Goal: Transaction & Acquisition: Purchase product/service

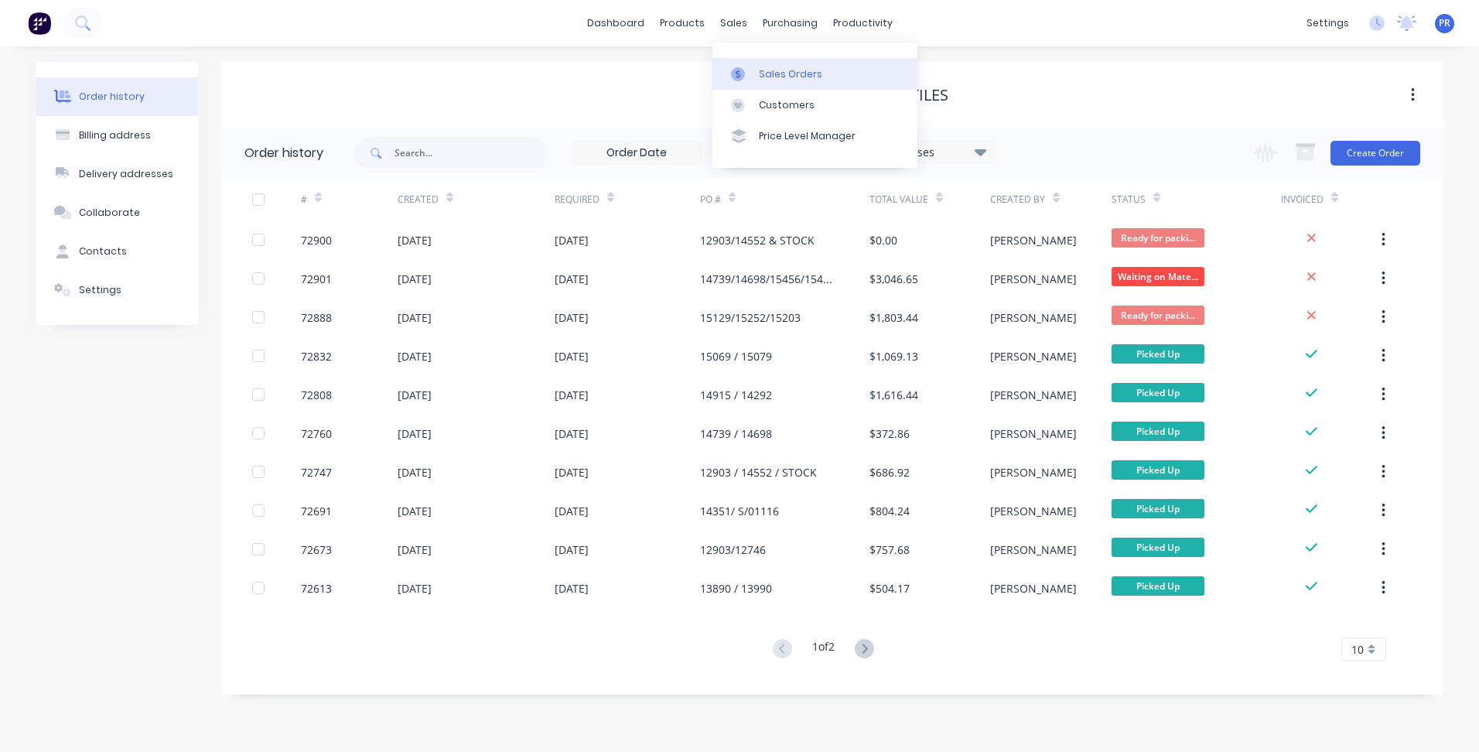
click at [764, 72] on div "Sales Orders" at bounding box center [790, 74] width 63 height 14
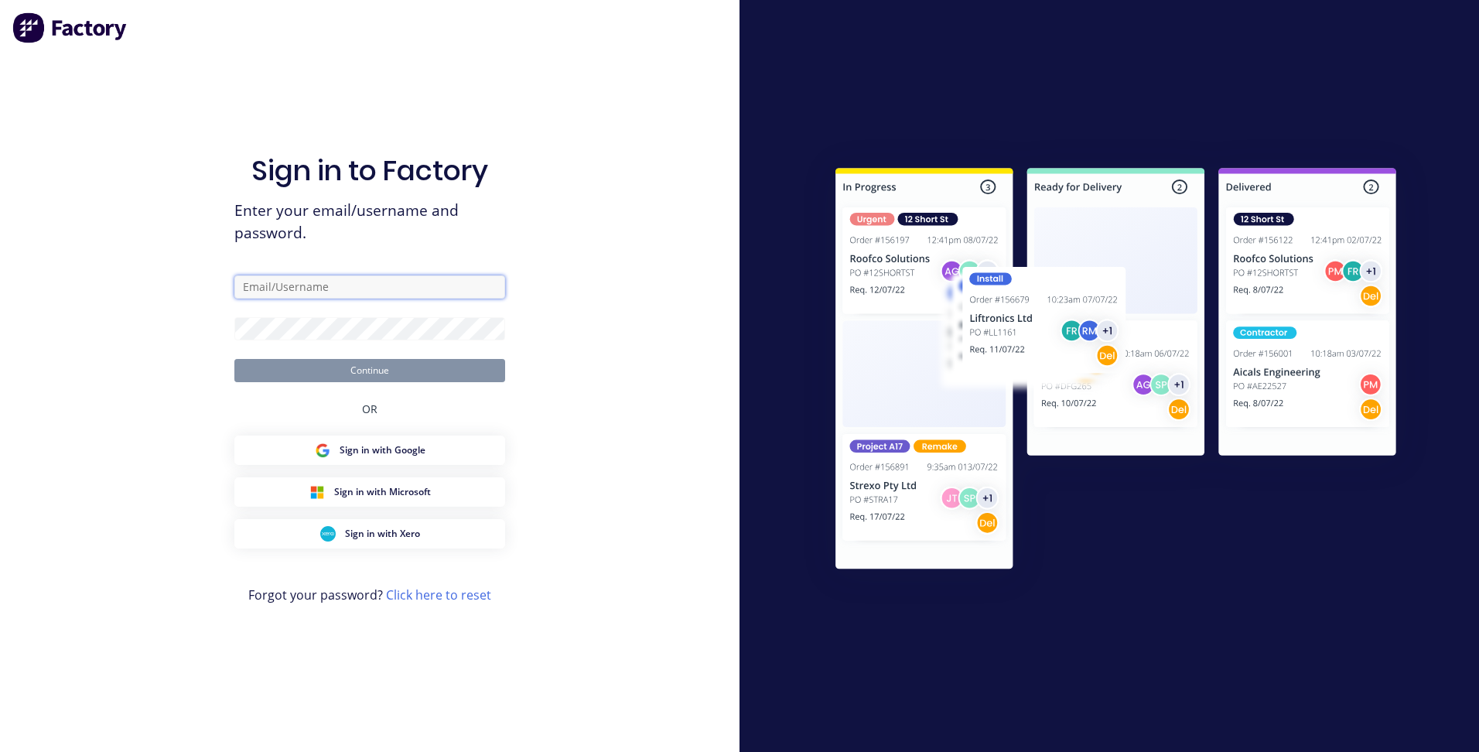
type input "[PERSON_NAME][EMAIL_ADDRESS][DOMAIN_NAME][PERSON_NAME]"
click at [397, 378] on button "Continue" at bounding box center [369, 370] width 271 height 23
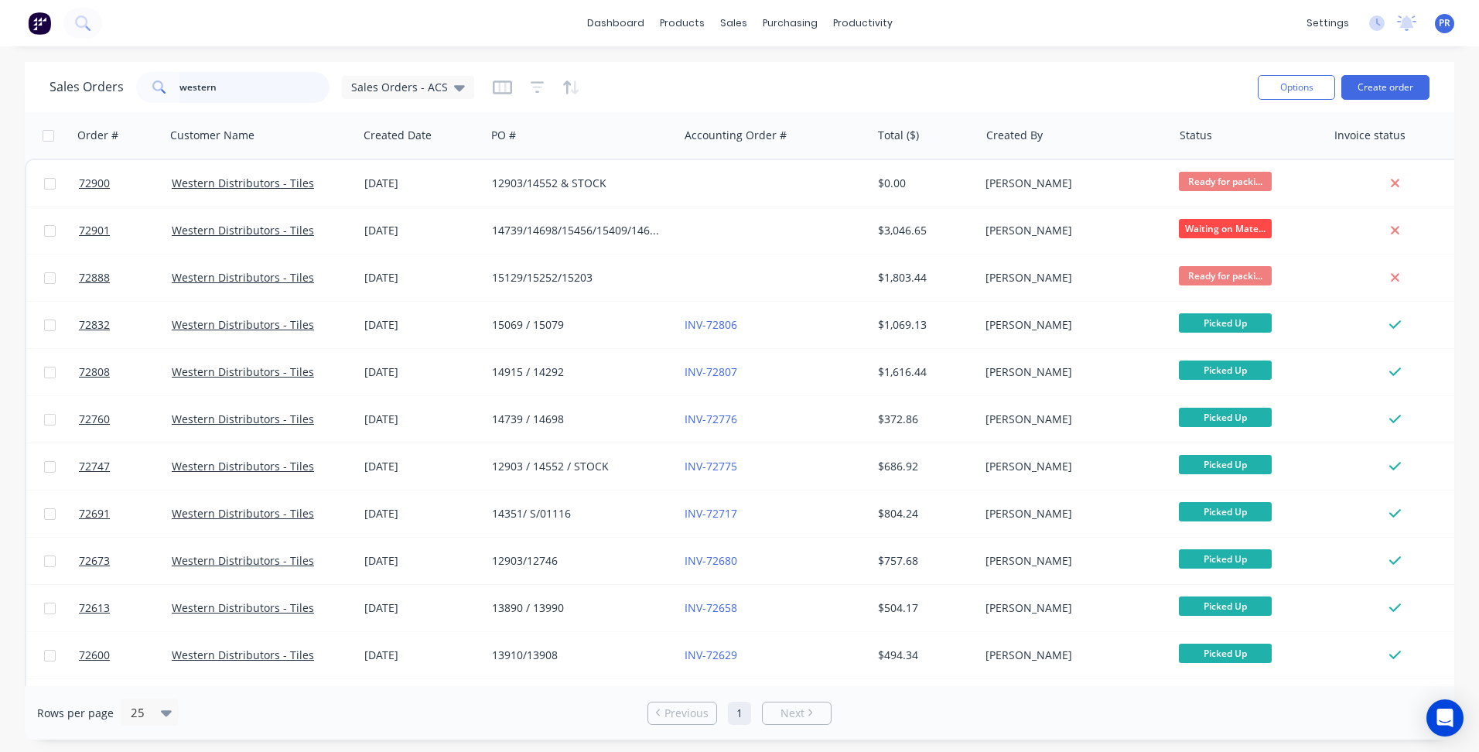
drag, startPoint x: 219, startPoint y: 92, endPoint x: 100, endPoint y: 97, distance: 119.2
click at [121, 95] on div "Sales Orders western Sales Orders - ACS" at bounding box center [261, 87] width 425 height 31
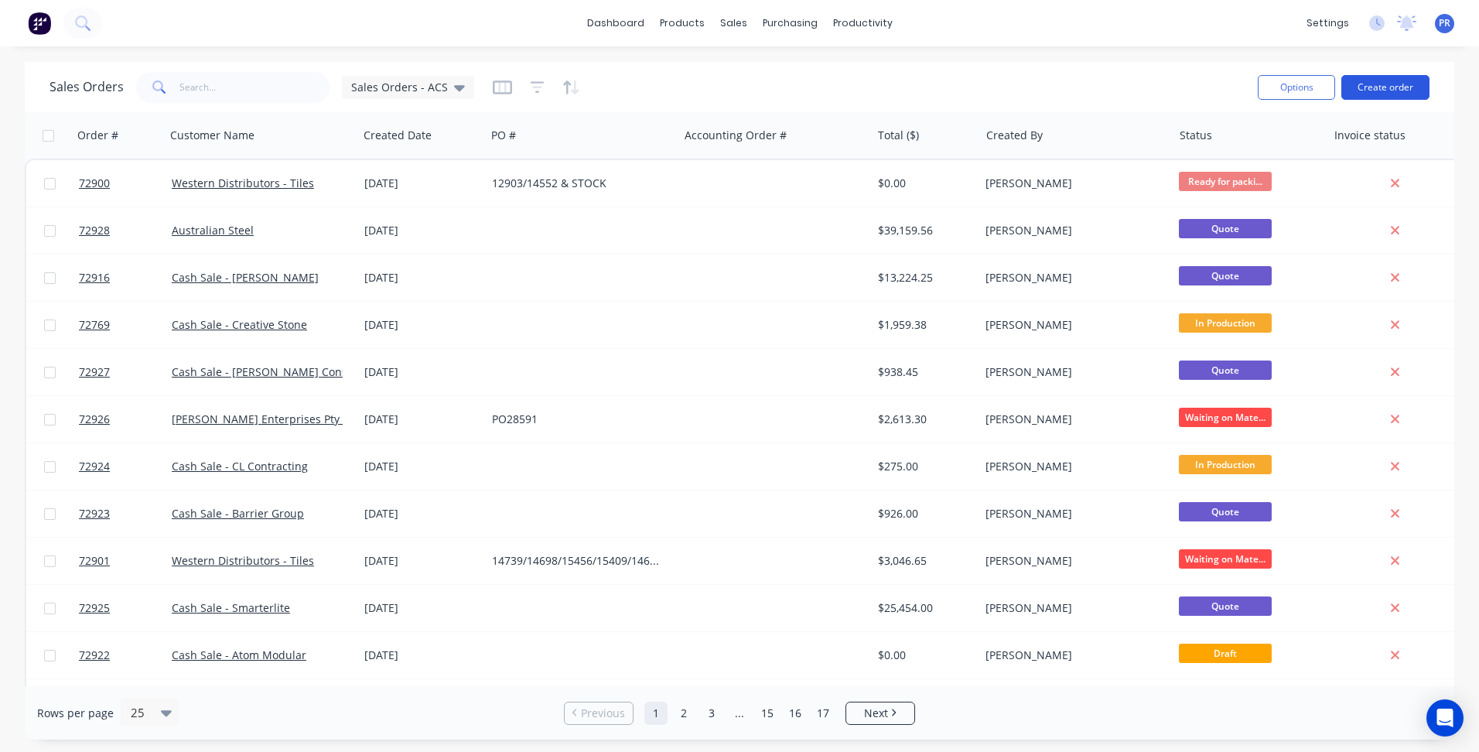
click at [1386, 87] on button "Create order" at bounding box center [1385, 87] width 88 height 25
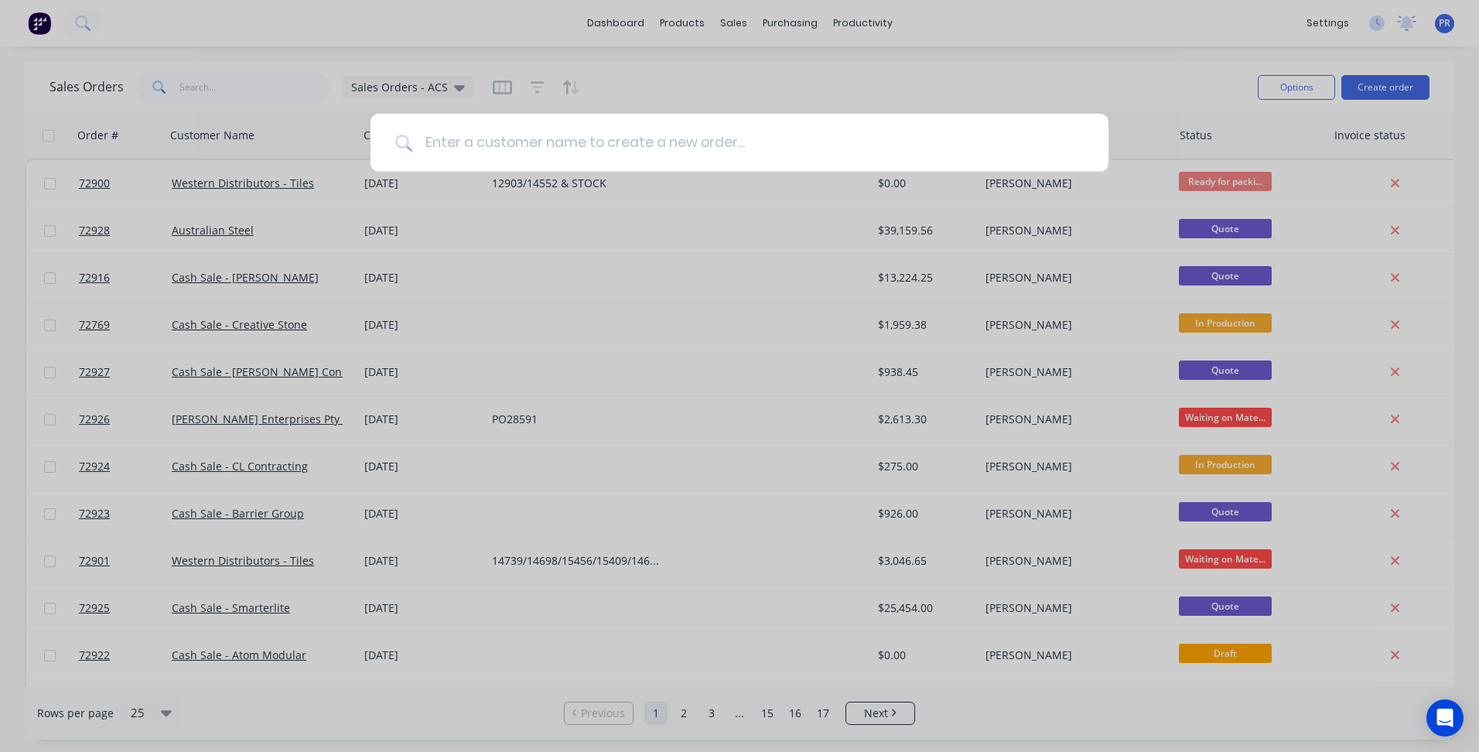
click at [469, 152] on input at bounding box center [747, 143] width 671 height 58
type input "copamate"
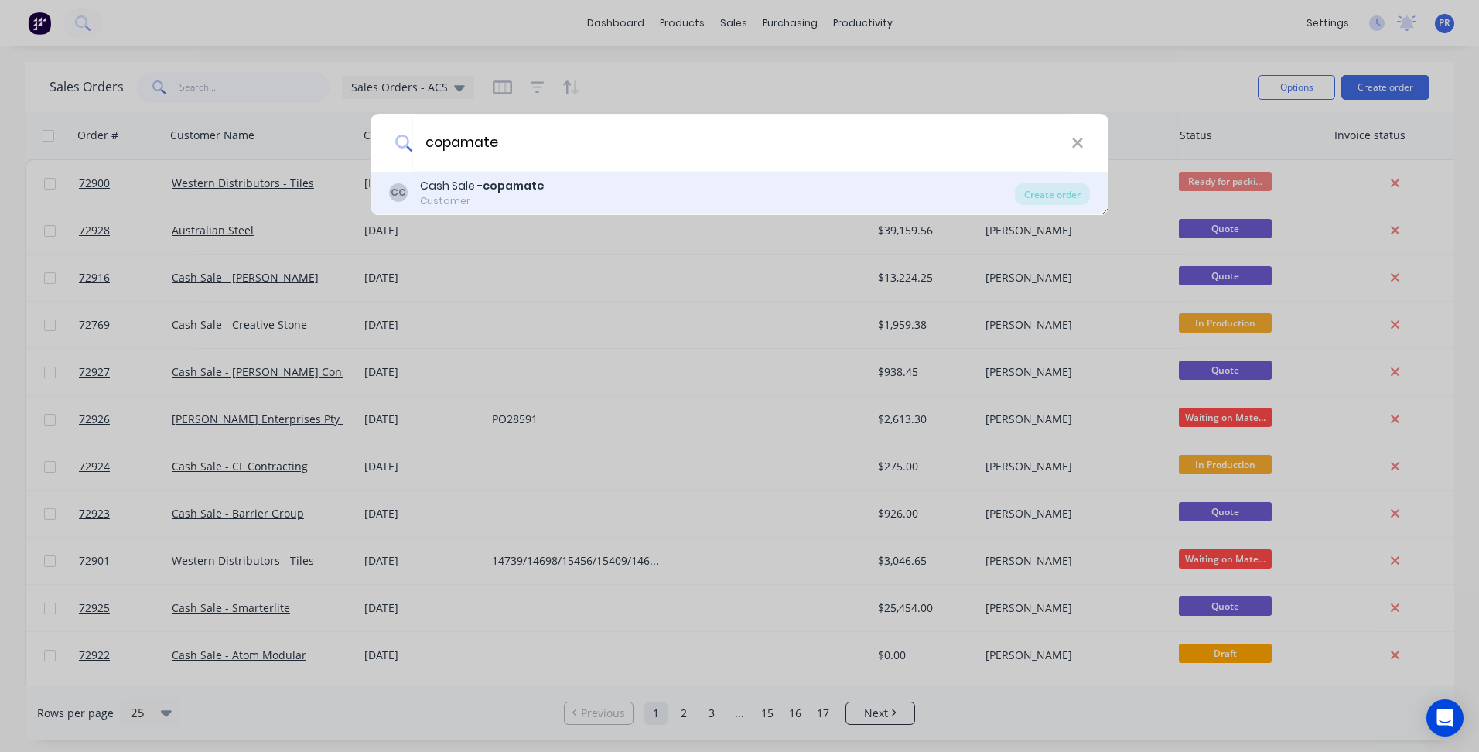
click at [497, 193] on b "copamate" at bounding box center [514, 185] width 62 height 15
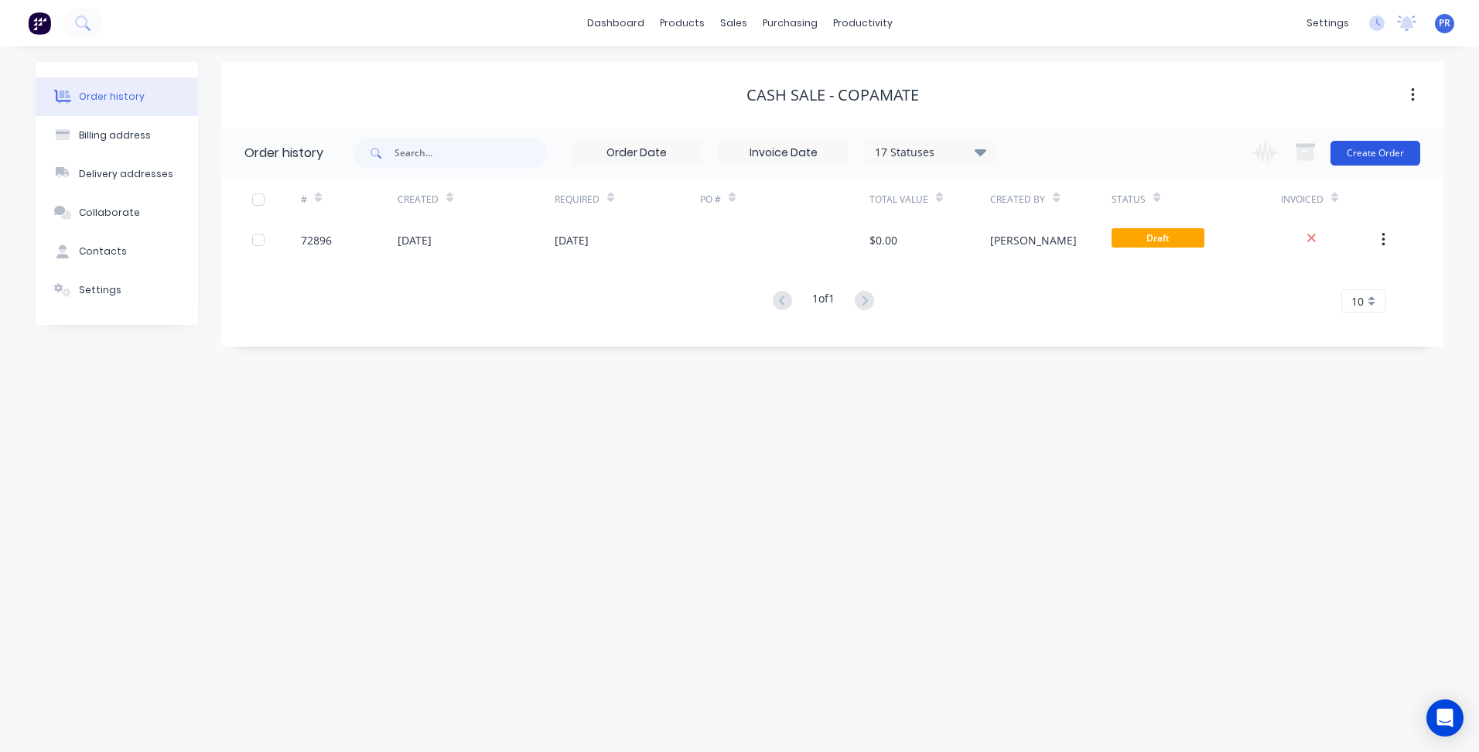
click at [1388, 146] on button "Create Order" at bounding box center [1375, 153] width 90 height 25
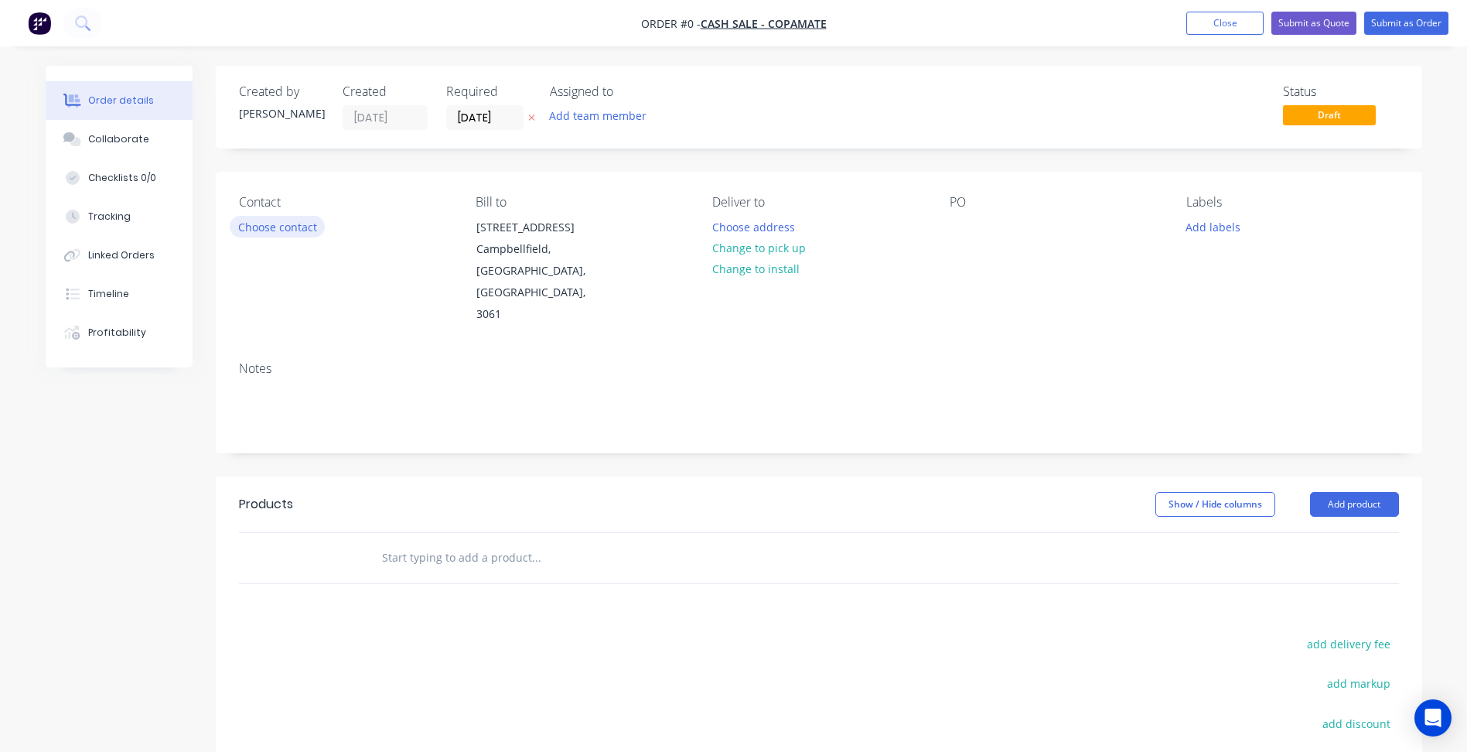
click at [288, 224] on button "Choose contact" at bounding box center [277, 226] width 95 height 21
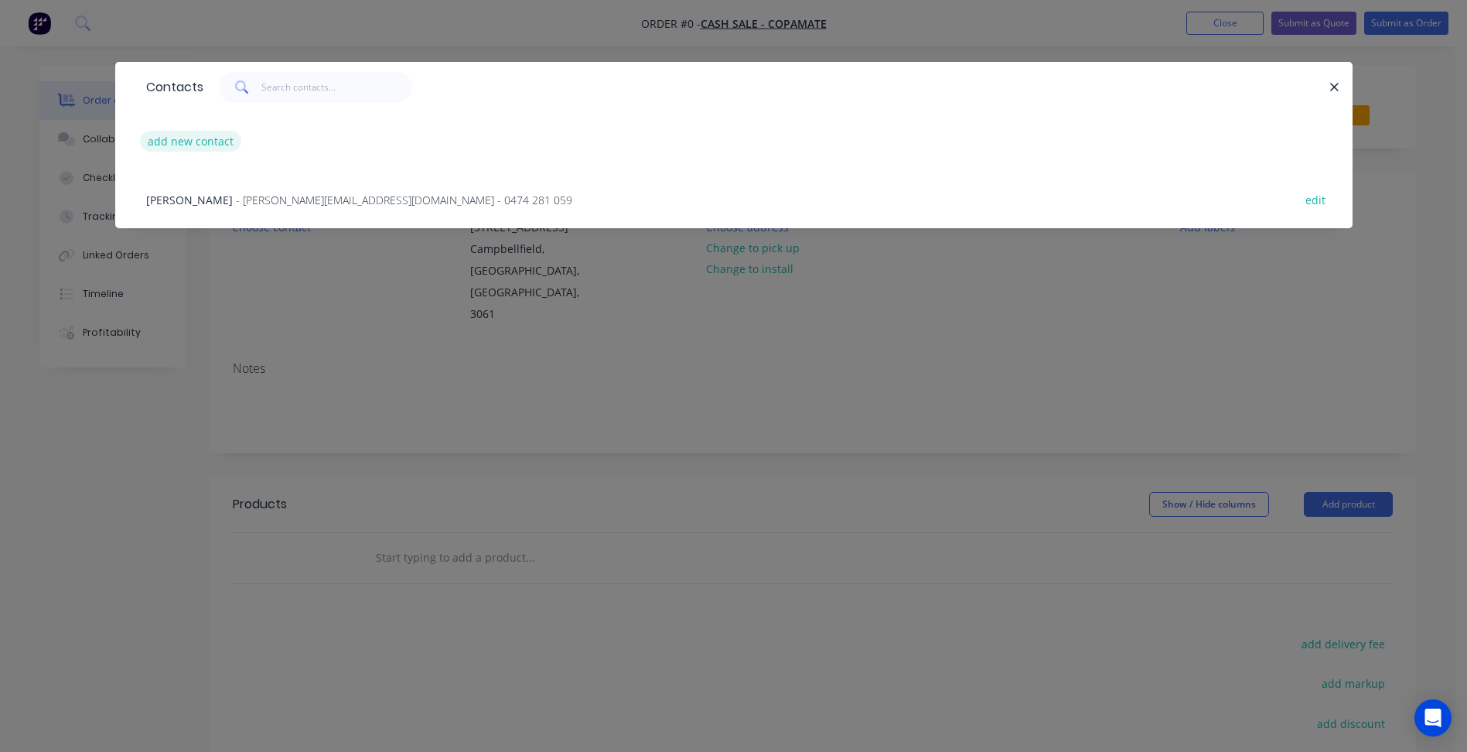
click at [187, 134] on button "add new contact" at bounding box center [191, 141] width 102 height 21
select select "AU"
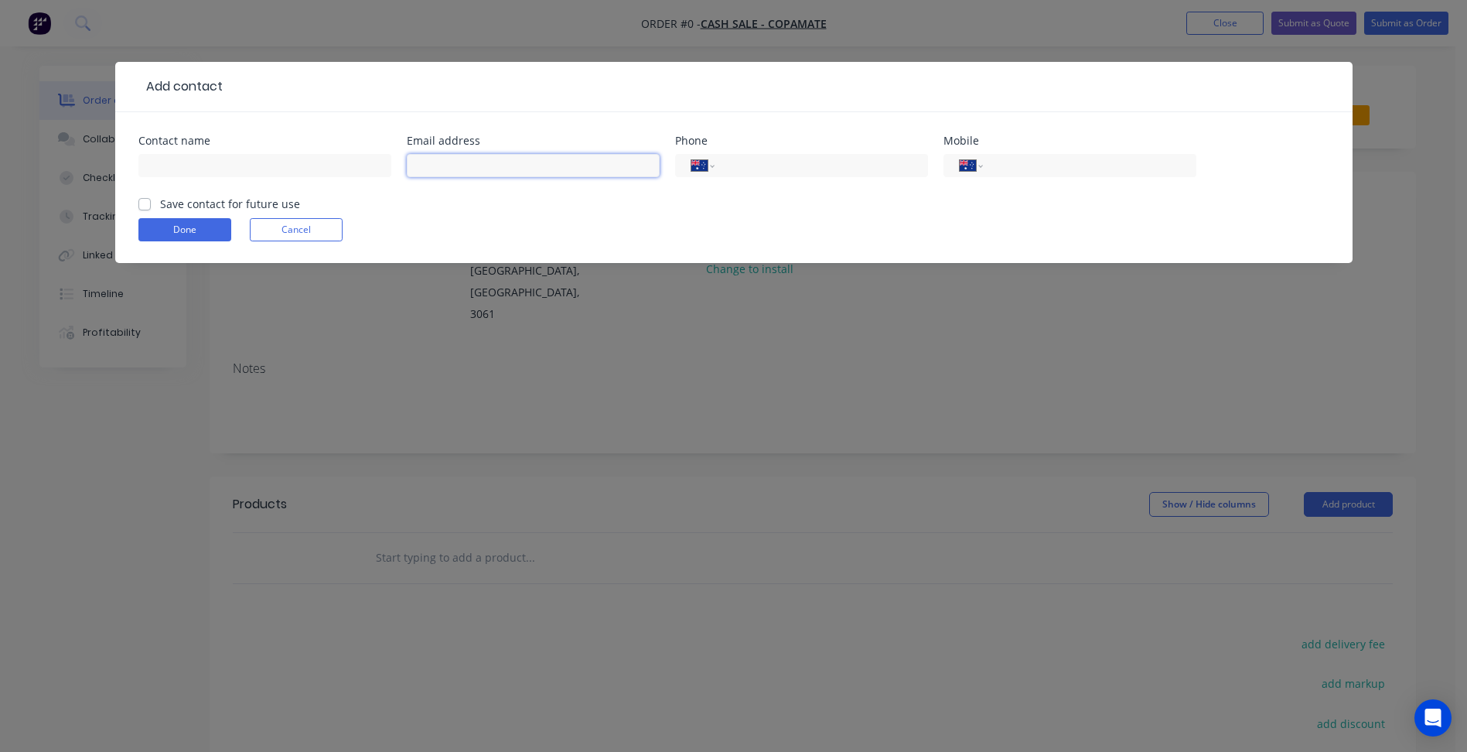
click at [466, 167] on input "text" at bounding box center [533, 165] width 253 height 23
paste input "[EMAIL_ADDRESS][DOMAIN_NAME]"
type input "[EMAIL_ADDRESS][DOMAIN_NAME]"
click at [240, 169] on input "text" at bounding box center [264, 165] width 253 height 23
type input "[PERSON_NAME]"
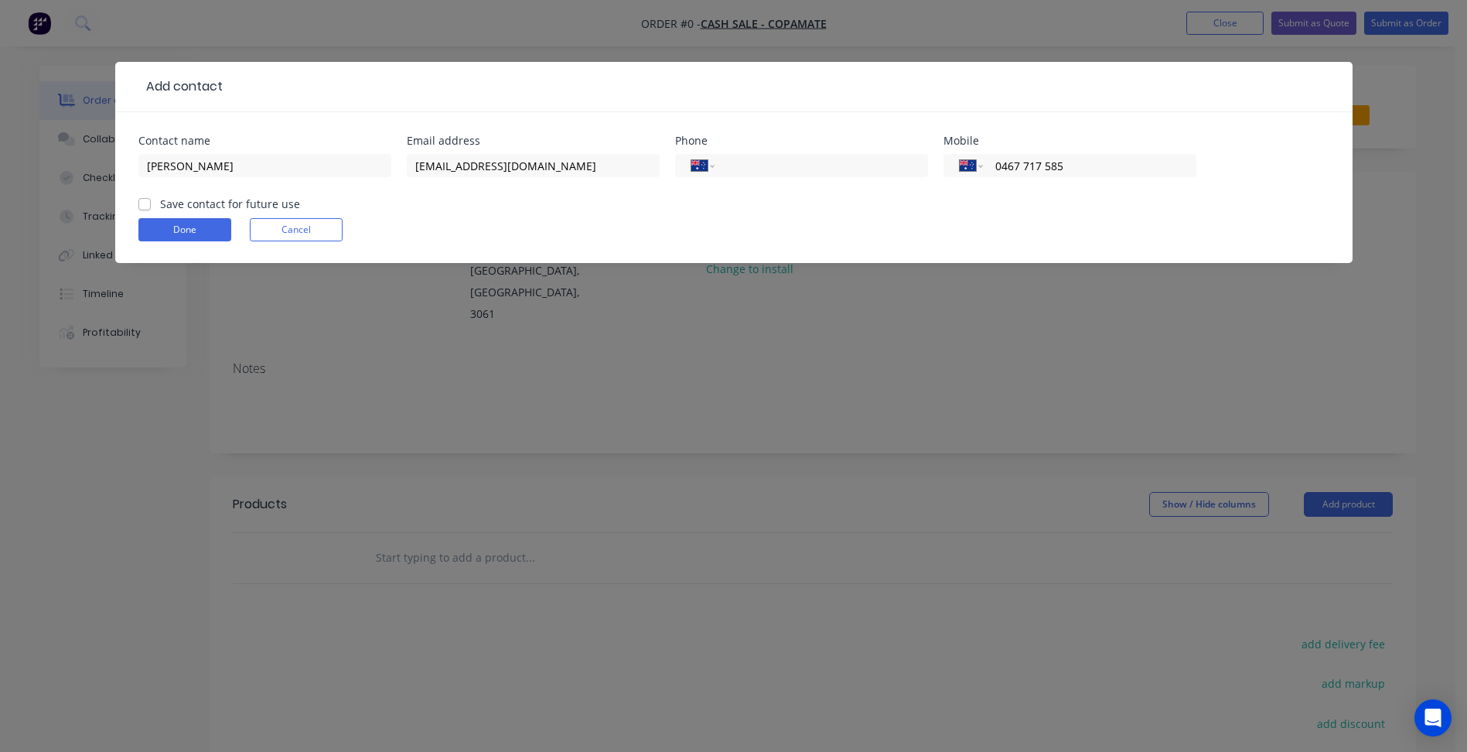
type input "0467 717 585"
click at [201, 204] on label "Save contact for future use" at bounding box center [230, 204] width 140 height 16
click at [162, 202] on label "Save contact for future use" at bounding box center [230, 204] width 140 height 16
click at [151, 202] on input "Save contact for future use" at bounding box center [144, 203] width 12 height 15
checkbox input "true"
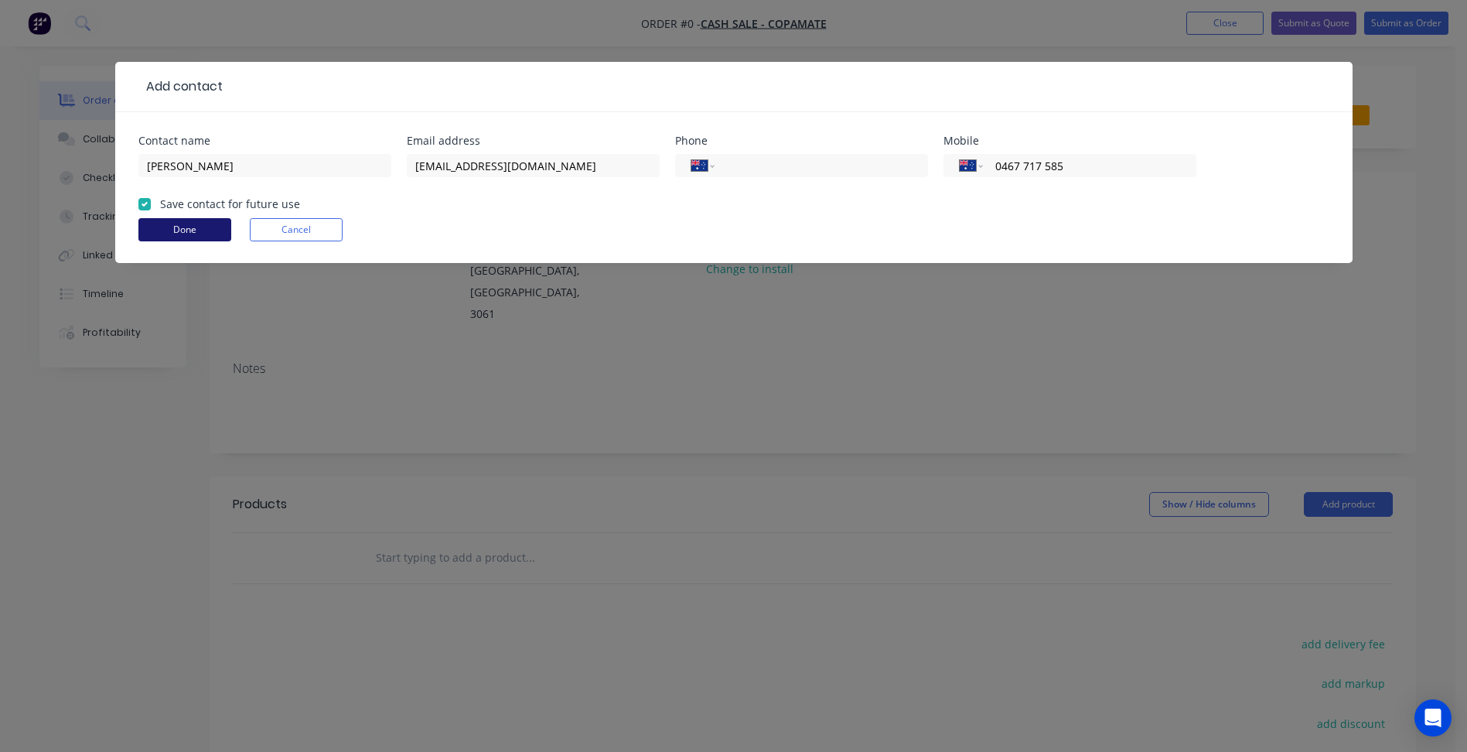
click at [164, 221] on button "Done" at bounding box center [184, 229] width 93 height 23
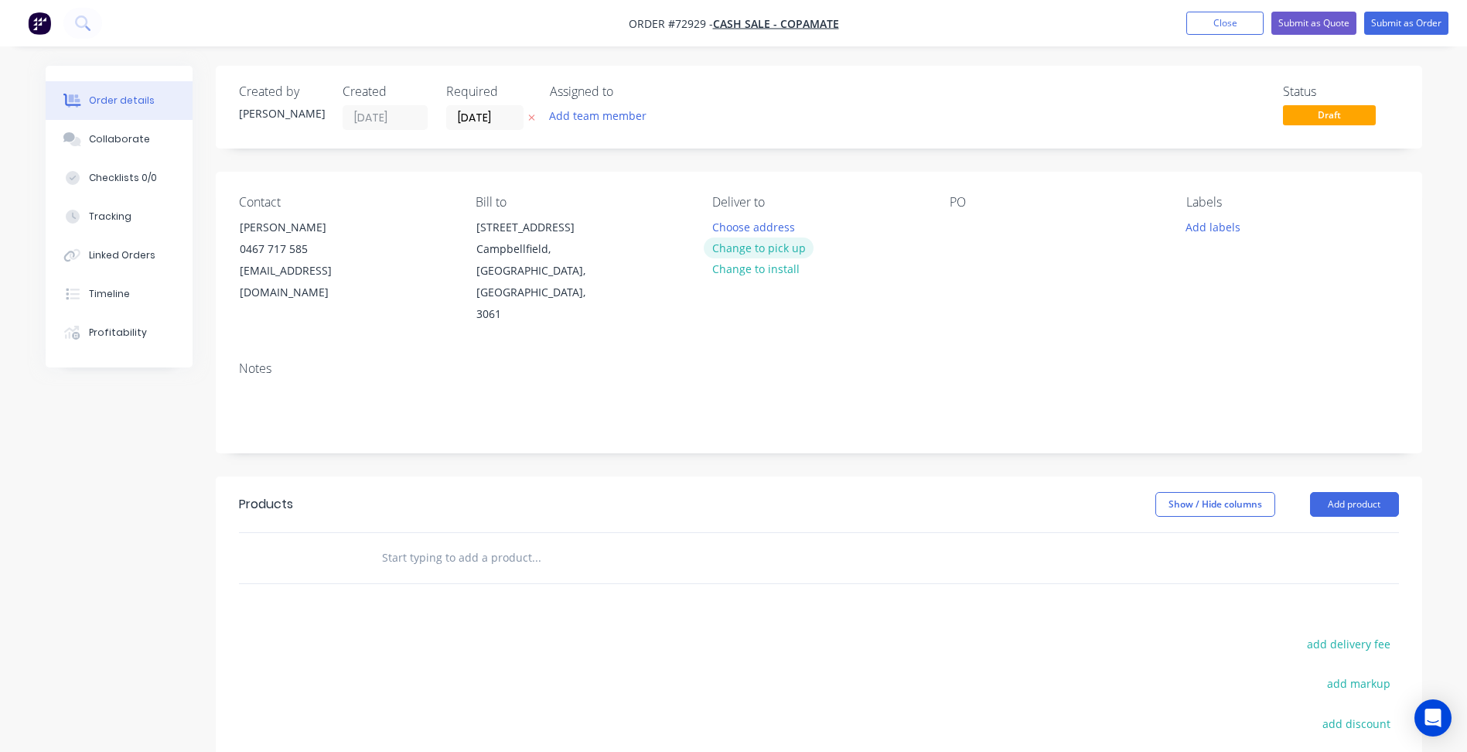
click at [745, 251] on button "Change to pick up" at bounding box center [759, 247] width 110 height 21
click at [490, 118] on input "[DATE]" at bounding box center [485, 117] width 76 height 23
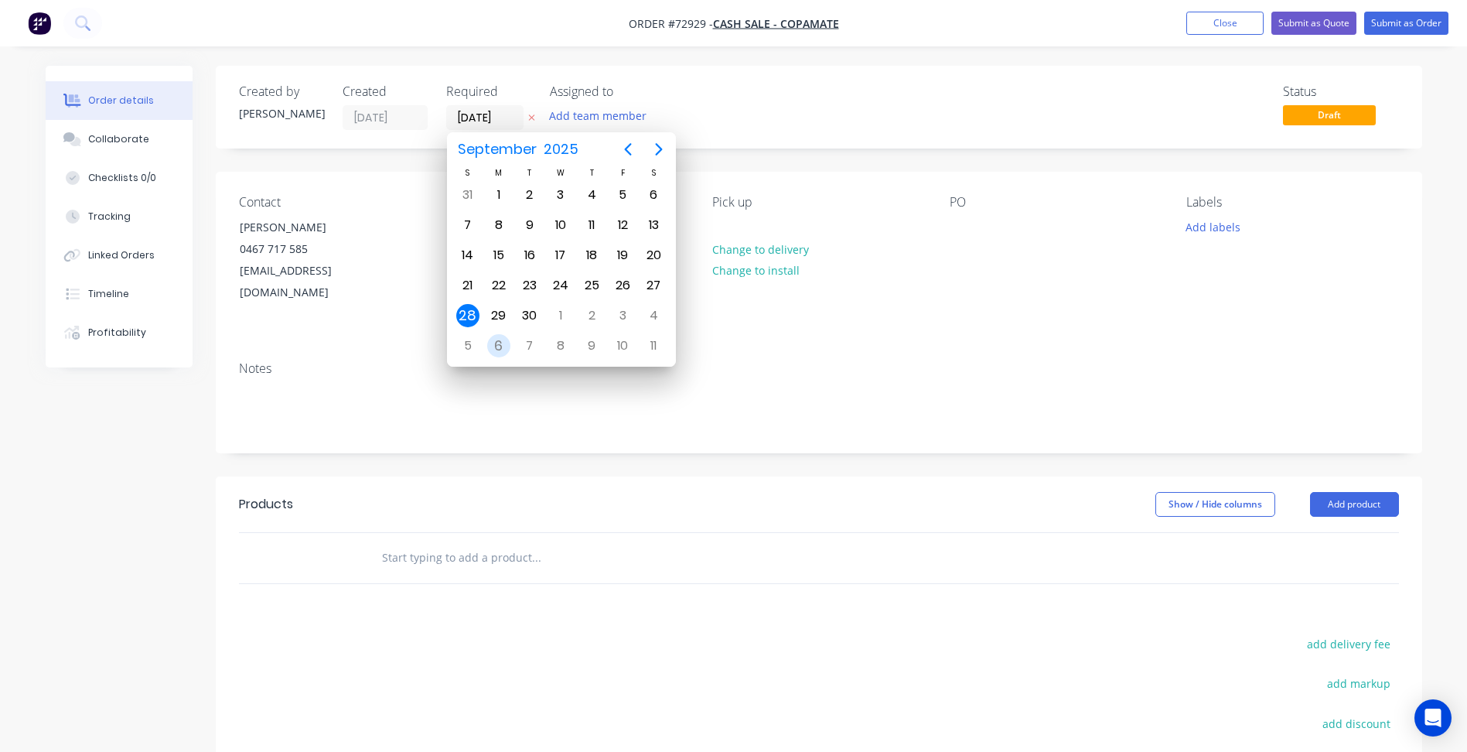
click at [503, 344] on div "6" at bounding box center [498, 345] width 23 height 23
type input "[DATE]"
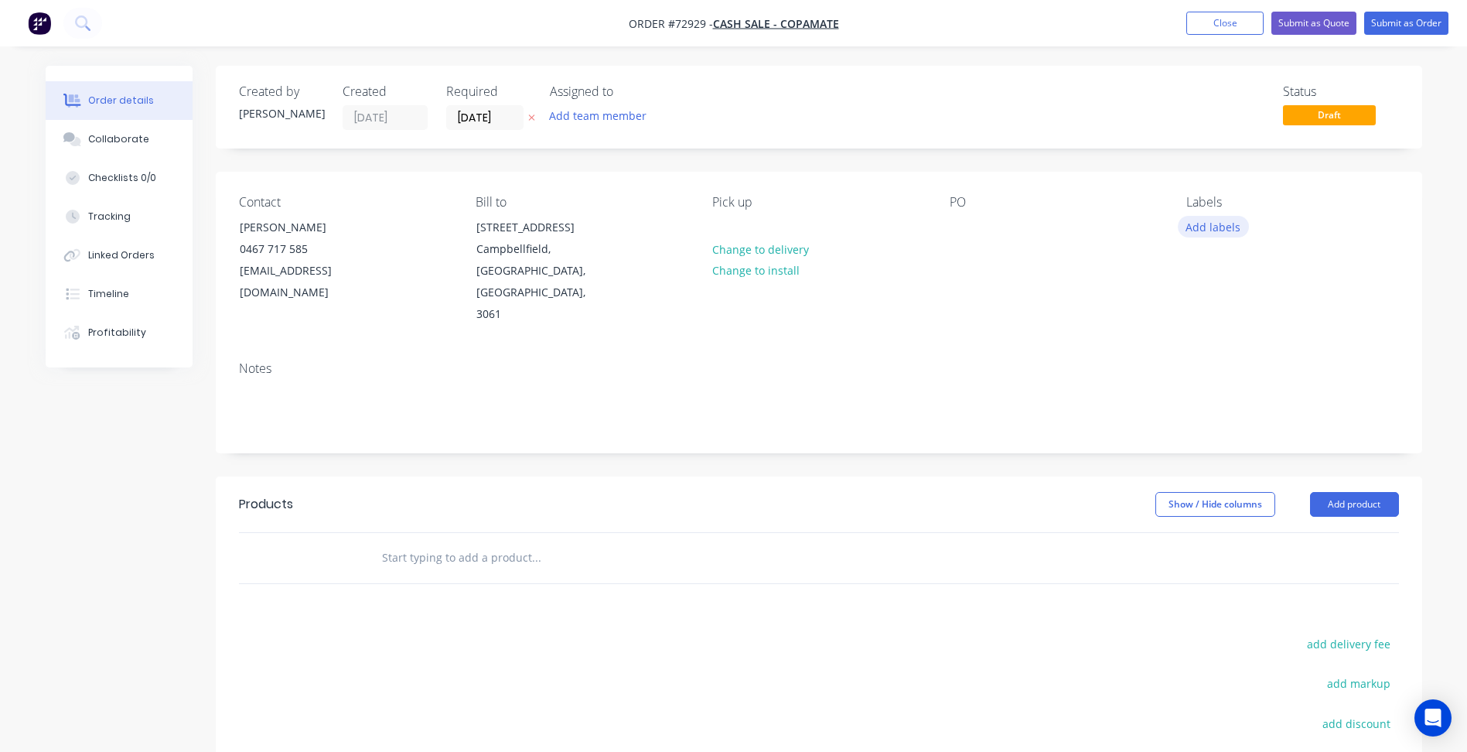
click at [1221, 224] on button "Add labels" at bounding box center [1213, 226] width 71 height 21
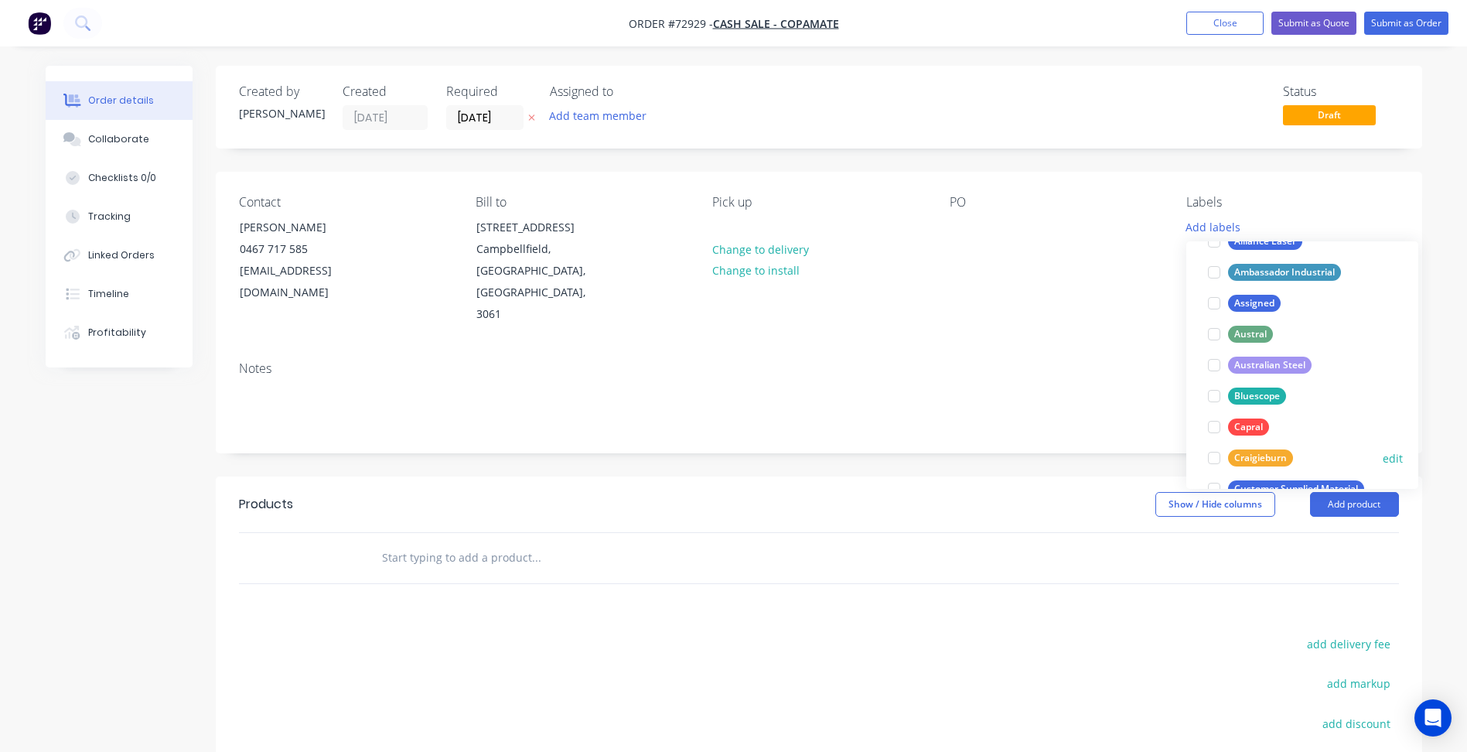
scroll to position [232, 0]
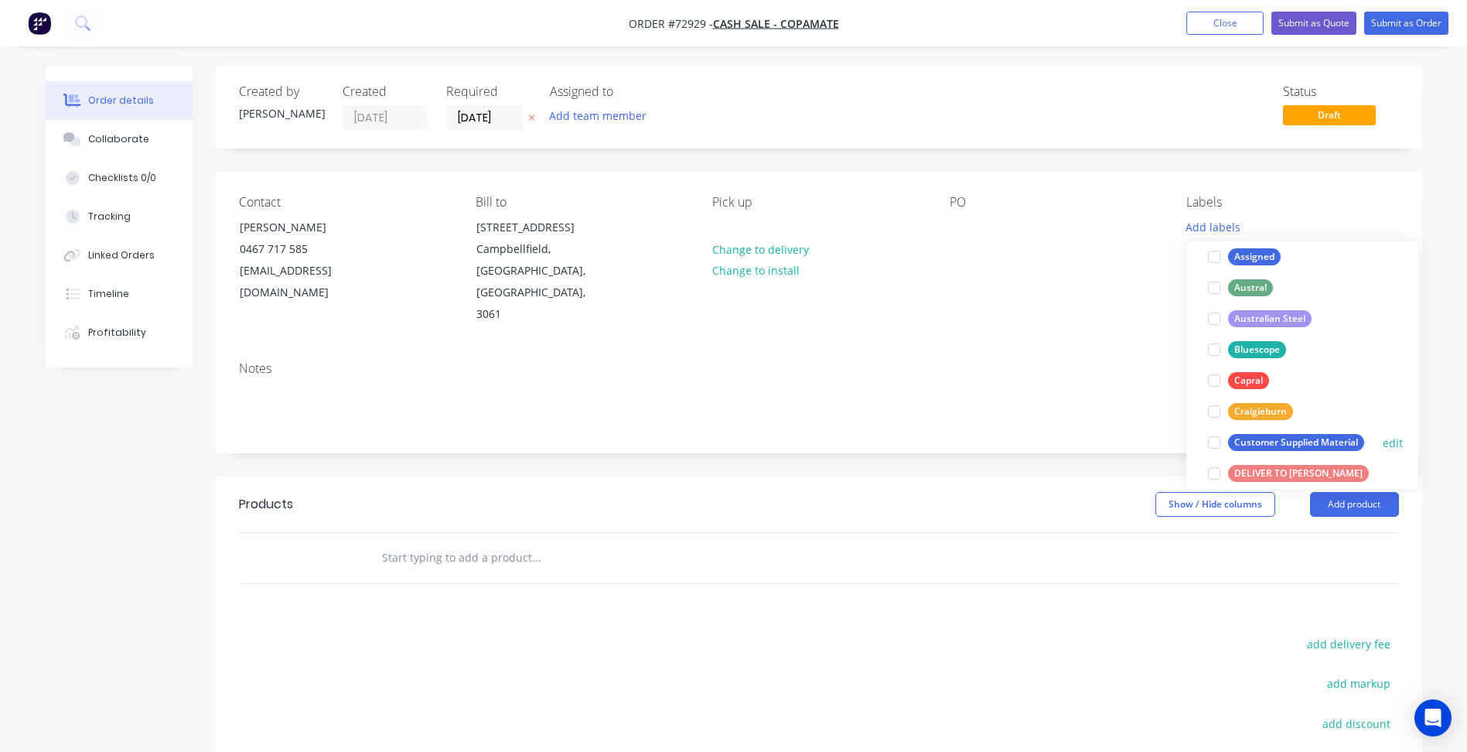
click at [1216, 442] on div at bounding box center [1214, 442] width 31 height 31
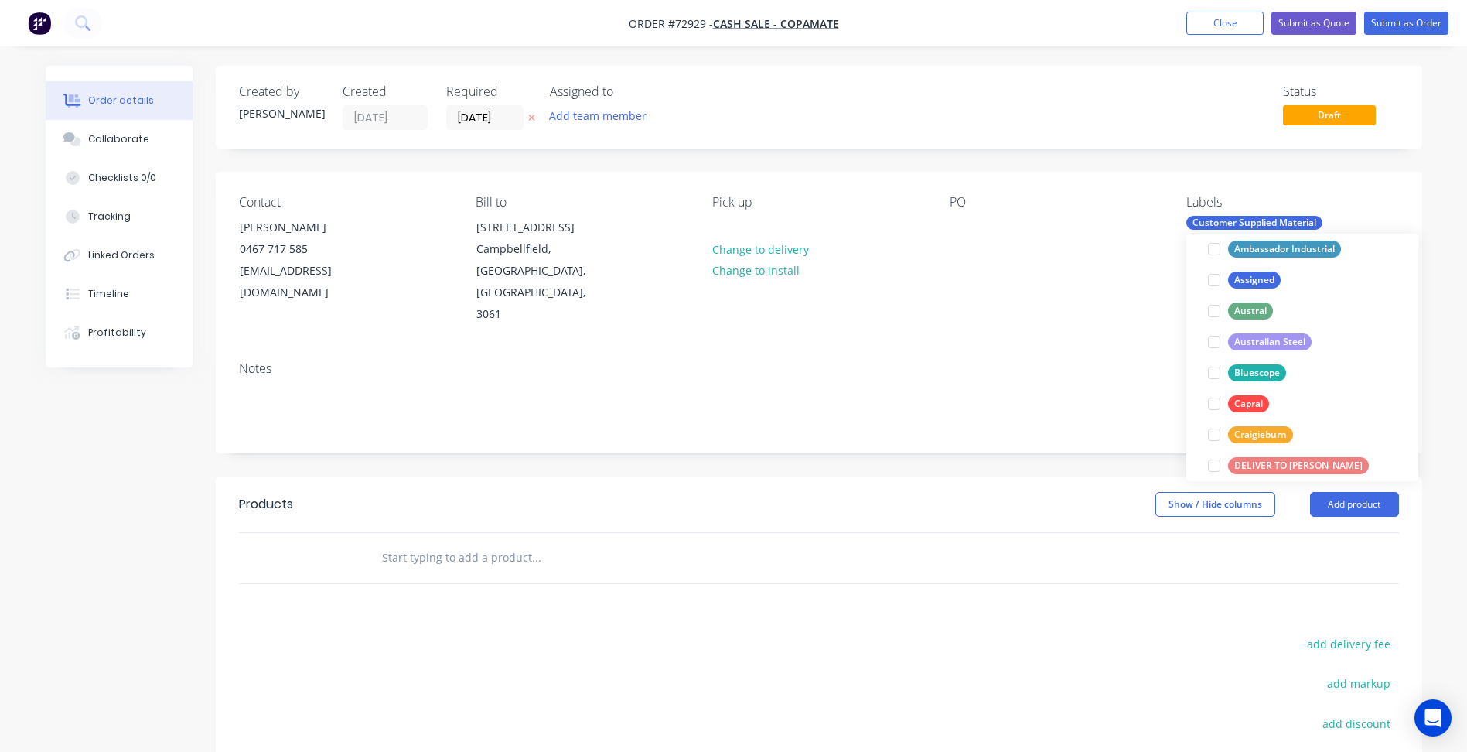
scroll to position [0, 0]
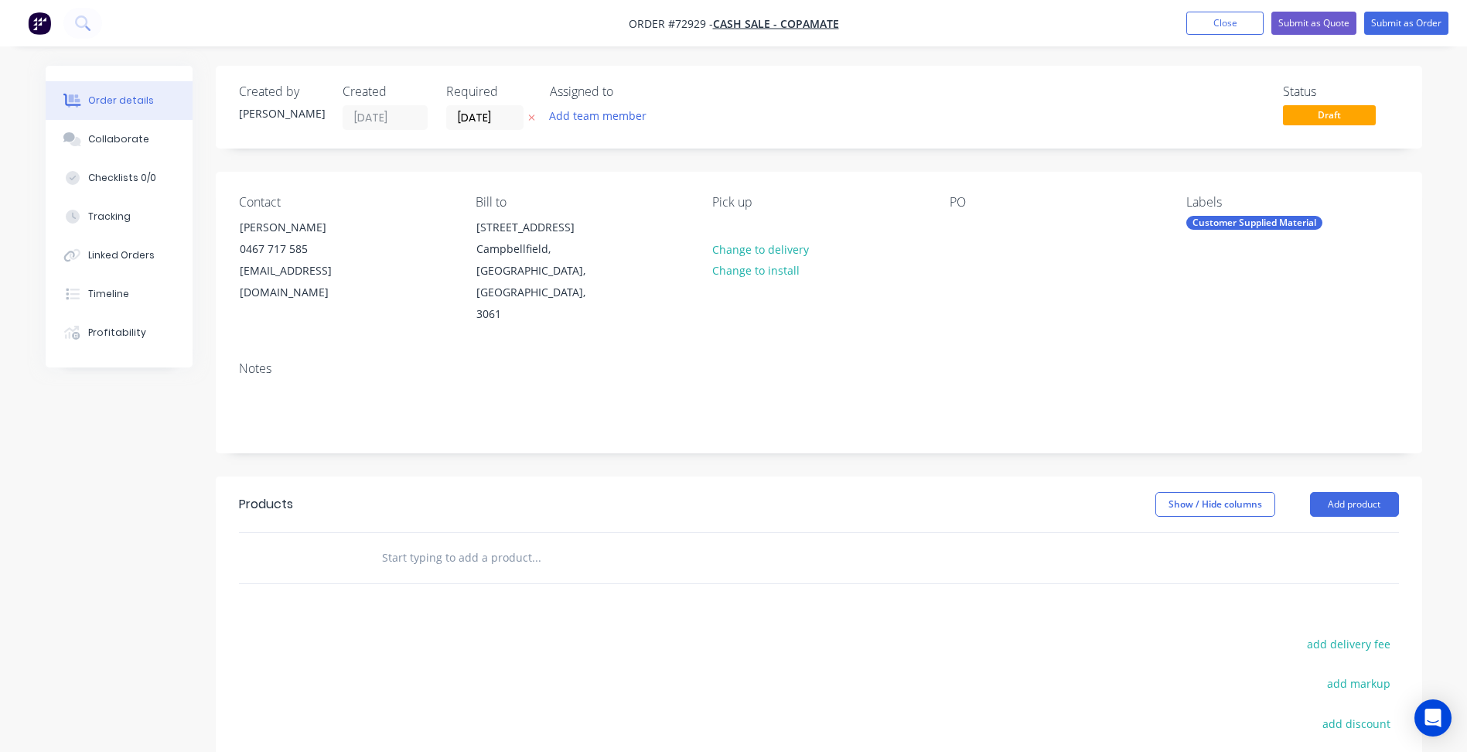
click at [928, 476] on header "Products Show / Hide columns Add product" at bounding box center [819, 504] width 1206 height 56
click at [1371, 492] on button "Add product" at bounding box center [1354, 504] width 89 height 25
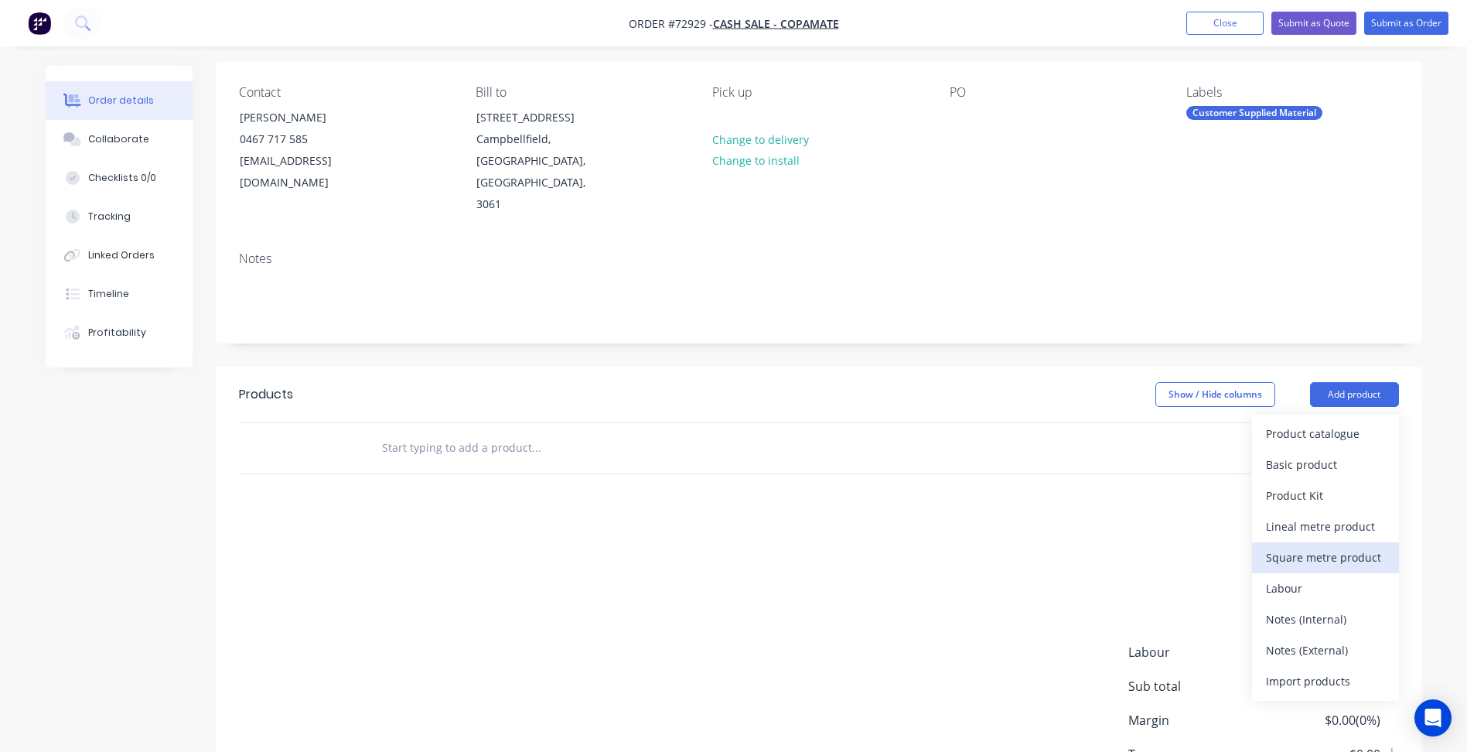
scroll to position [155, 0]
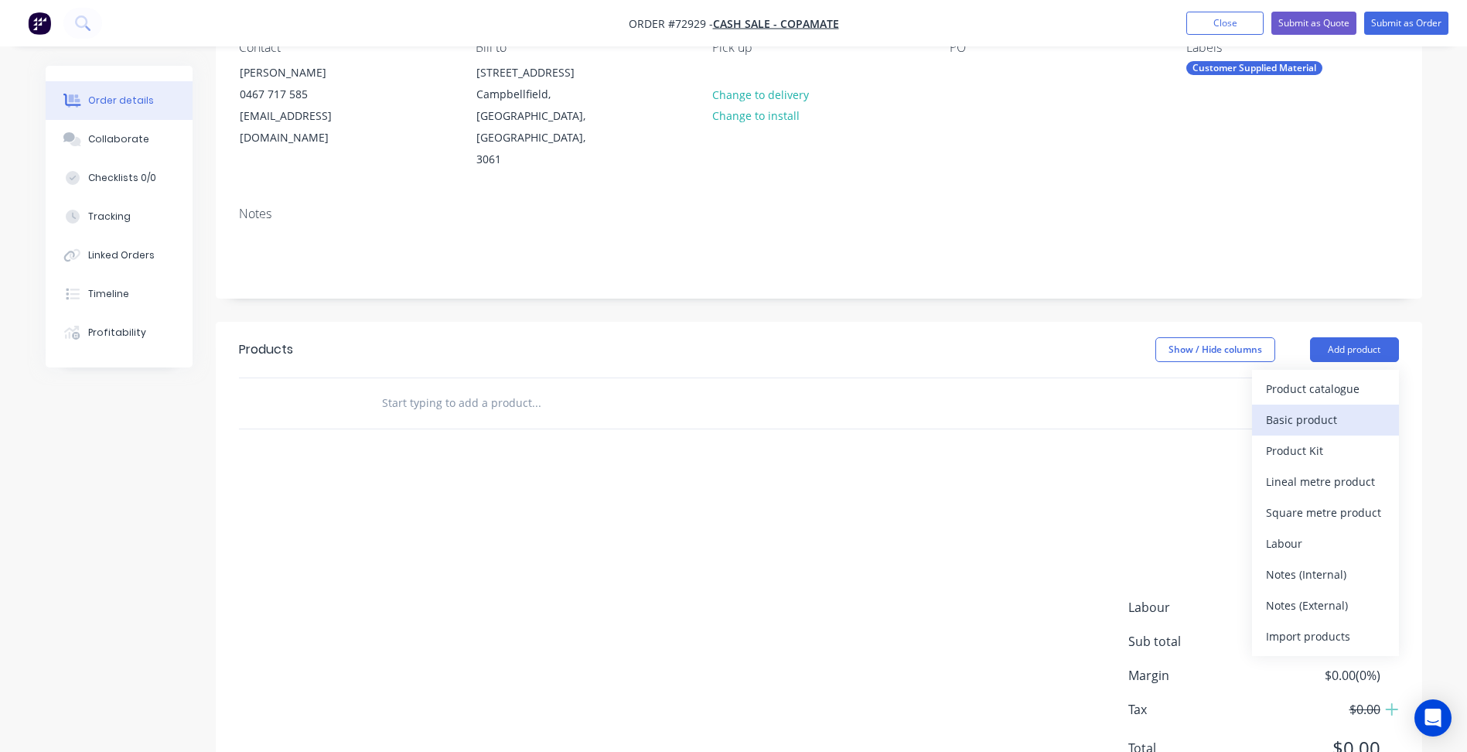
click at [1308, 408] on div "Basic product" at bounding box center [1325, 419] width 119 height 22
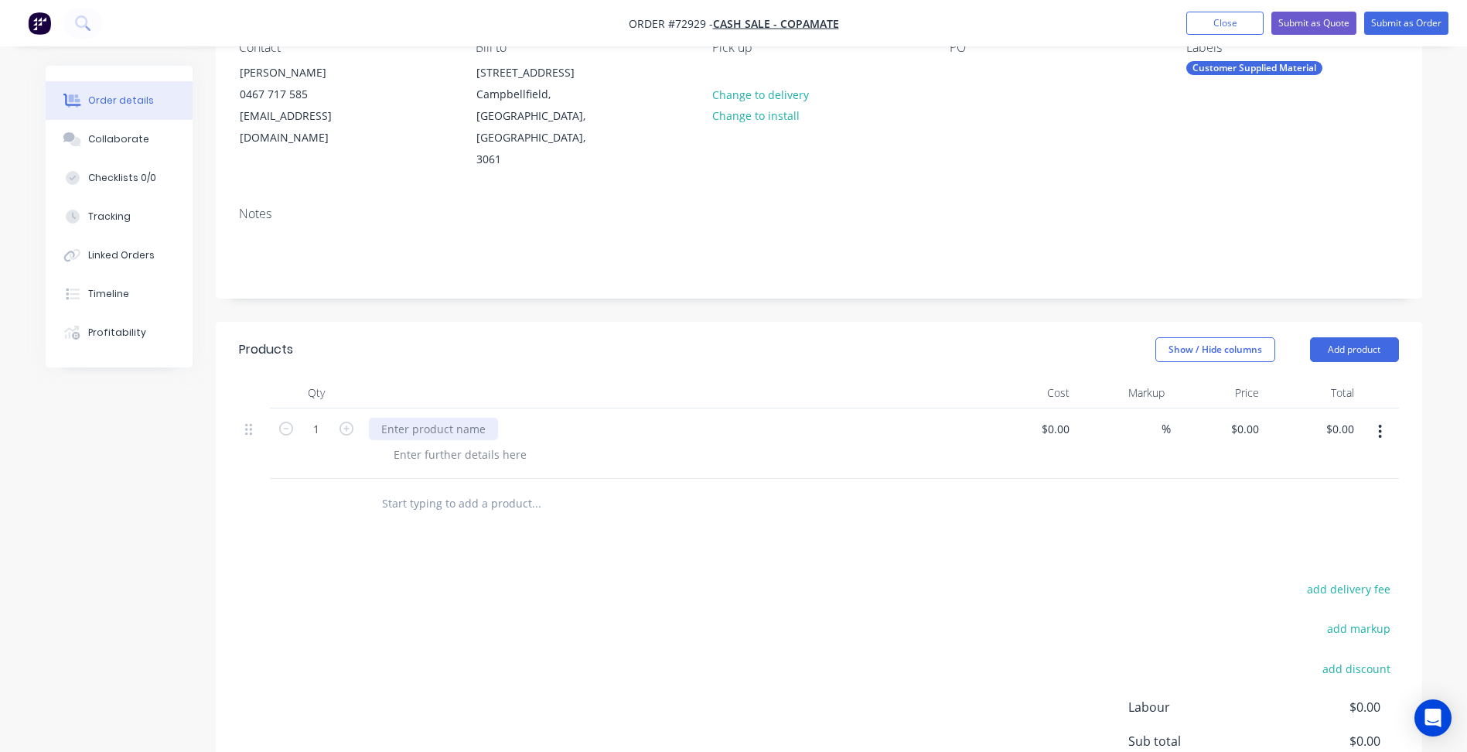
click at [427, 418] on div at bounding box center [433, 429] width 129 height 22
click at [451, 443] on div at bounding box center [460, 454] width 158 height 22
click at [450, 443] on div at bounding box center [460, 454] width 158 height 22
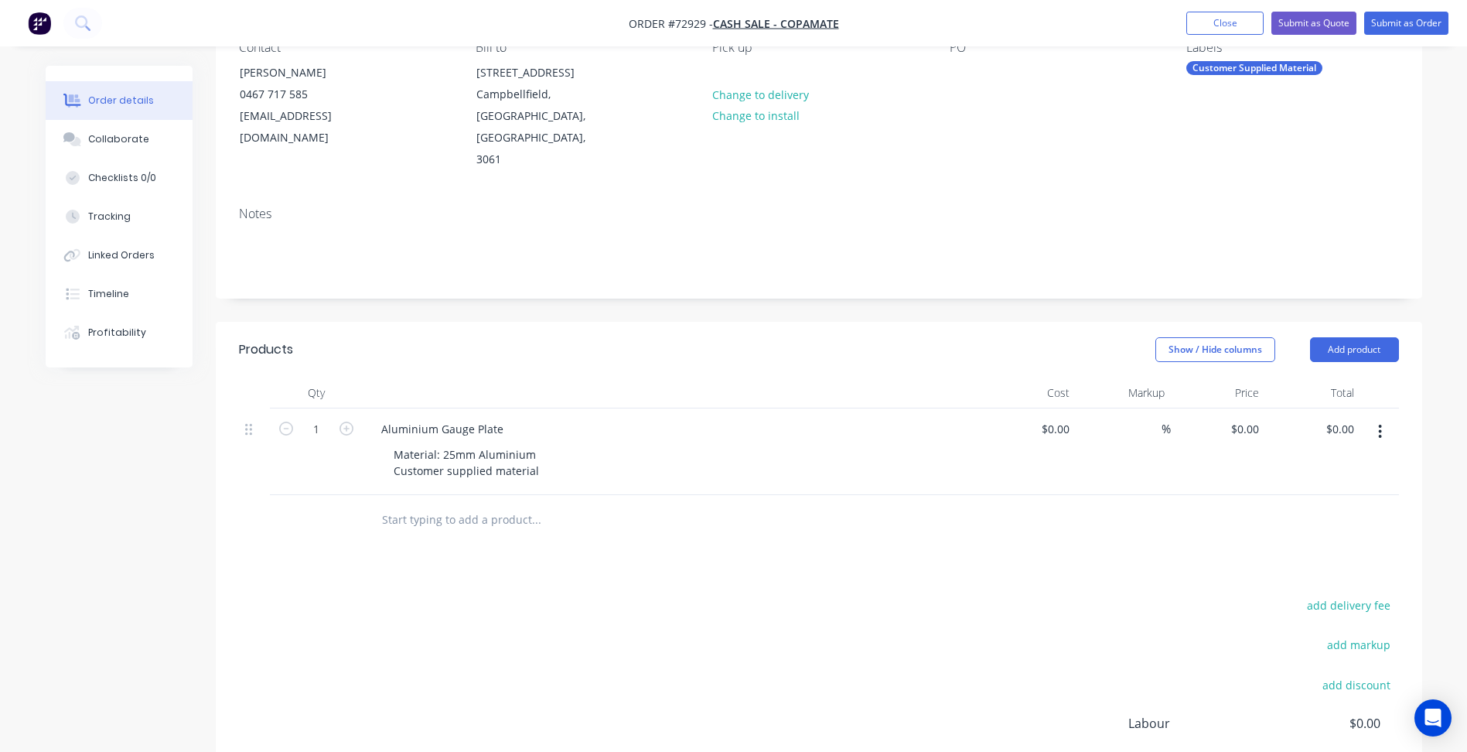
click at [414, 495] on div at bounding box center [641, 520] width 557 height 50
click at [531, 443] on div "Material: 25mm Aluminium Customer supplied material" at bounding box center [466, 462] width 170 height 39
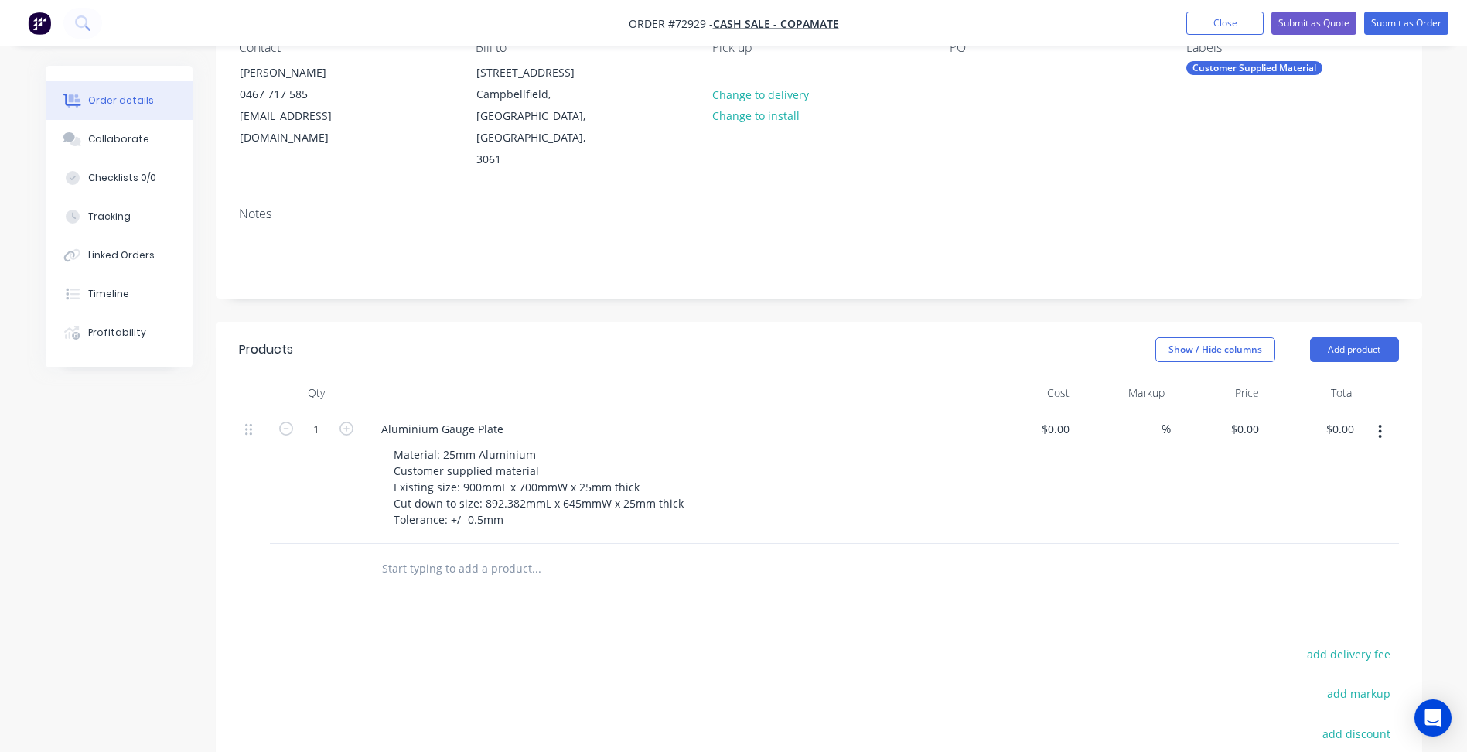
click at [1235, 408] on div "$0.00 $0.00" at bounding box center [1218, 475] width 95 height 135
type input "$125.00"
click at [1382, 423] on icon "button" at bounding box center [1380, 431] width 4 height 17
click at [1329, 492] on div "Duplicate" at bounding box center [1325, 503] width 119 height 22
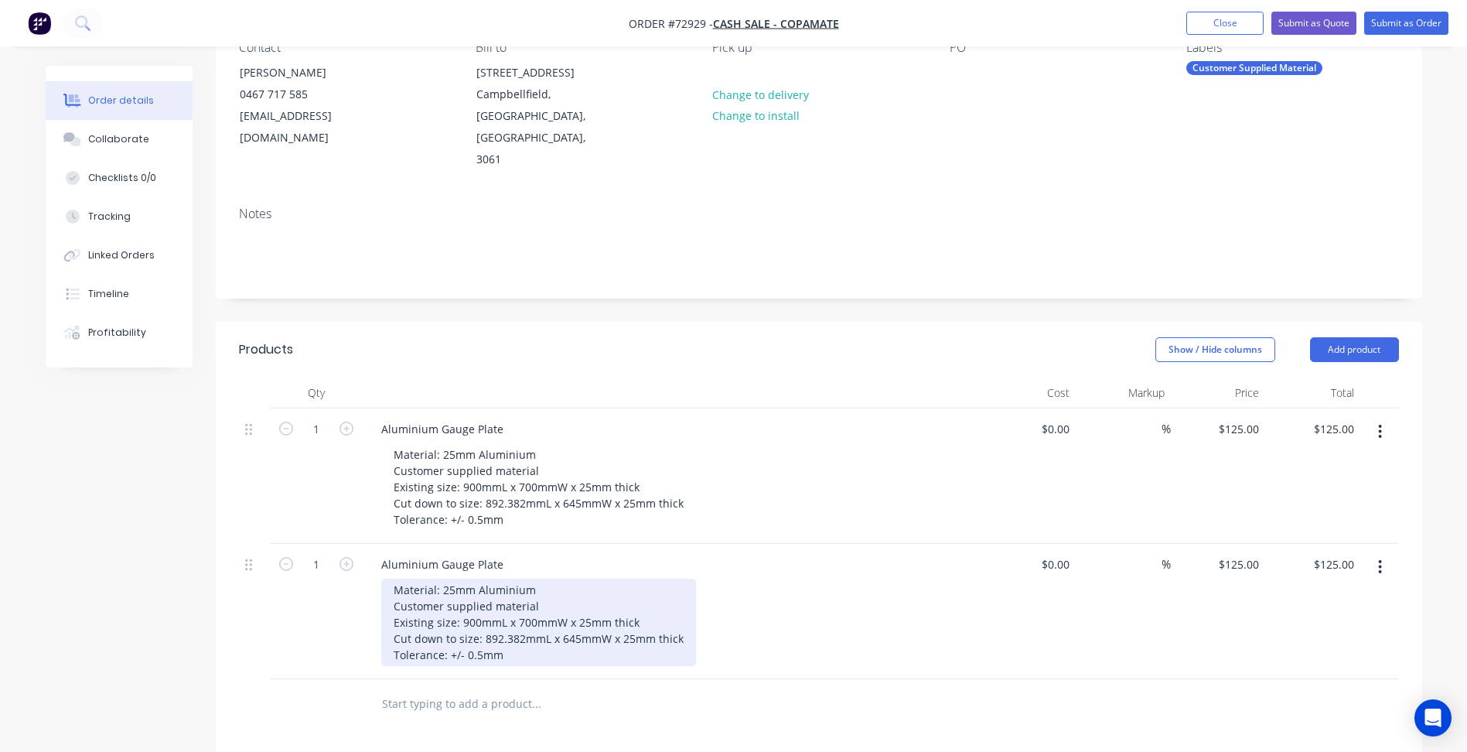
click at [473, 585] on div "Material: 25mm Aluminium Customer supplied material Existing size: 900mmL x 700…" at bounding box center [538, 621] width 315 height 87
click at [511, 615] on div "Material: 25mm Aluminium Customer supplied material Existing size: 950mmL x 750…" at bounding box center [538, 621] width 315 height 87
click at [512, 607] on div "Material: 25mm Aluminium Customer supplied material Existing size: 950mmL x 750…" at bounding box center [538, 621] width 315 height 87
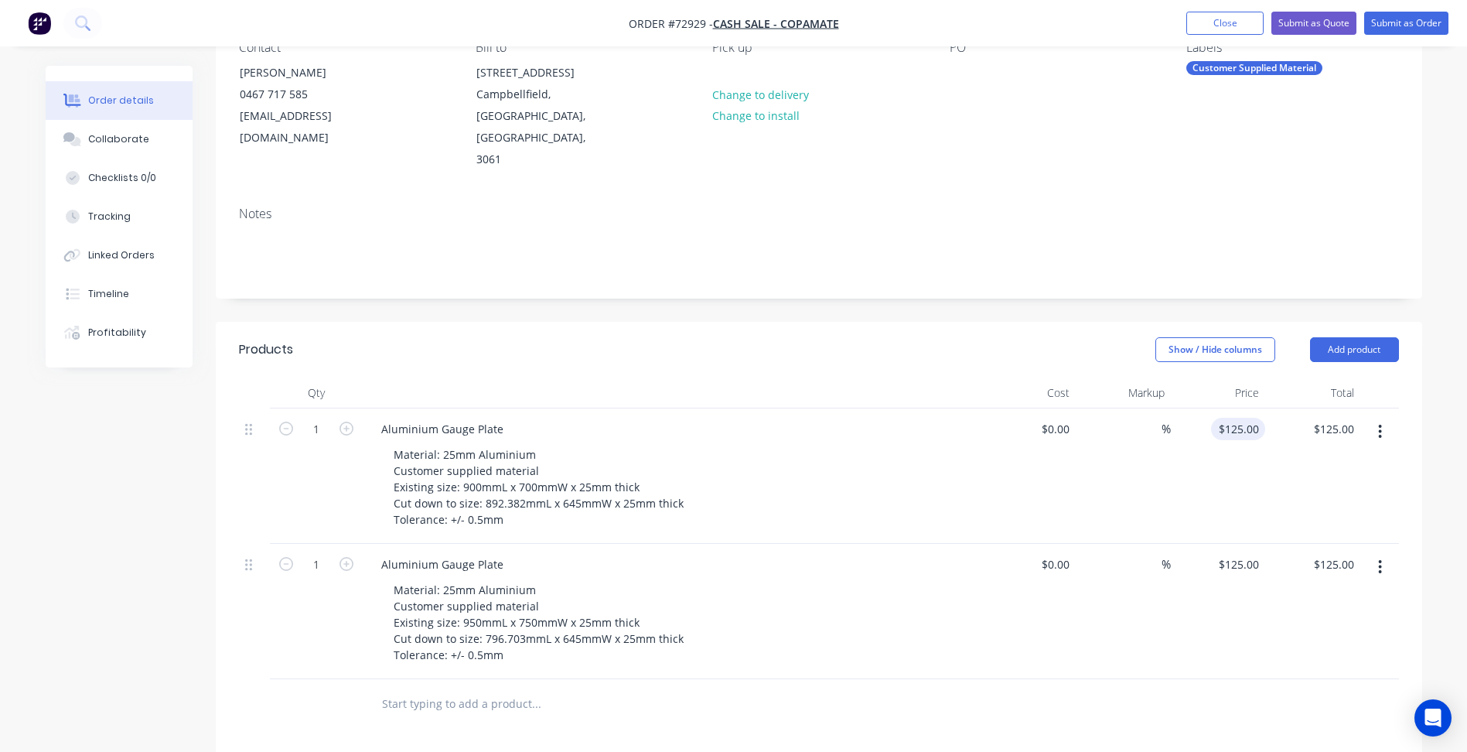
click at [1242, 418] on input "$125.00" at bounding box center [1241, 429] width 48 height 22
click at [1233, 553] on div "$125.00 $125.00" at bounding box center [1238, 564] width 54 height 22
type input "$135.00"
type input "125"
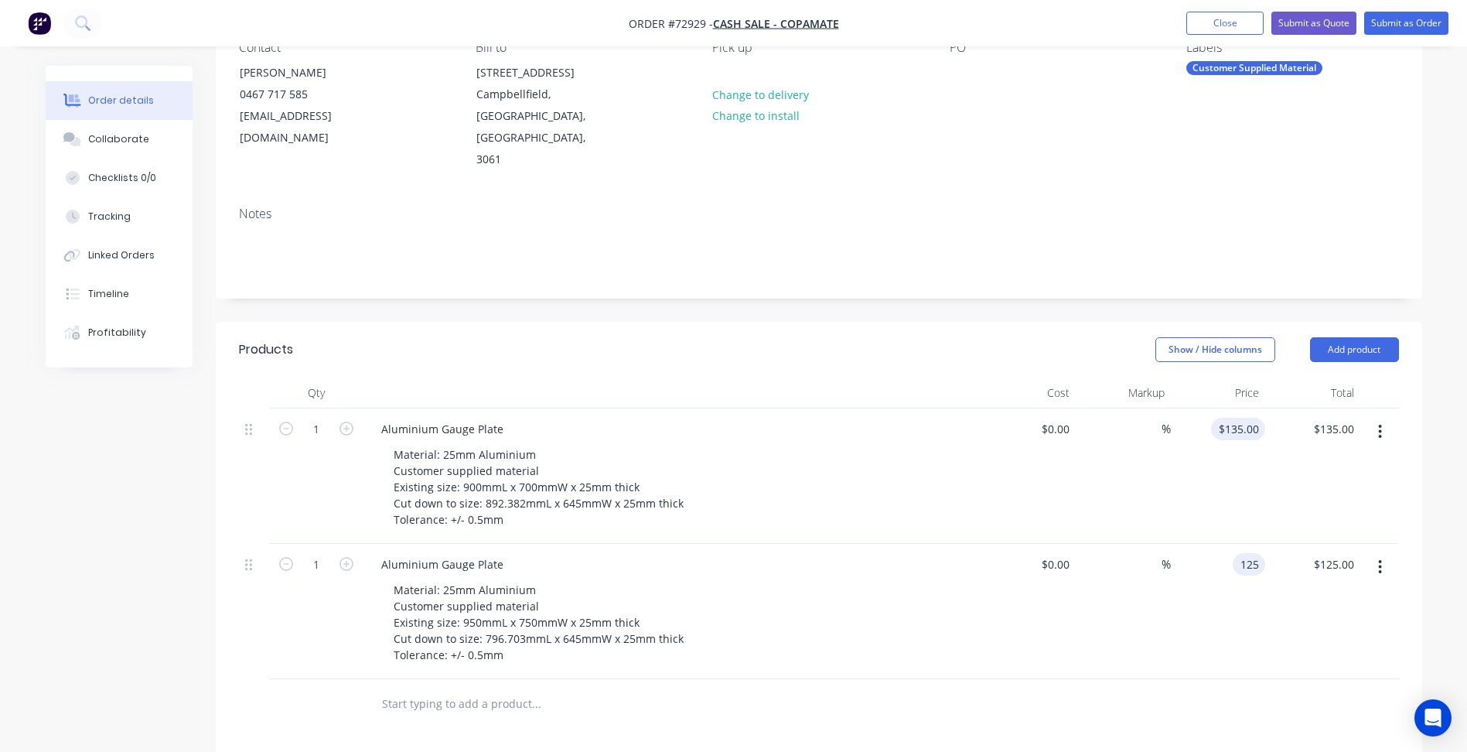
type input "135"
type input "$125.00"
click at [1236, 418] on div "135 135" at bounding box center [1249, 429] width 32 height 22
type input "$130.00"
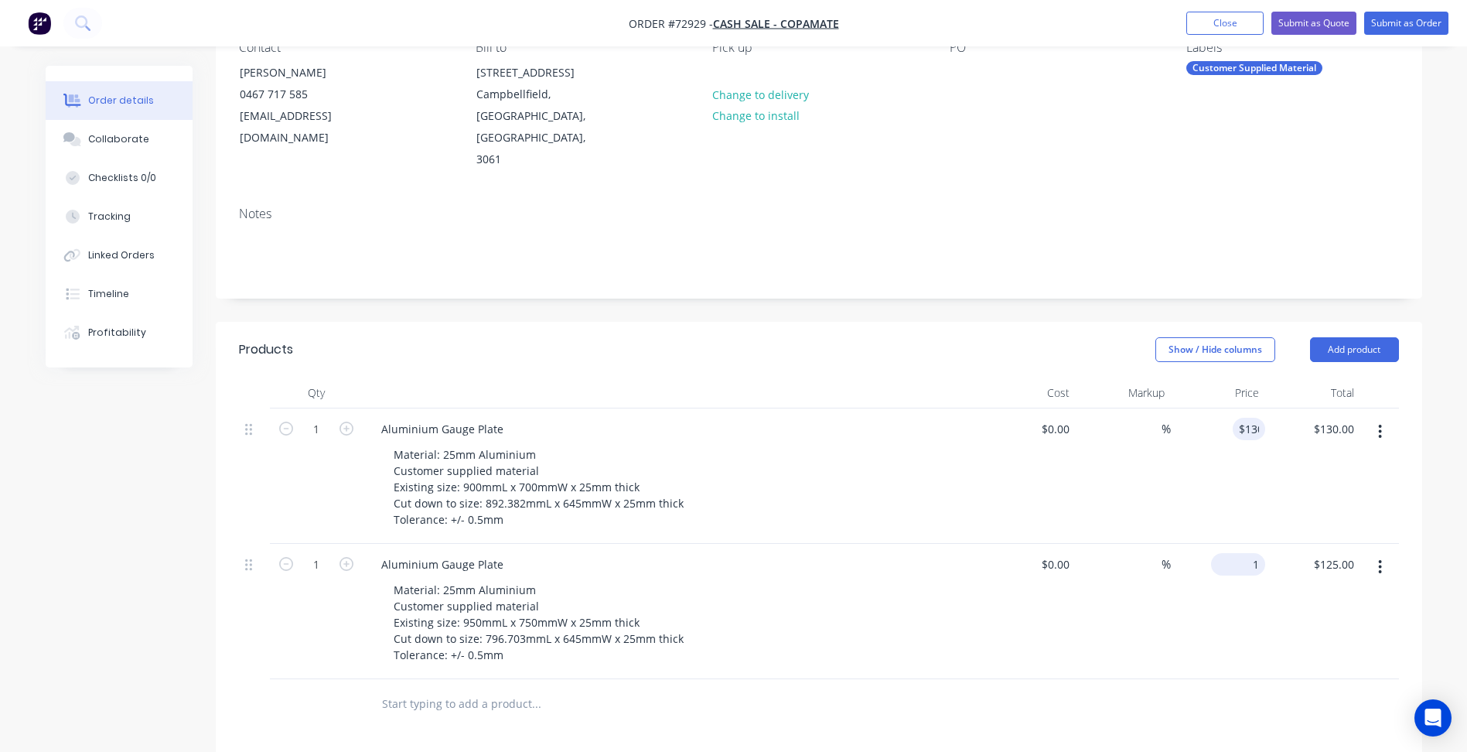
click at [1240, 544] on div "1 $125.00" at bounding box center [1218, 611] width 95 height 135
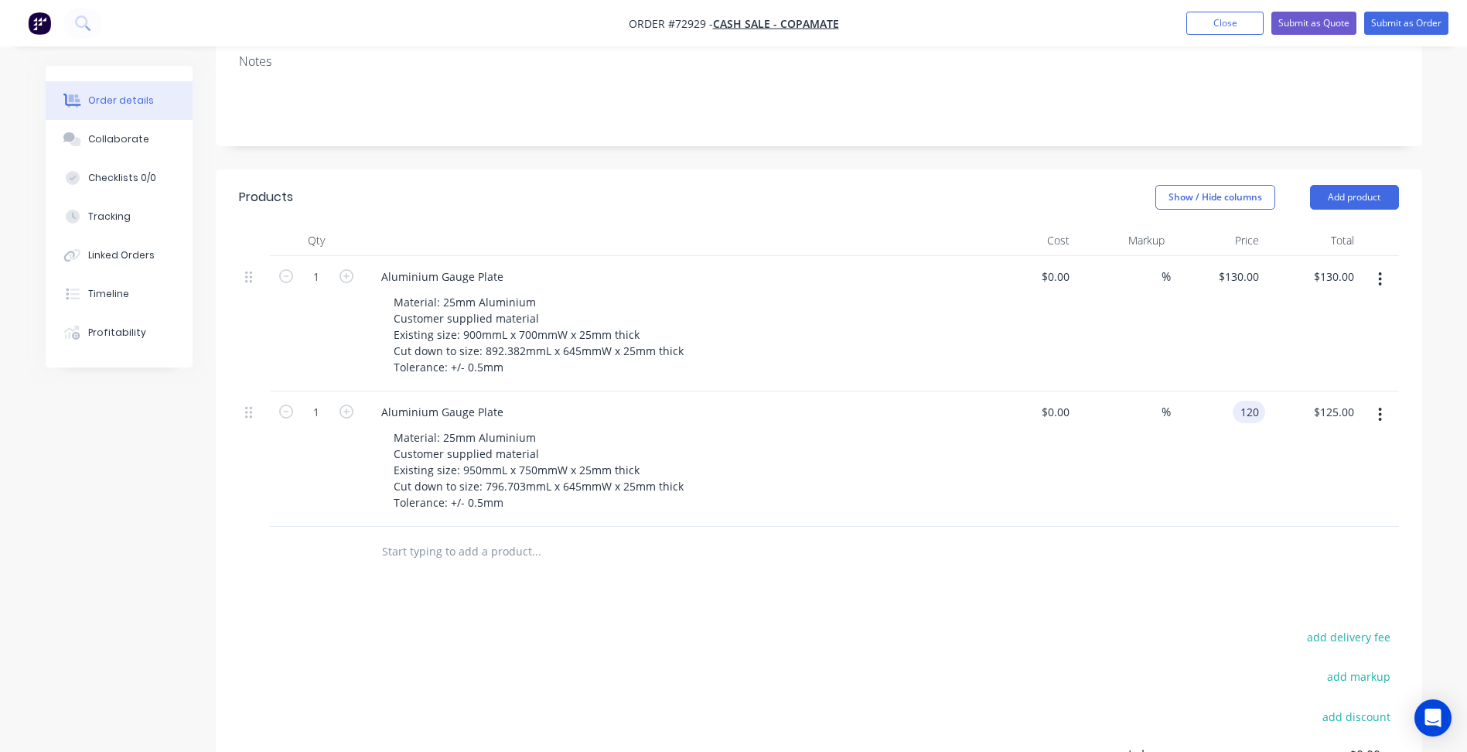
scroll to position [309, 0]
type input "$120.00"
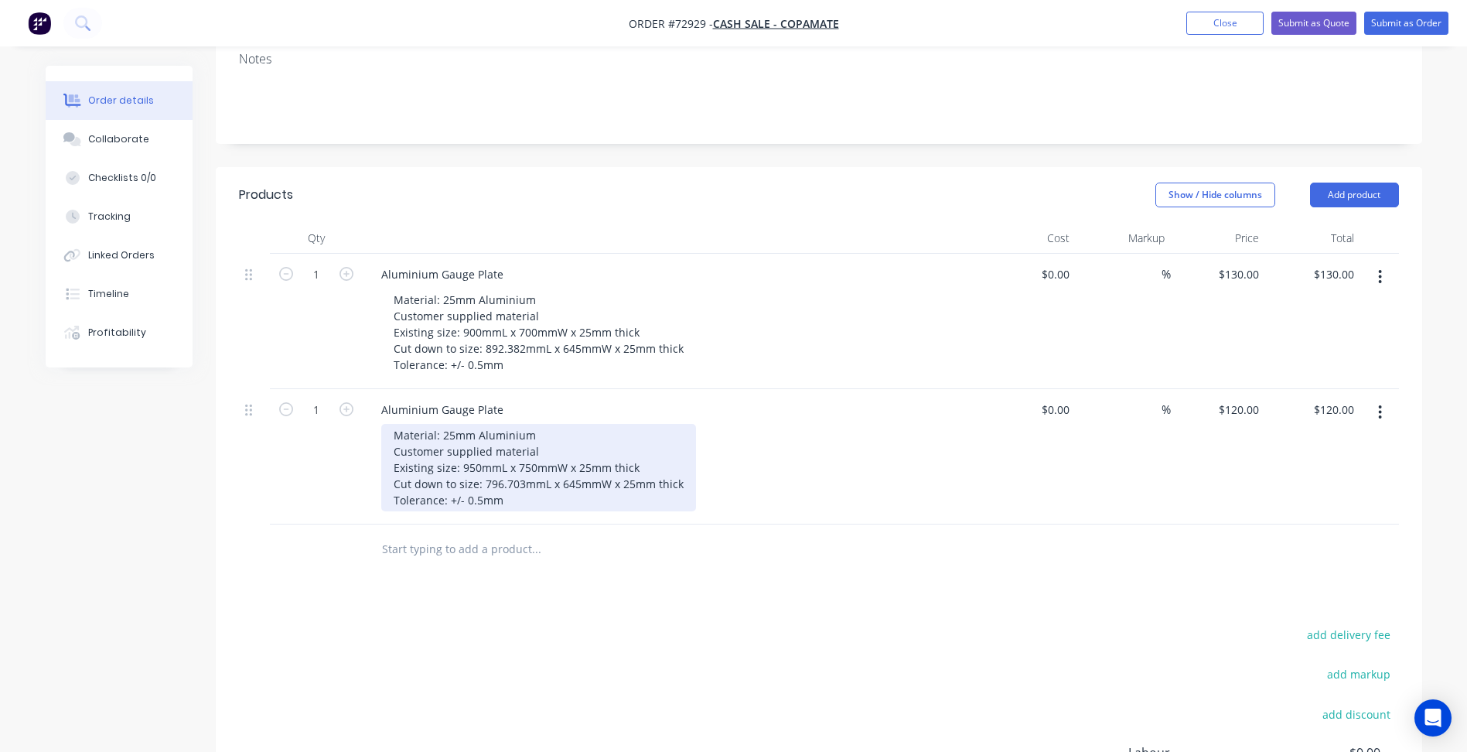
click at [538, 460] on div "Material: 25mm Aluminium Customer supplied material Existing size: 950mmL x 750…" at bounding box center [538, 467] width 315 height 87
drag, startPoint x: 472, startPoint y: 476, endPoint x: 376, endPoint y: 472, distance: 96.7
click at [376, 472] on div "Aluminium Gauge Plate Material: 25mm Aluminium Customer supplied material Exist…" at bounding box center [672, 465] width 619 height 152
copy div "Cut four sides."
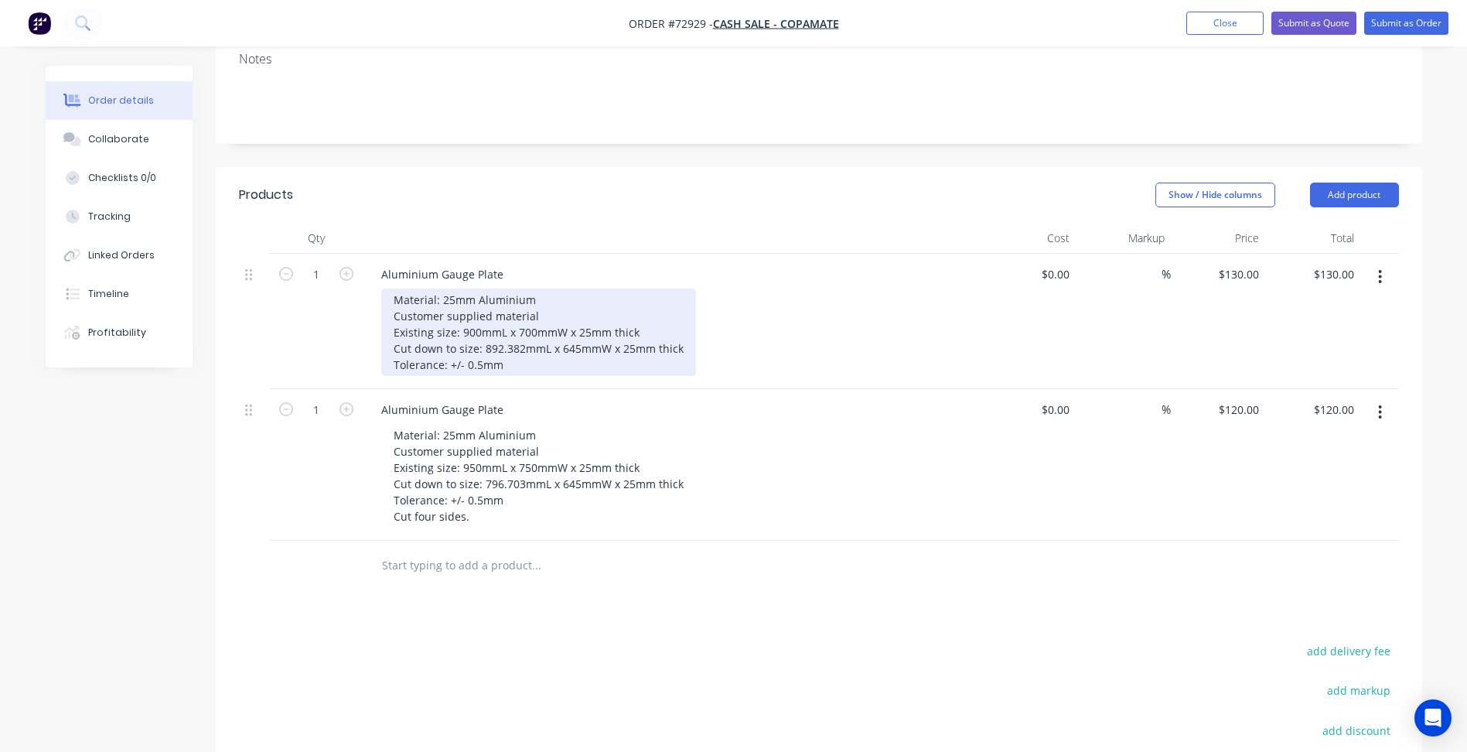
click at [509, 322] on div "Material: 25mm Aluminium Customer supplied material Existing size: 900mmL x 700…" at bounding box center [538, 331] width 315 height 87
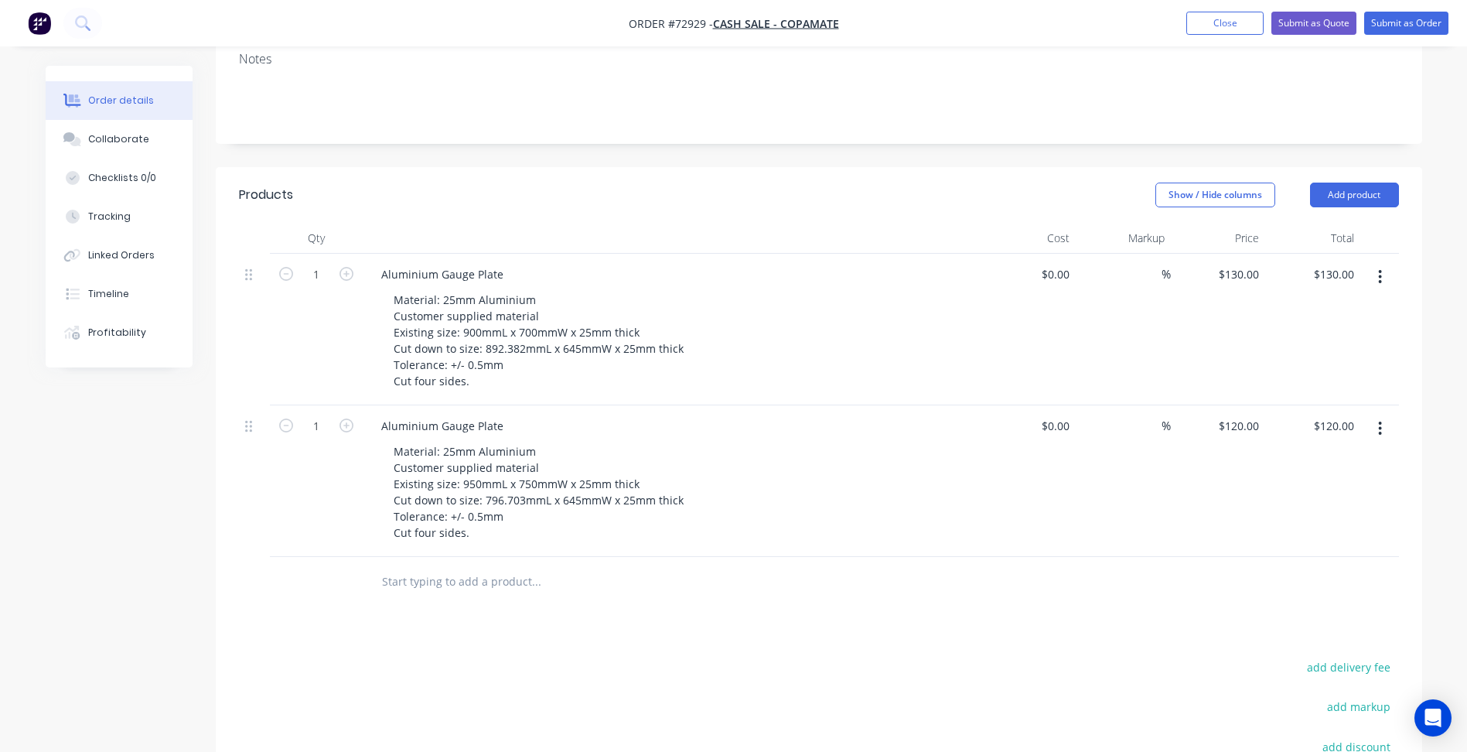
click at [1374, 414] on button "button" at bounding box center [1380, 428] width 36 height 28
click at [1367, 223] on div at bounding box center [1379, 238] width 39 height 31
click at [1374, 182] on button "Add product" at bounding box center [1354, 194] width 89 height 25
click at [1352, 223] on div "Product catalogue" at bounding box center [1325, 234] width 119 height 22
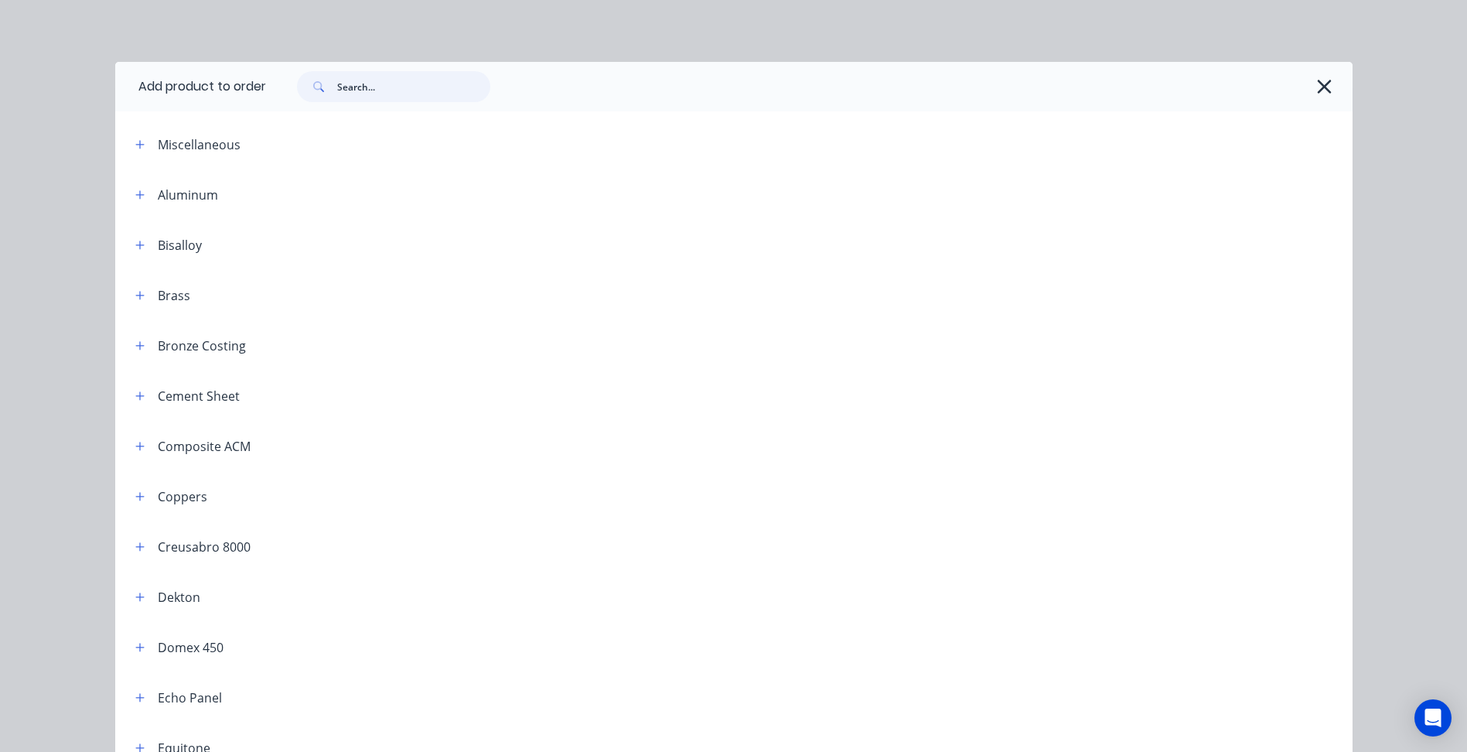
click at [418, 87] on input "text" at bounding box center [413, 86] width 153 height 31
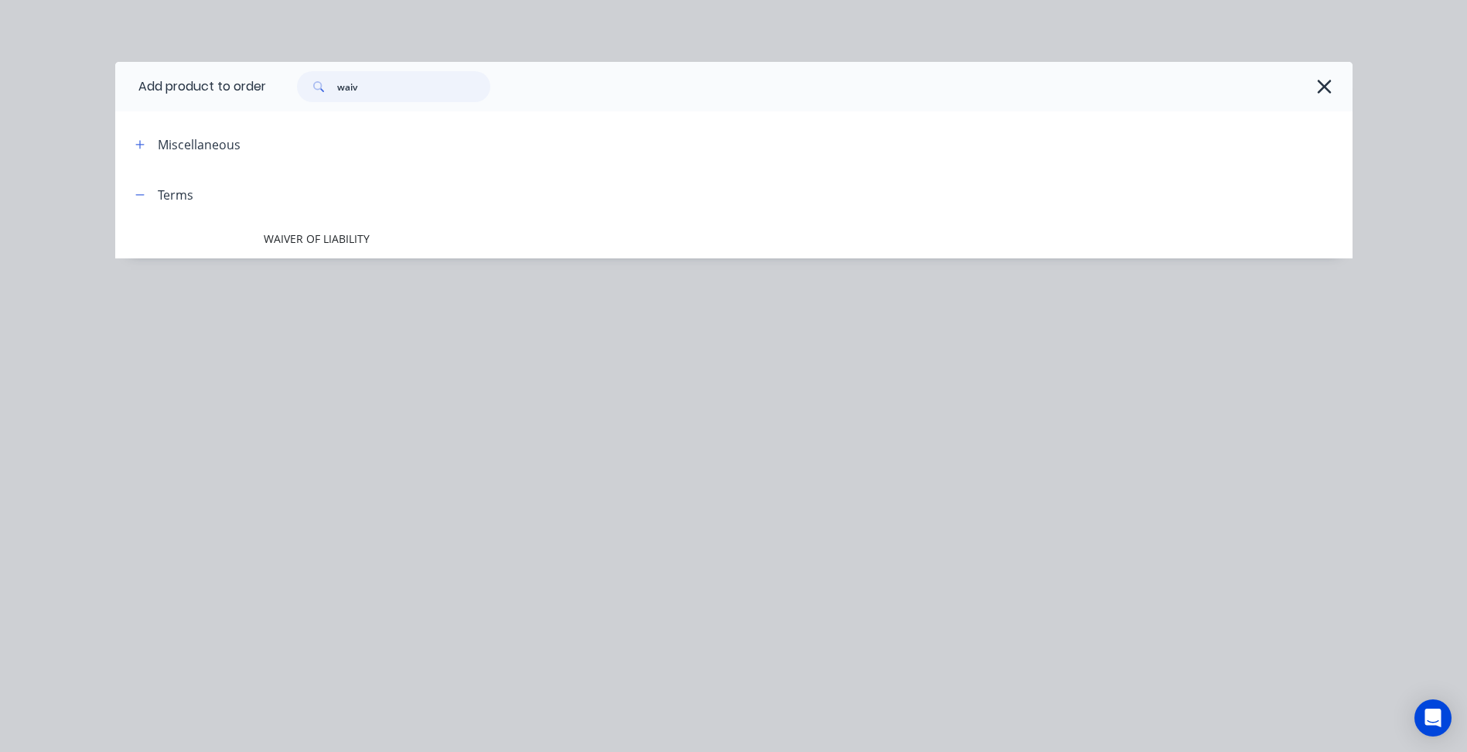
type input "waiv"
click at [364, 244] on span "WAIVER OF LIABILITY" at bounding box center [699, 238] width 871 height 16
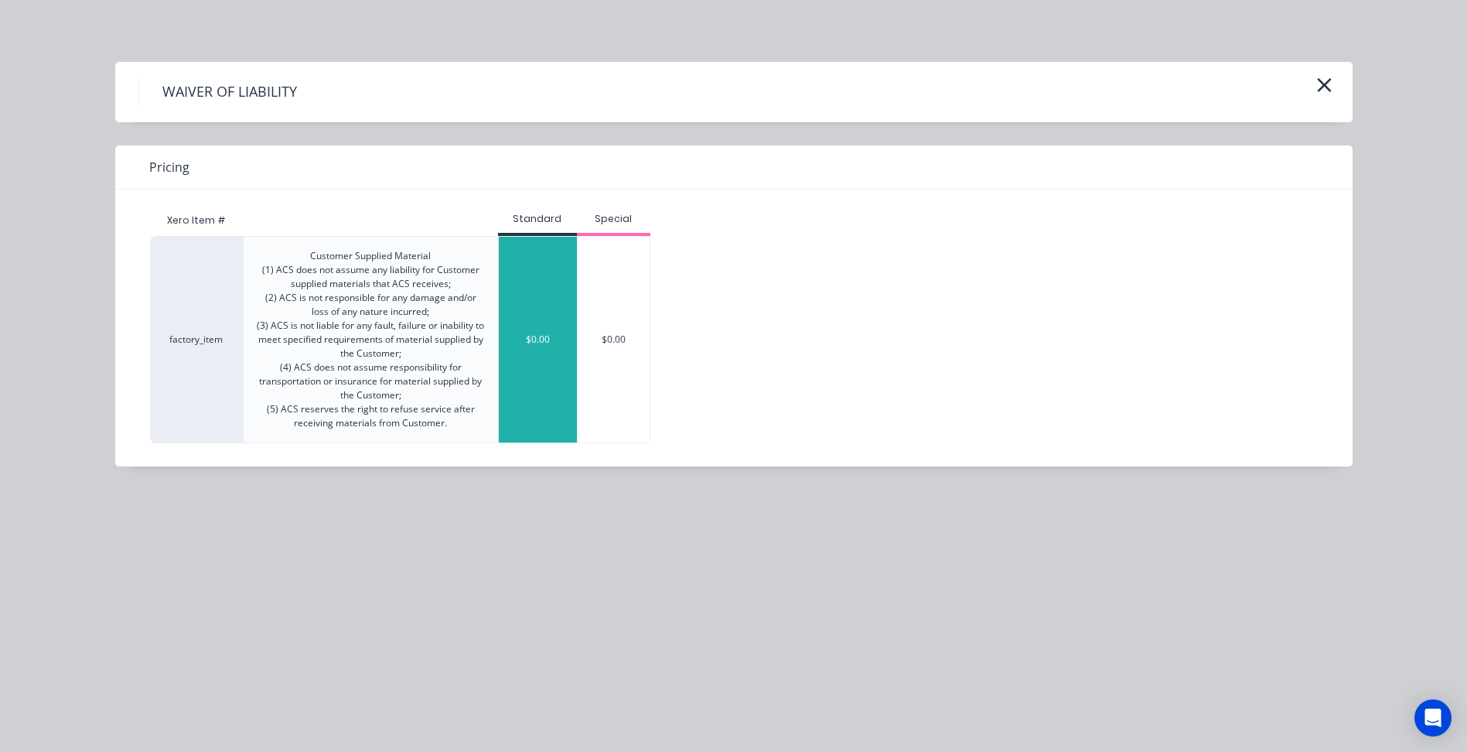
click at [542, 346] on div "$0.00" at bounding box center [538, 340] width 78 height 206
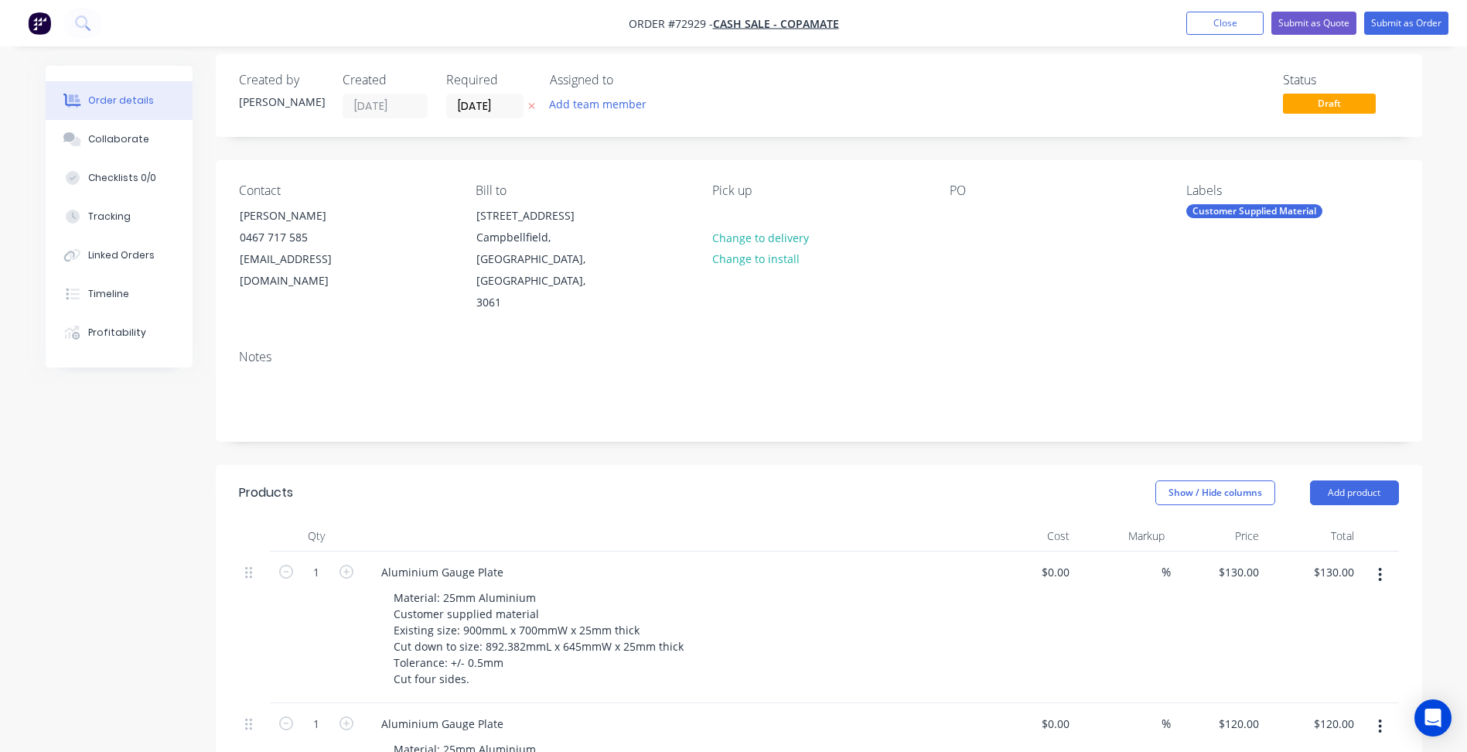
scroll to position [0, 0]
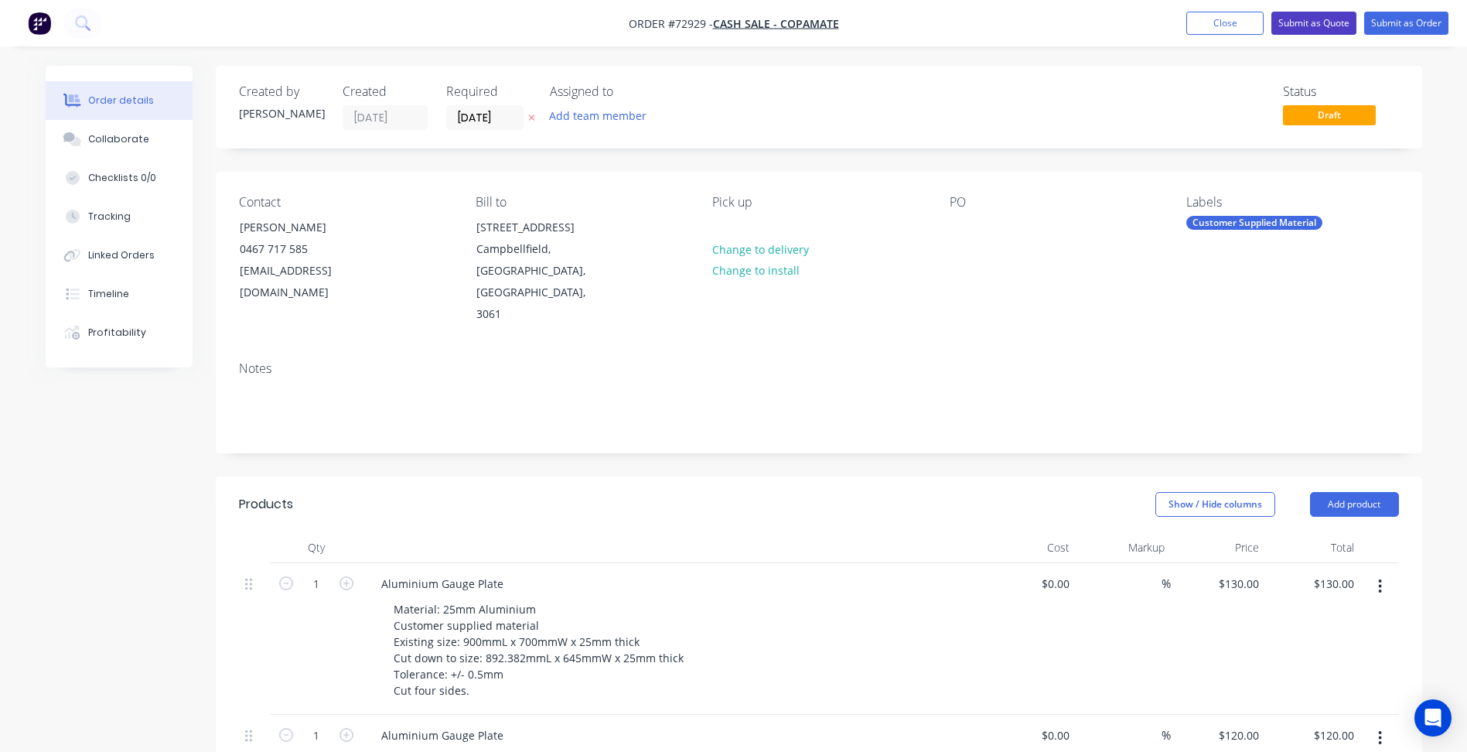
click at [1305, 24] on button "Submit as Quote" at bounding box center [1313, 23] width 85 height 23
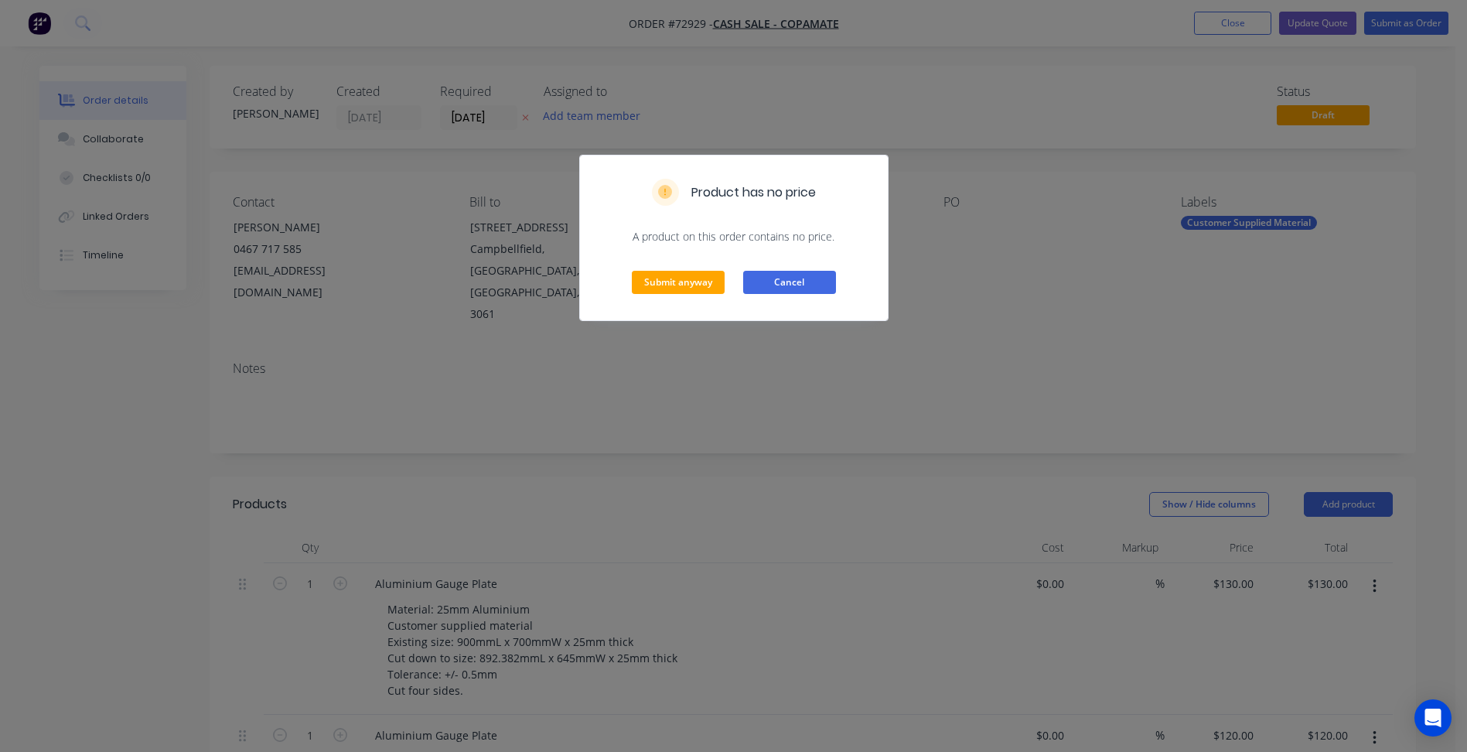
click at [765, 282] on button "Cancel" at bounding box center [789, 282] width 93 height 23
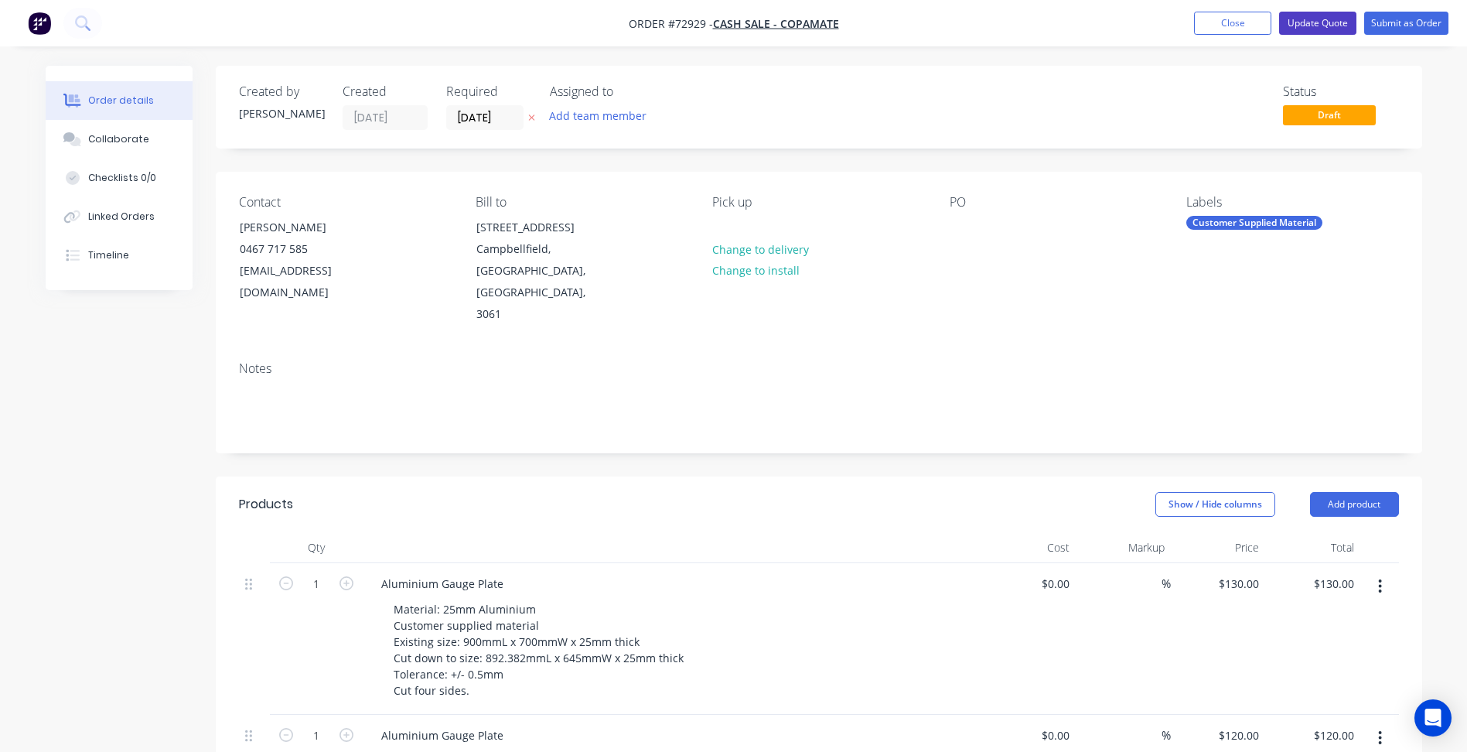
click at [1311, 19] on button "Update Quote" at bounding box center [1317, 23] width 77 height 23
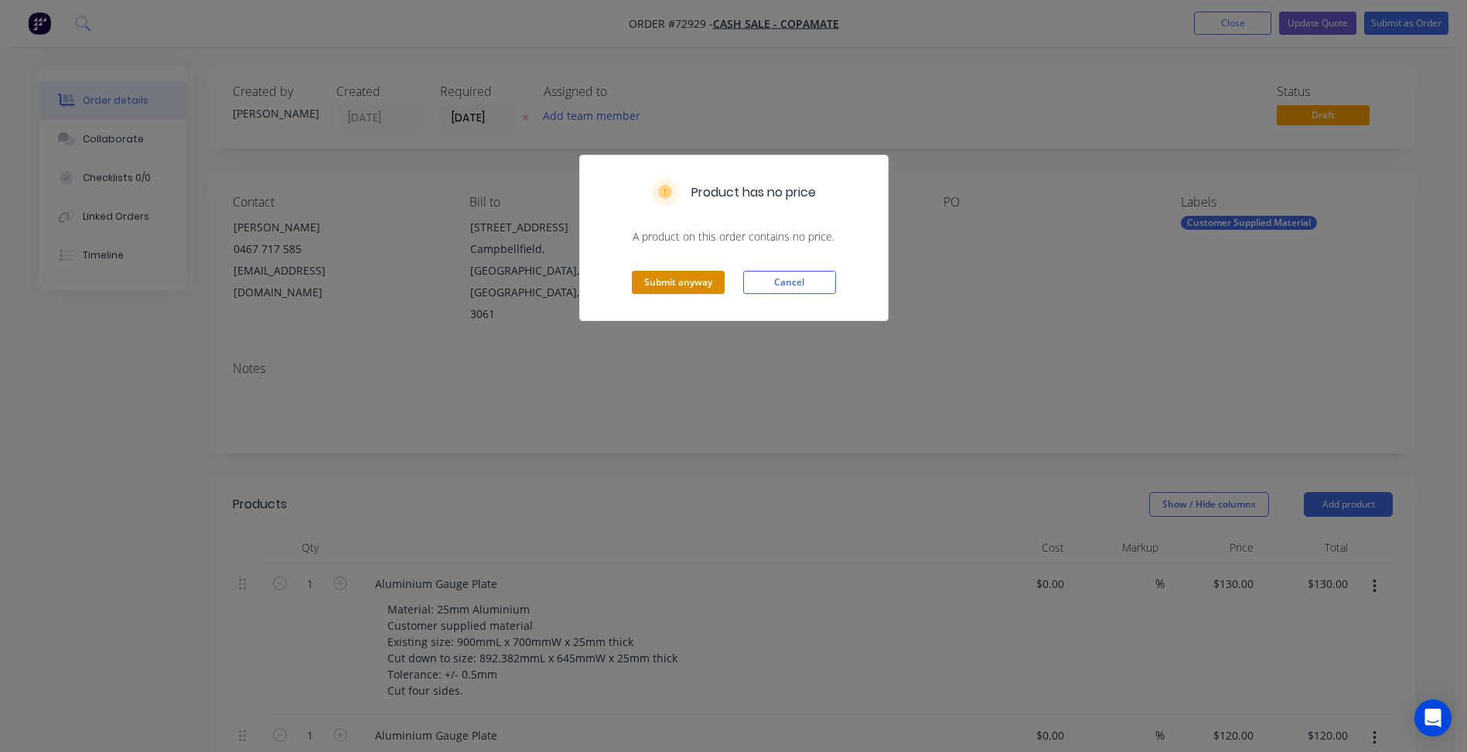
click at [678, 278] on button "Submit anyway" at bounding box center [678, 282] width 93 height 23
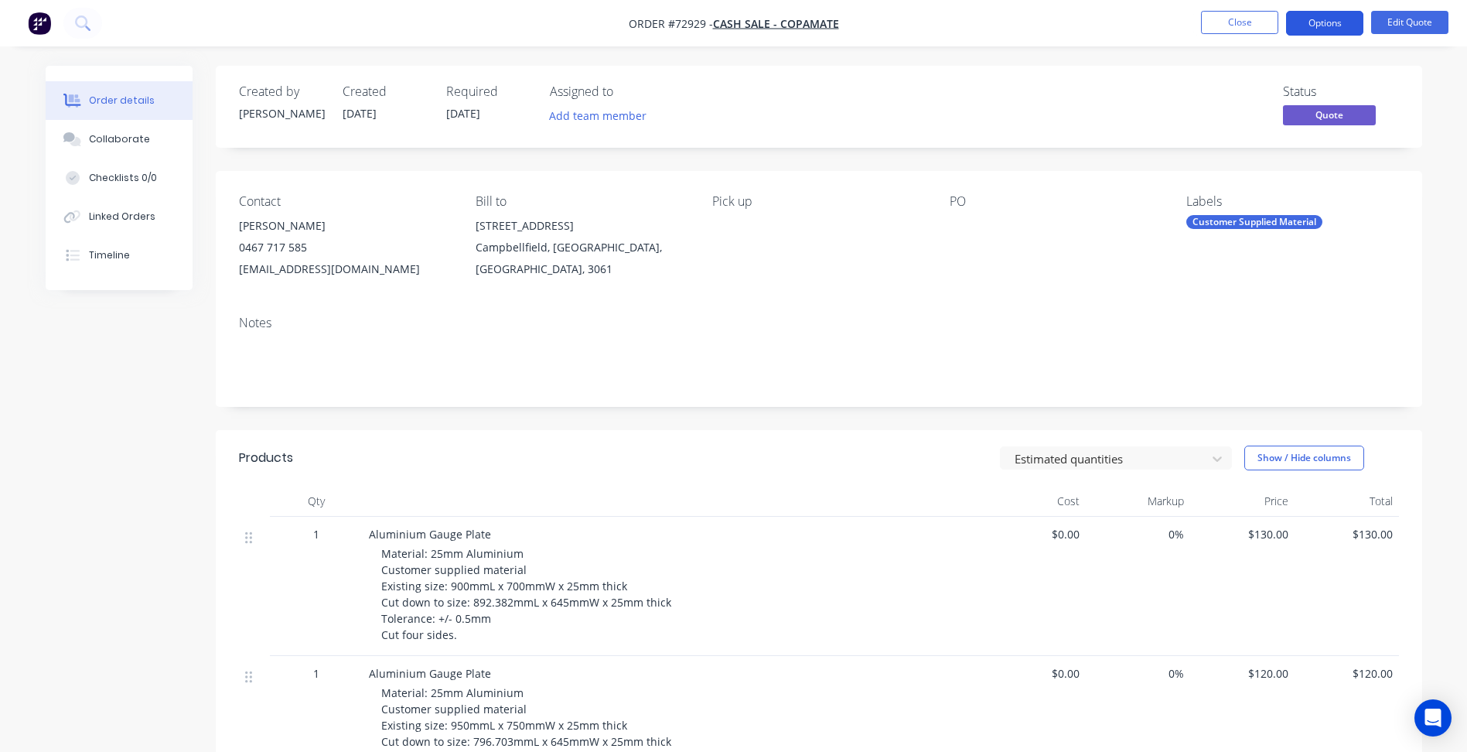
click at [1315, 29] on button "Options" at bounding box center [1324, 23] width 77 height 25
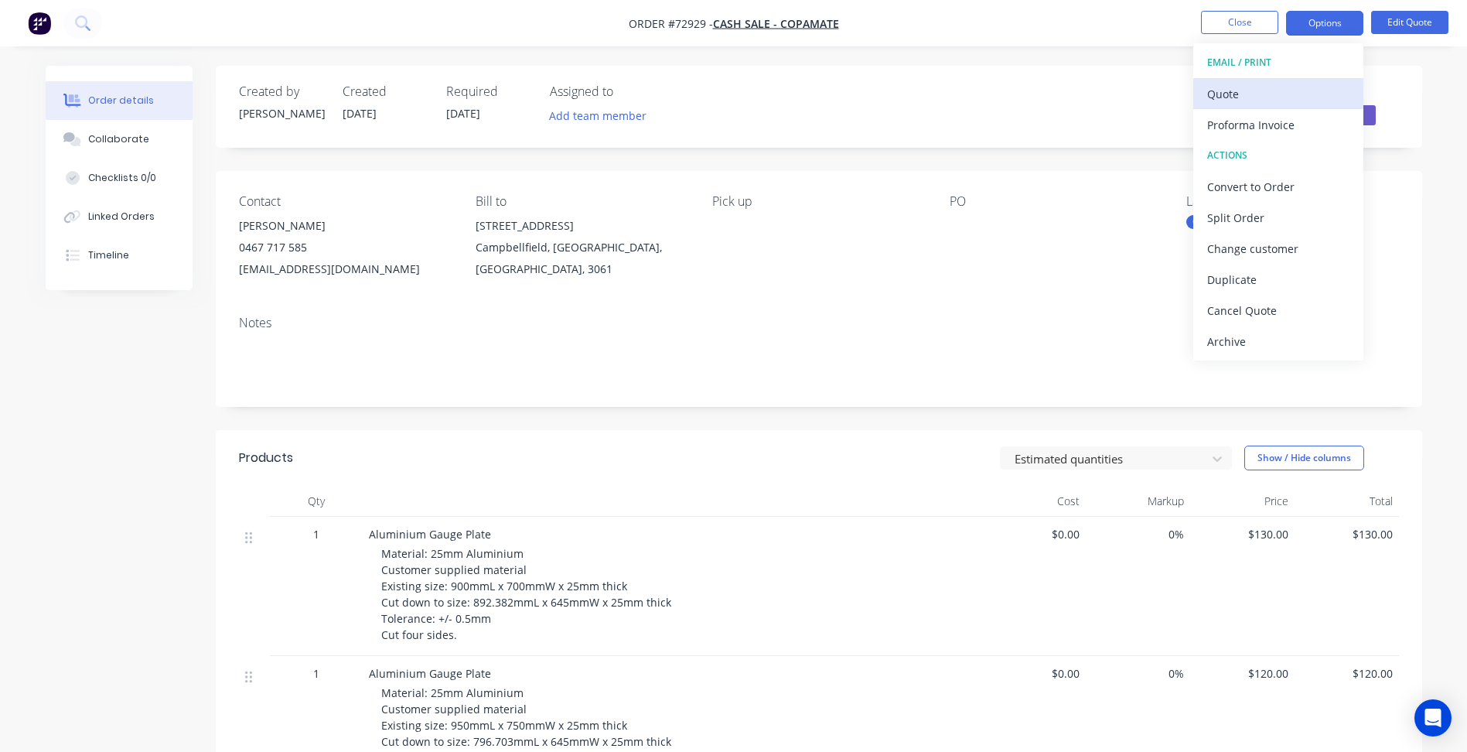
click at [1235, 93] on div "Quote" at bounding box center [1278, 94] width 142 height 22
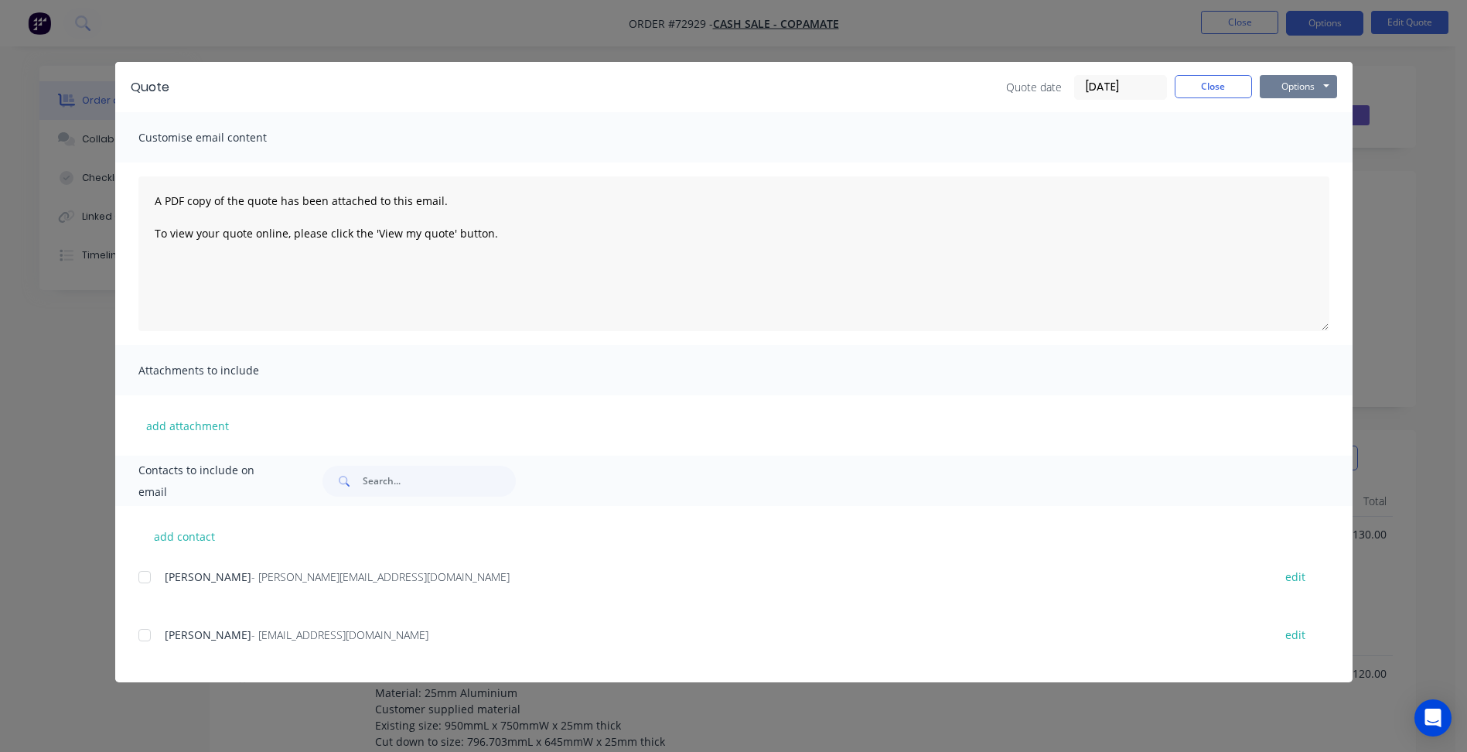
click at [1305, 90] on button "Options" at bounding box center [1298, 86] width 77 height 23
click at [1288, 108] on button "Preview" at bounding box center [1309, 114] width 99 height 26
drag, startPoint x: 1222, startPoint y: 88, endPoint x: 1234, endPoint y: 22, distance: 67.6
click at [1222, 86] on button "Close" at bounding box center [1213, 86] width 77 height 23
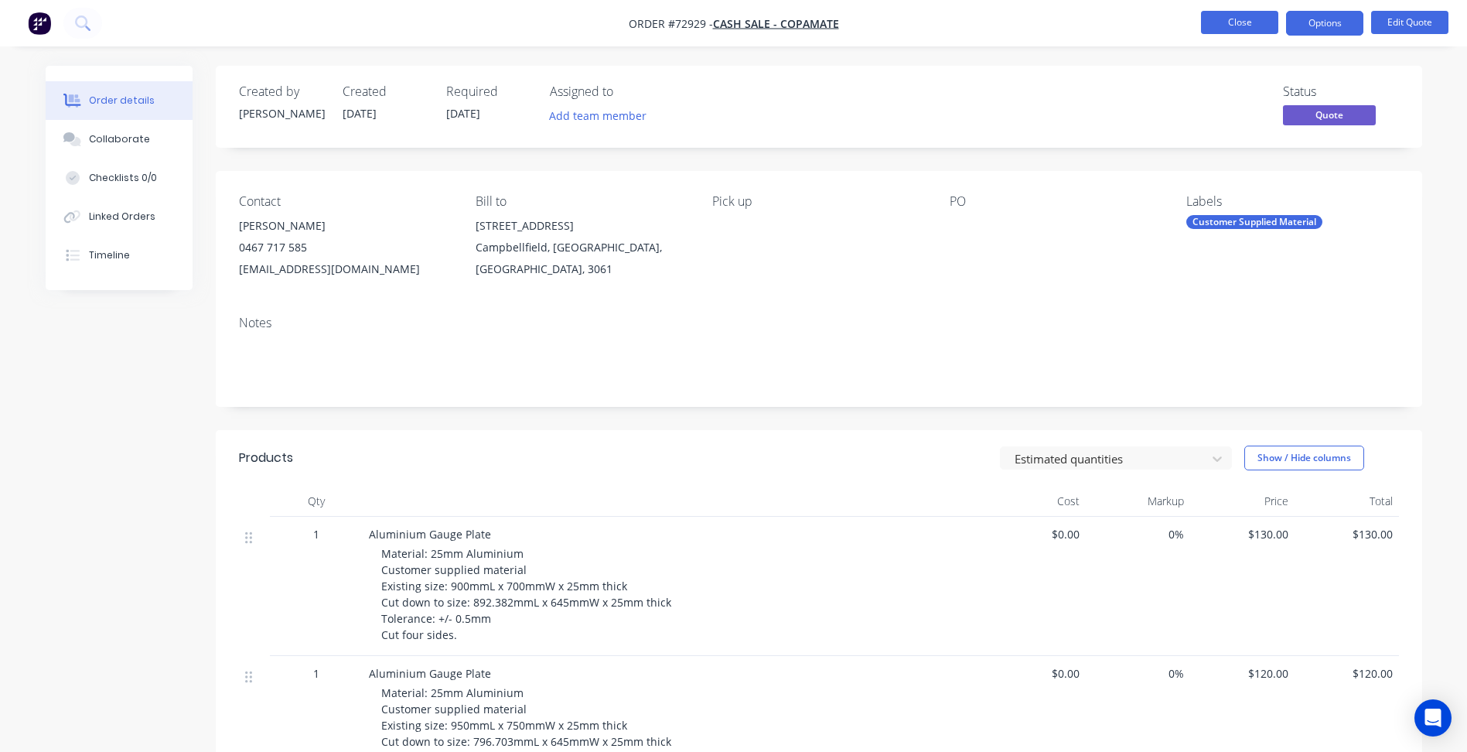
click at [1234, 21] on button "Close" at bounding box center [1239, 22] width 77 height 23
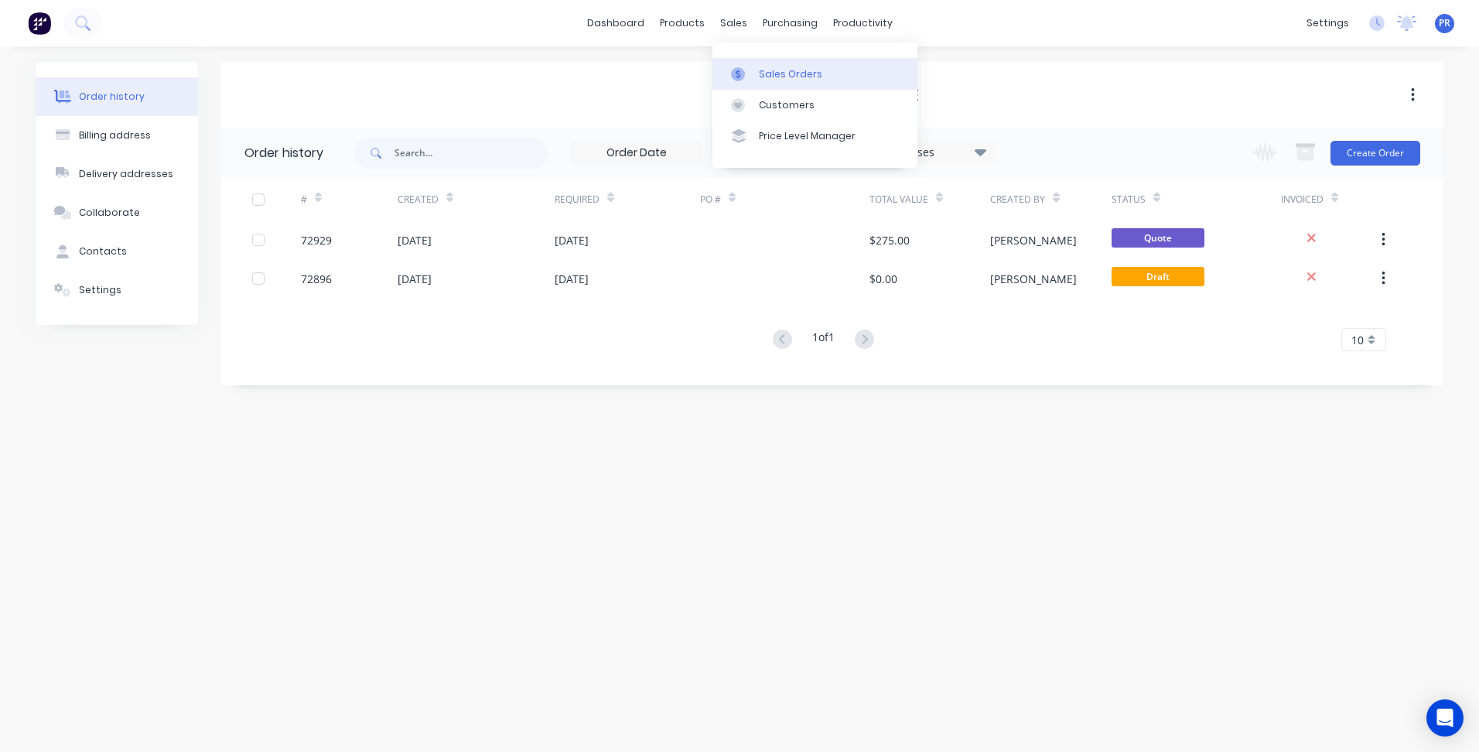
click at [749, 63] on link "Sales Orders" at bounding box center [814, 73] width 205 height 31
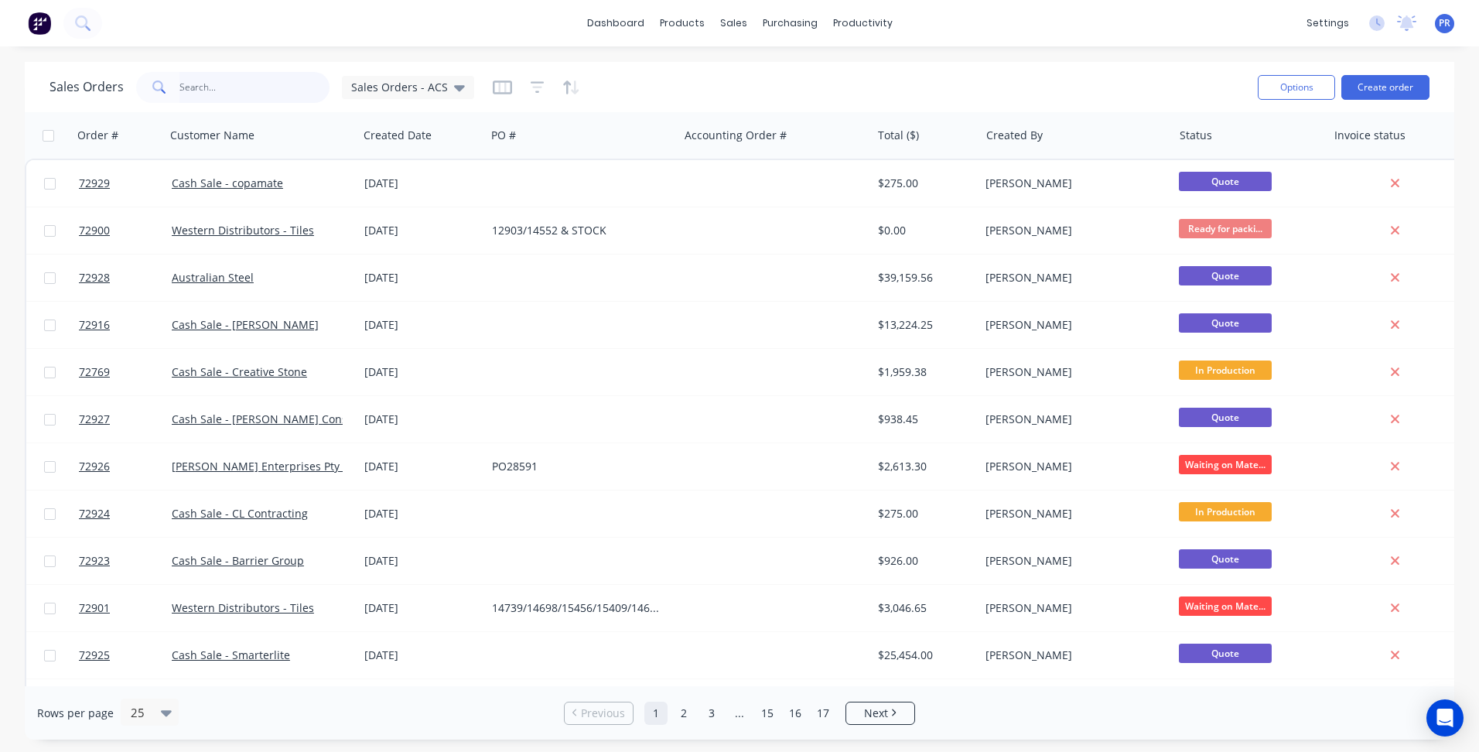
click at [244, 94] on input "text" at bounding box center [254, 87] width 151 height 31
type input "western"
click at [1373, 81] on button "Create order" at bounding box center [1385, 87] width 88 height 25
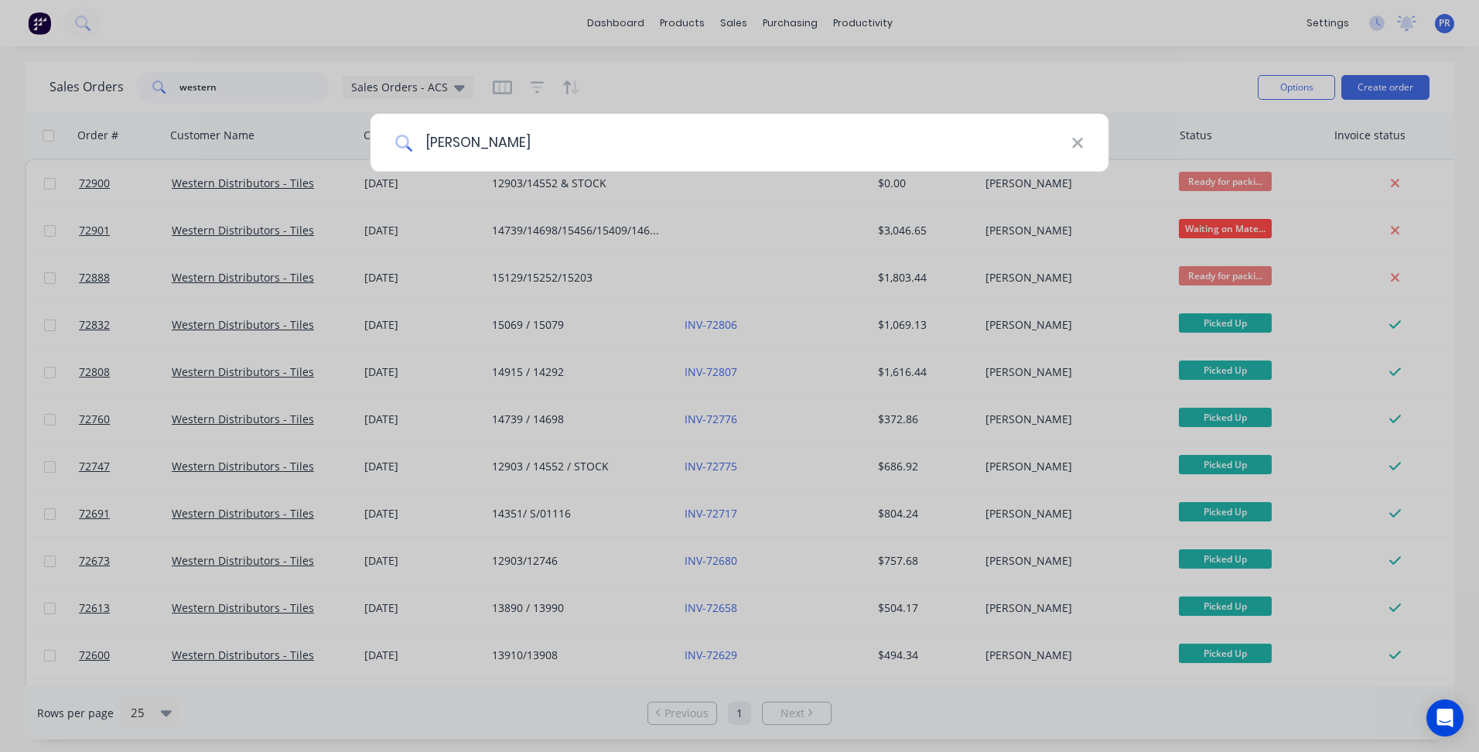
type input "western"
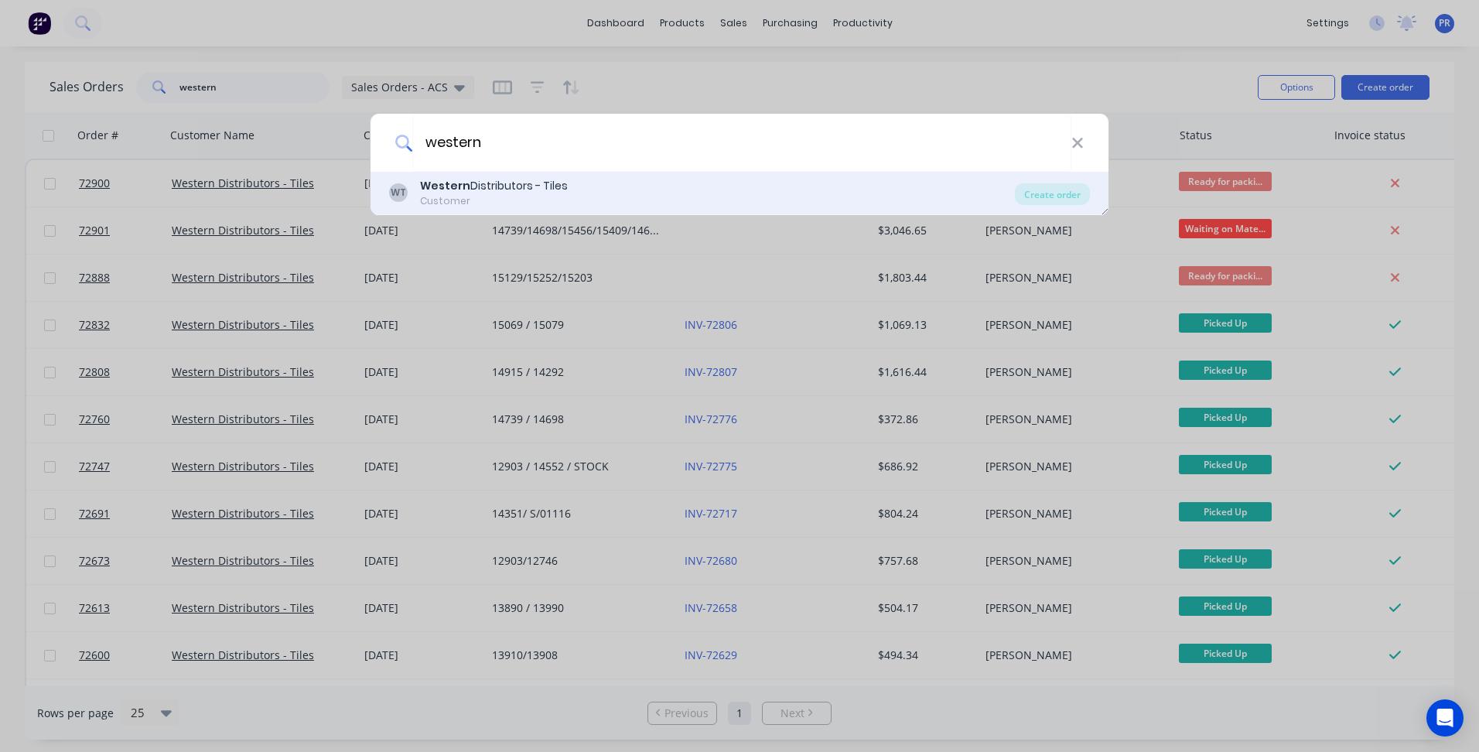
click at [495, 203] on div "Customer" at bounding box center [494, 201] width 148 height 14
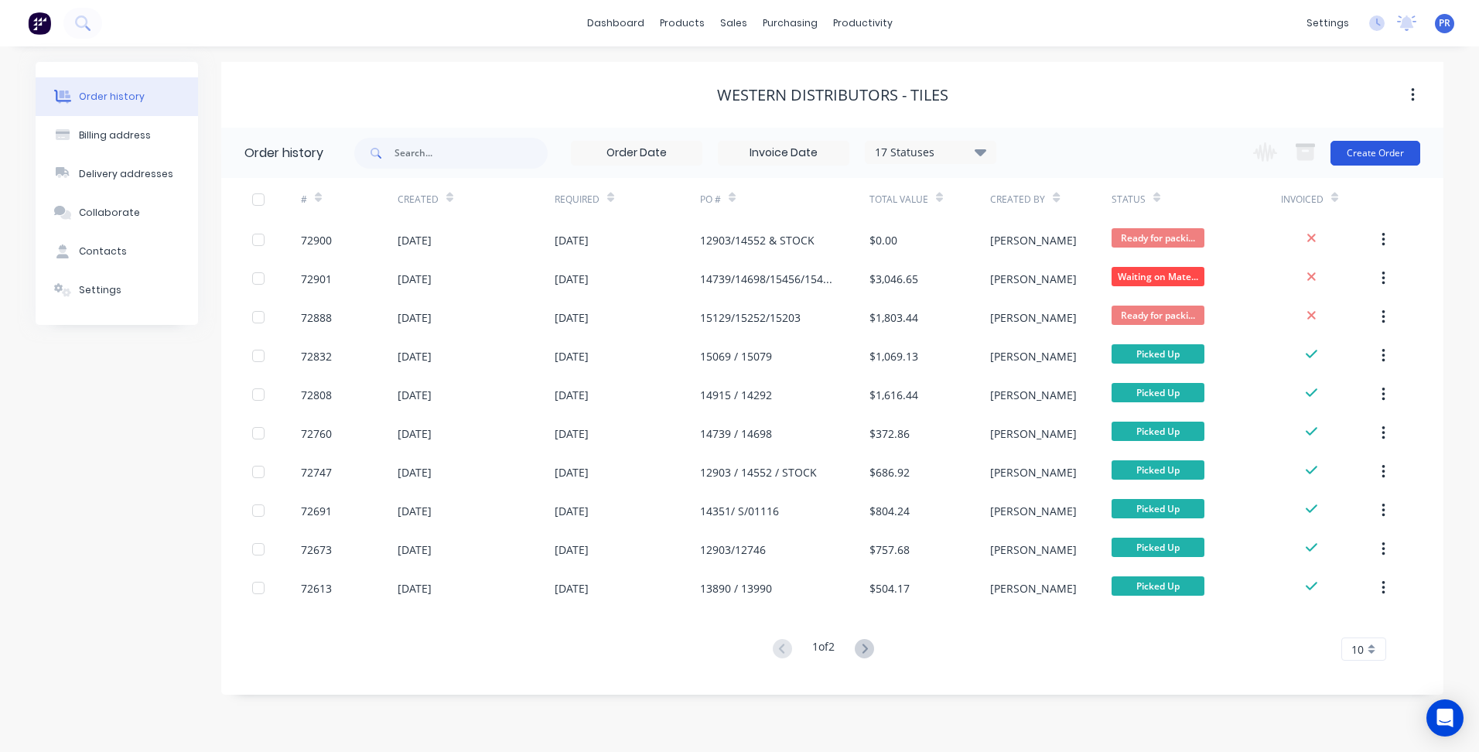
click at [1389, 156] on button "Create Order" at bounding box center [1375, 153] width 90 height 25
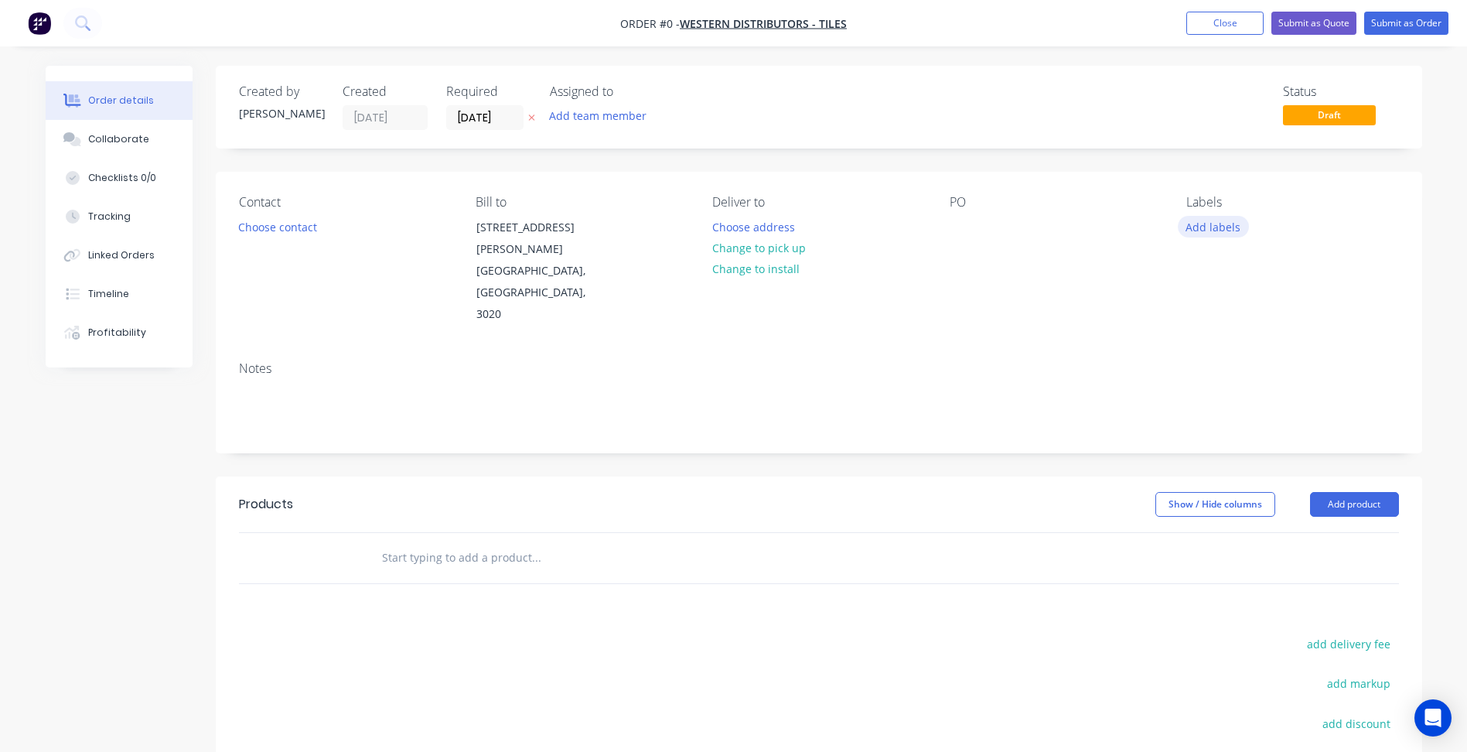
click at [1199, 223] on button "Add labels" at bounding box center [1213, 226] width 71 height 21
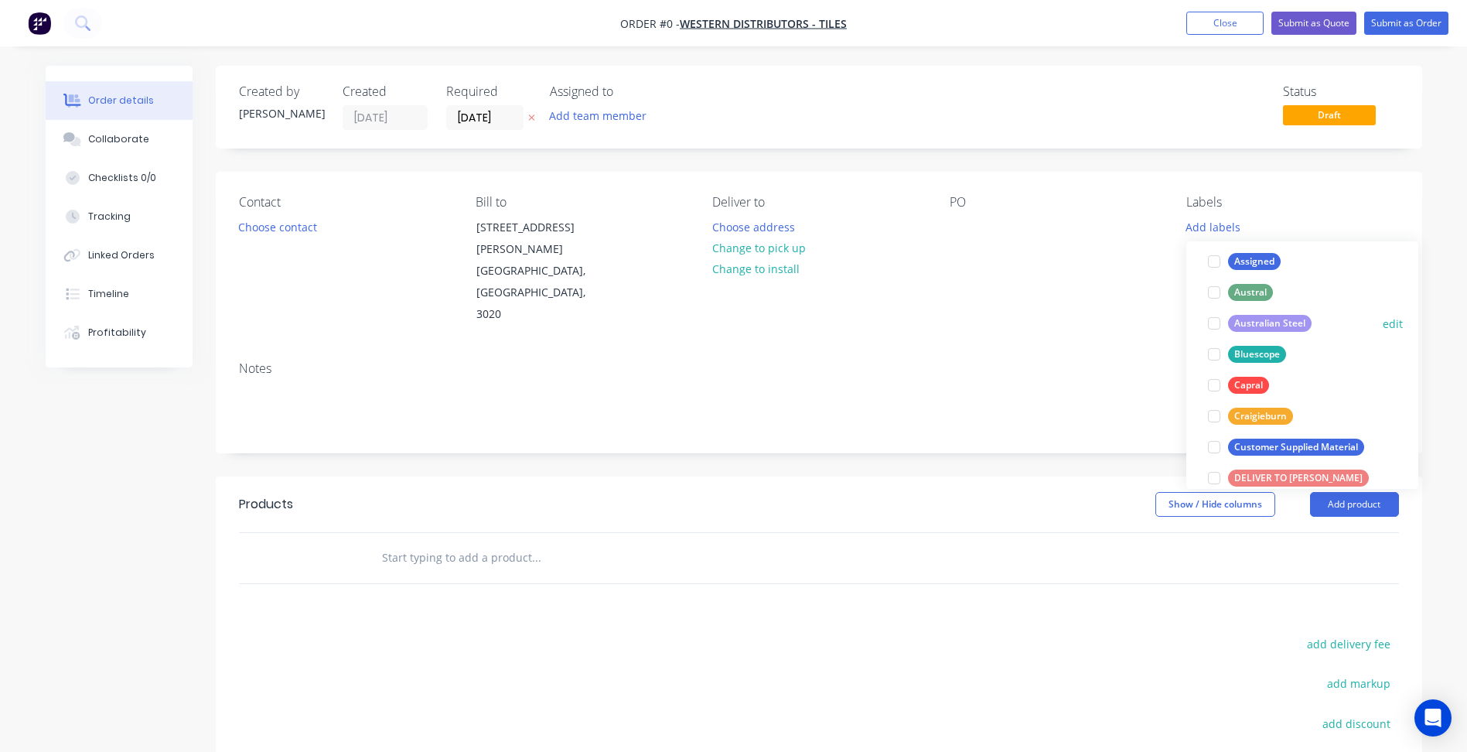
scroll to position [232, 0]
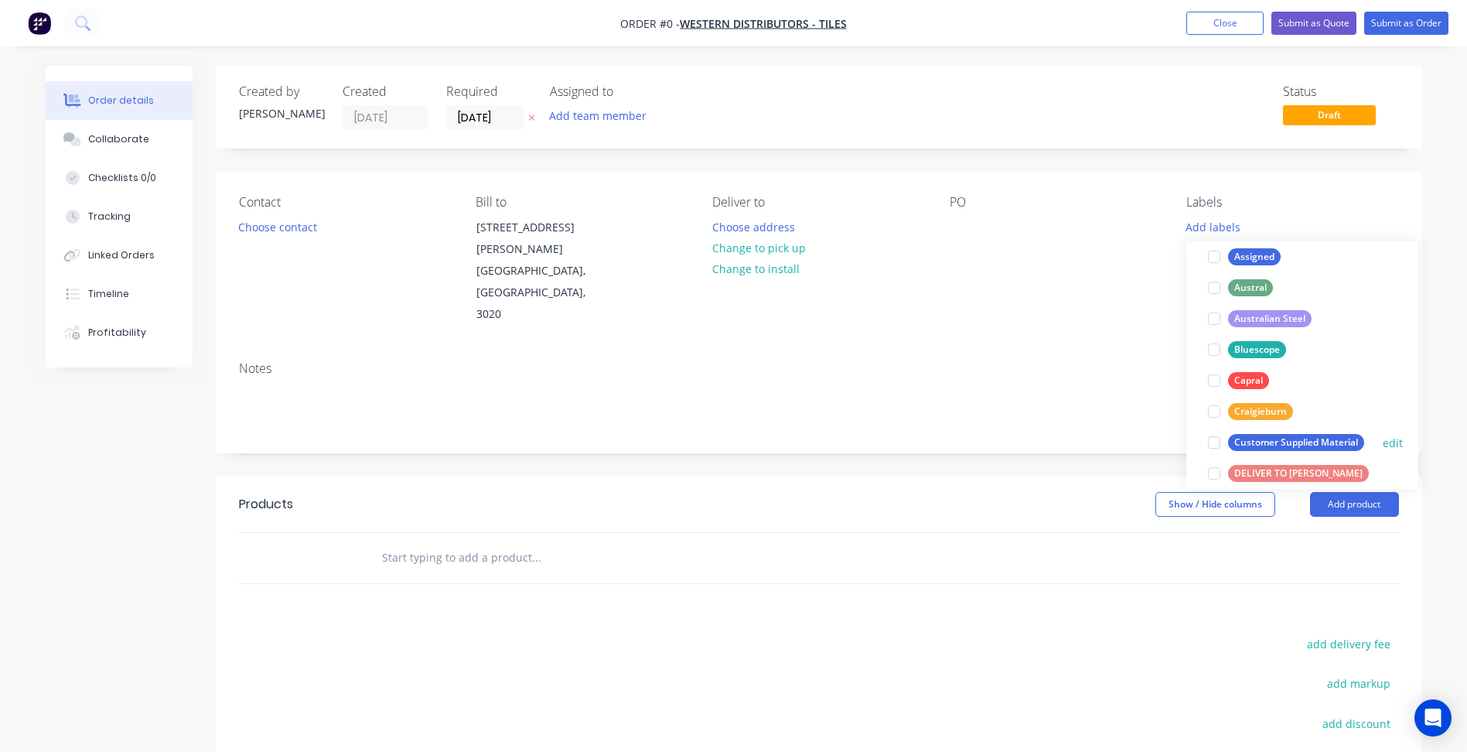
click at [1216, 444] on div at bounding box center [1214, 442] width 31 height 31
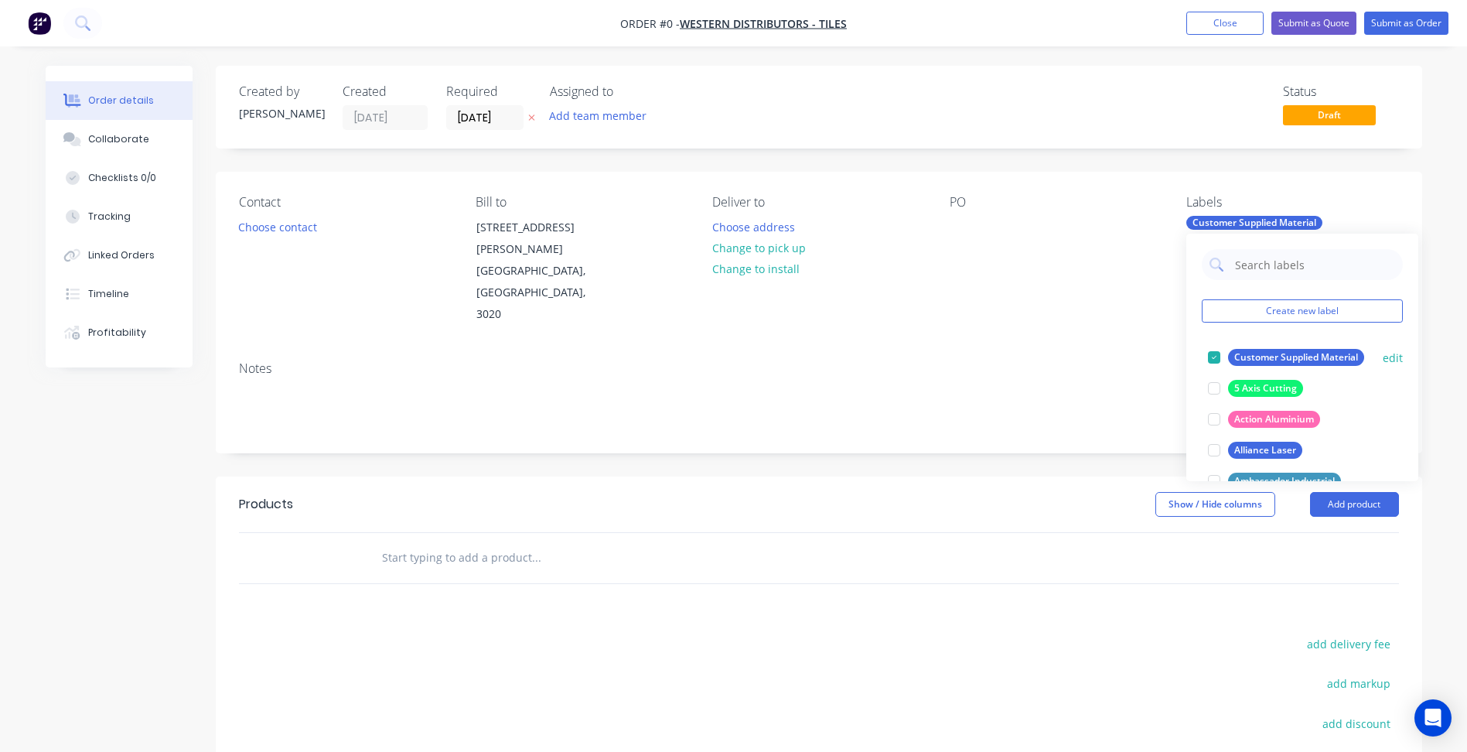
click at [1214, 387] on div at bounding box center [1214, 388] width 31 height 31
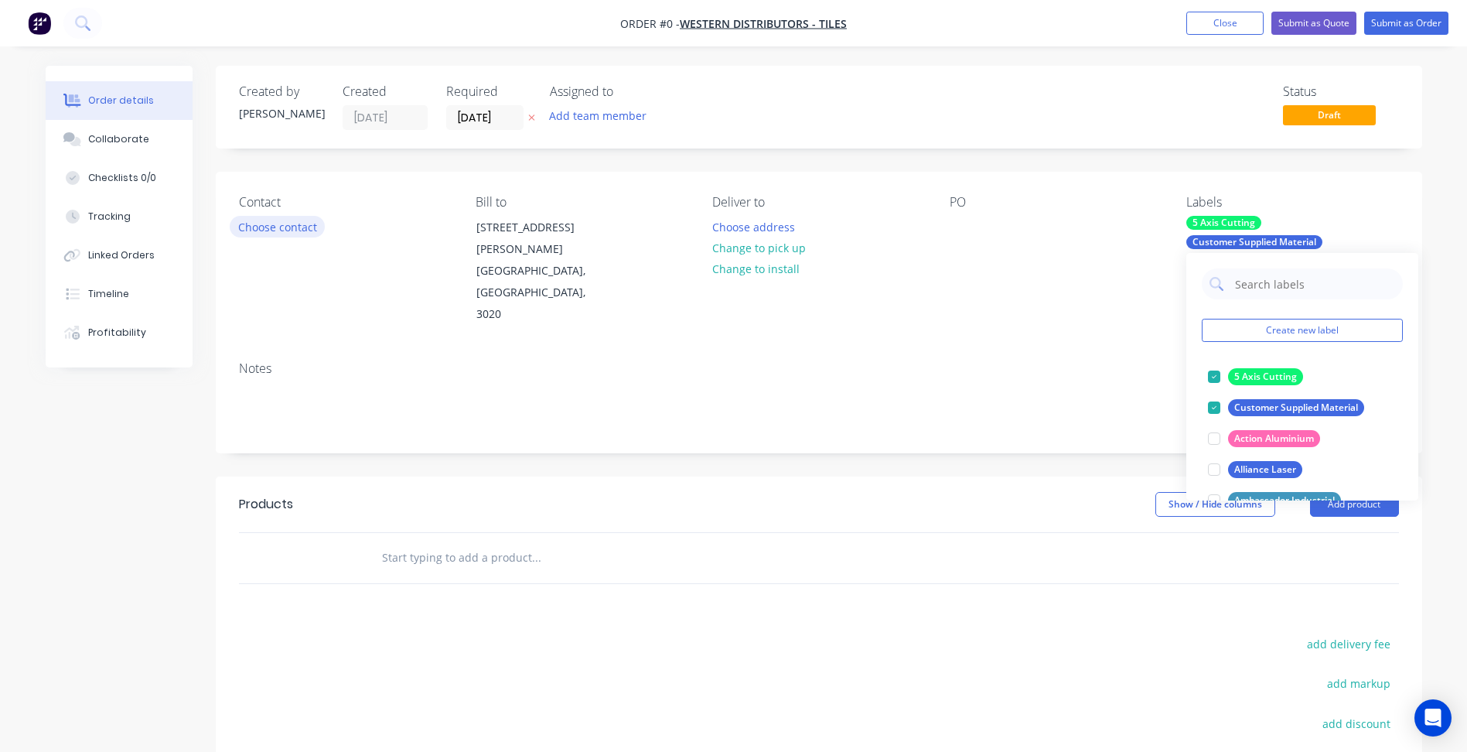
click at [254, 226] on div "Order details Collaborate Checklists 0/0 Tracking Linked Orders Timeline Profit…" at bounding box center [733, 522] width 1407 height 912
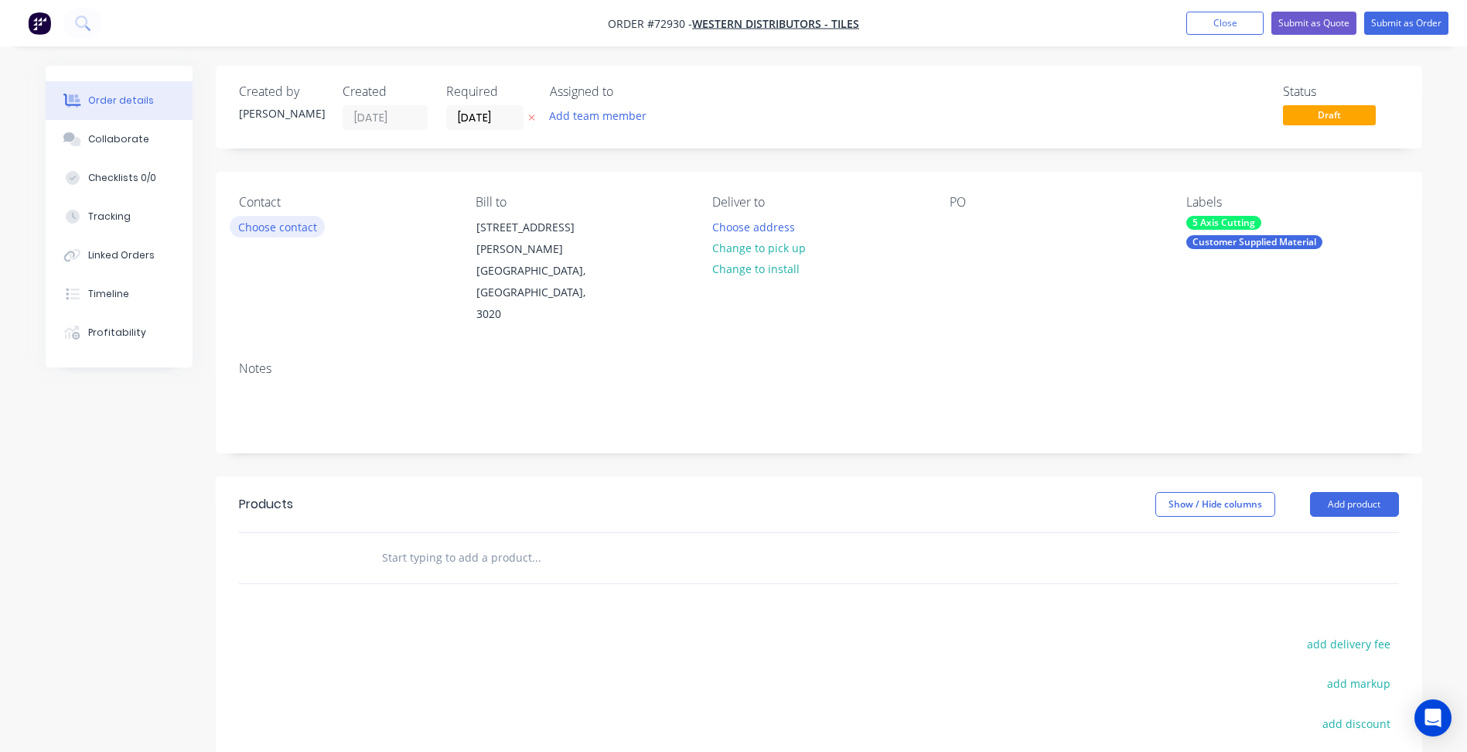
click at [291, 223] on button "Choose contact" at bounding box center [277, 226] width 95 height 21
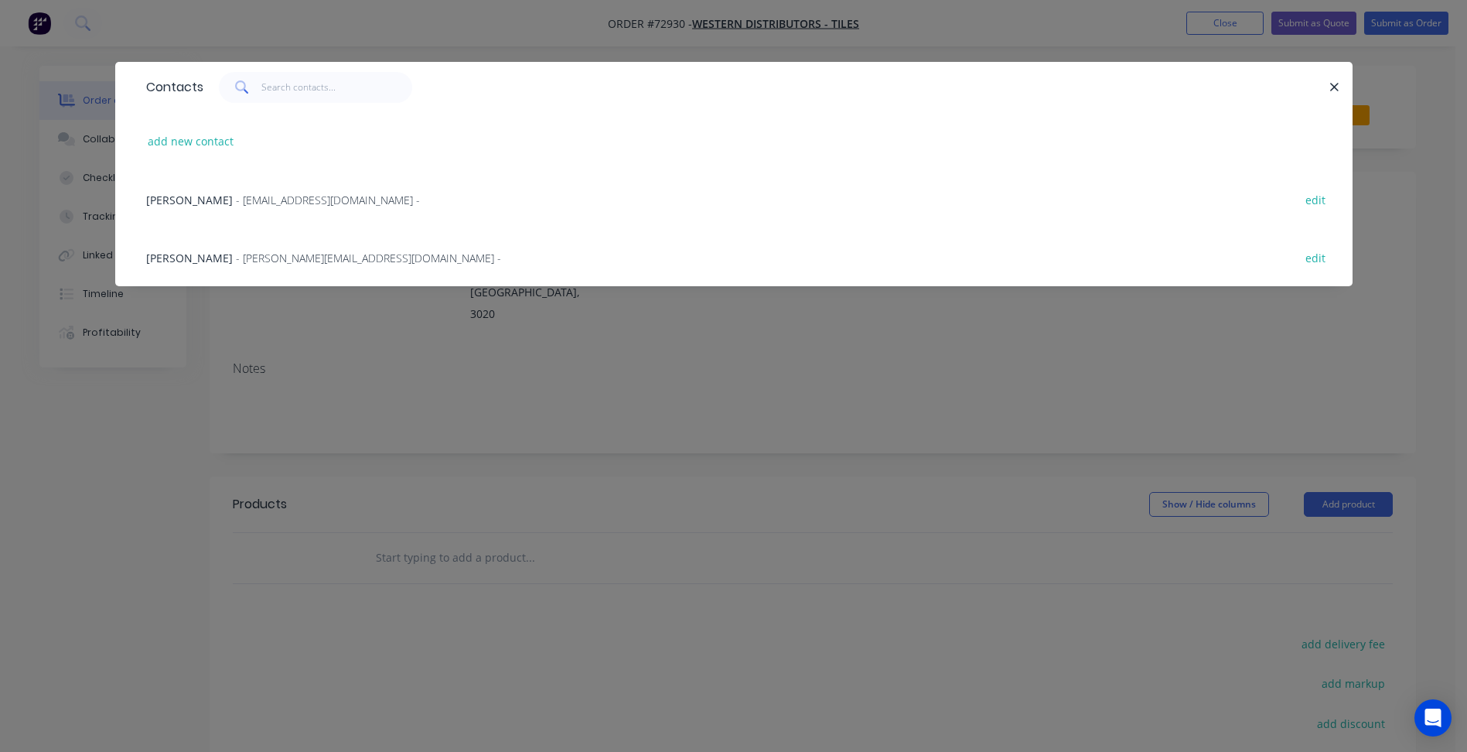
click at [239, 201] on span "- [EMAIL_ADDRESS][DOMAIN_NAME] -" at bounding box center [328, 200] width 184 height 15
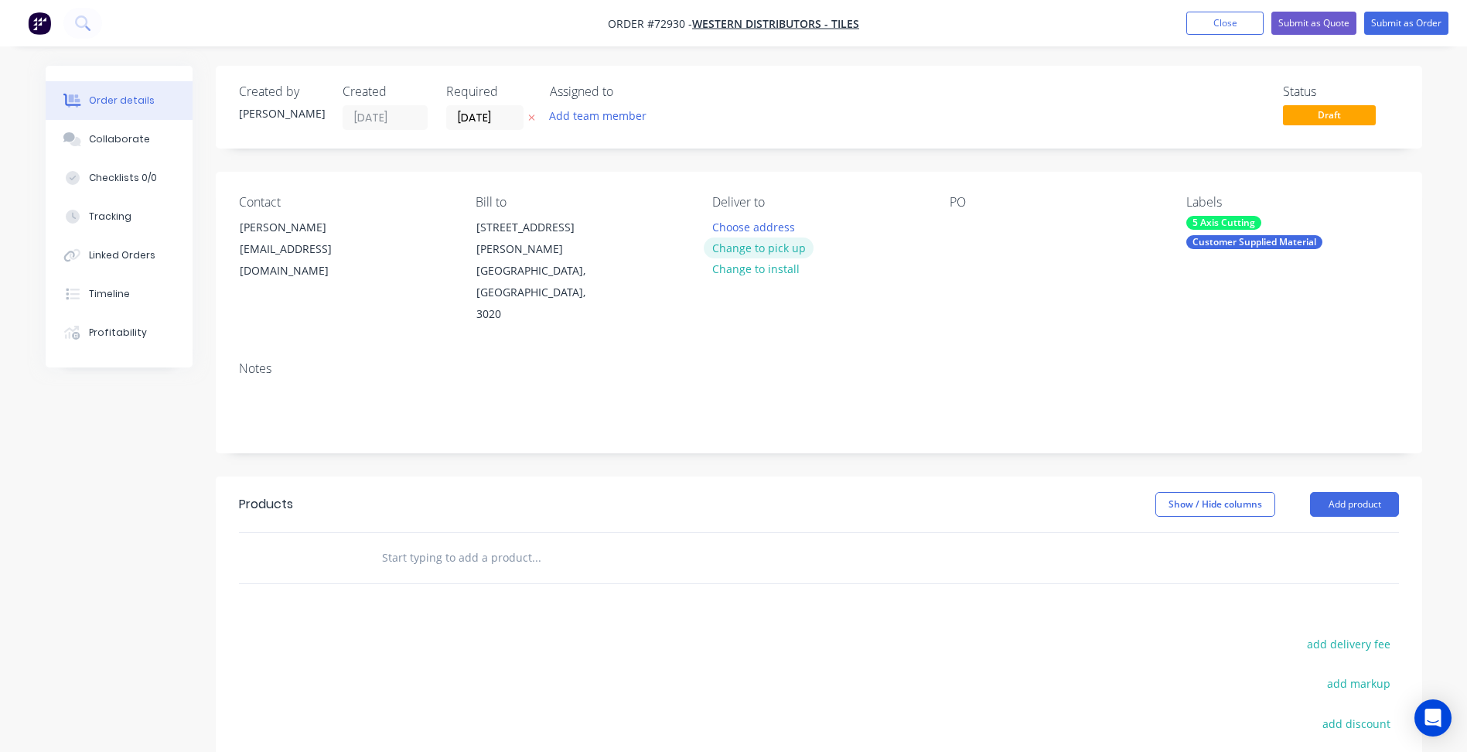
click at [752, 241] on button "Change to pick up" at bounding box center [759, 247] width 110 height 21
click at [484, 117] on input "[DATE]" at bounding box center [485, 117] width 76 height 23
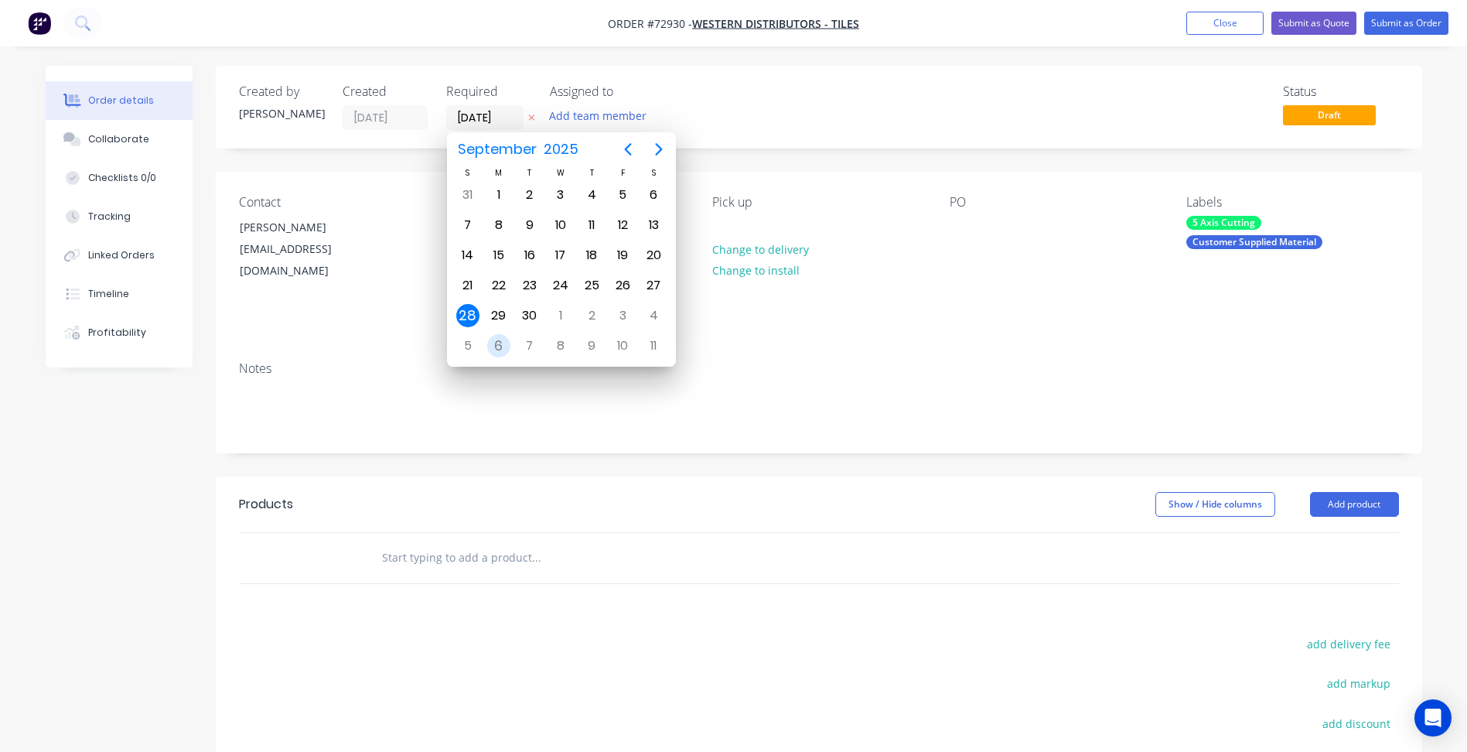
click at [501, 343] on div "6" at bounding box center [498, 345] width 23 height 23
type input "[DATE]"
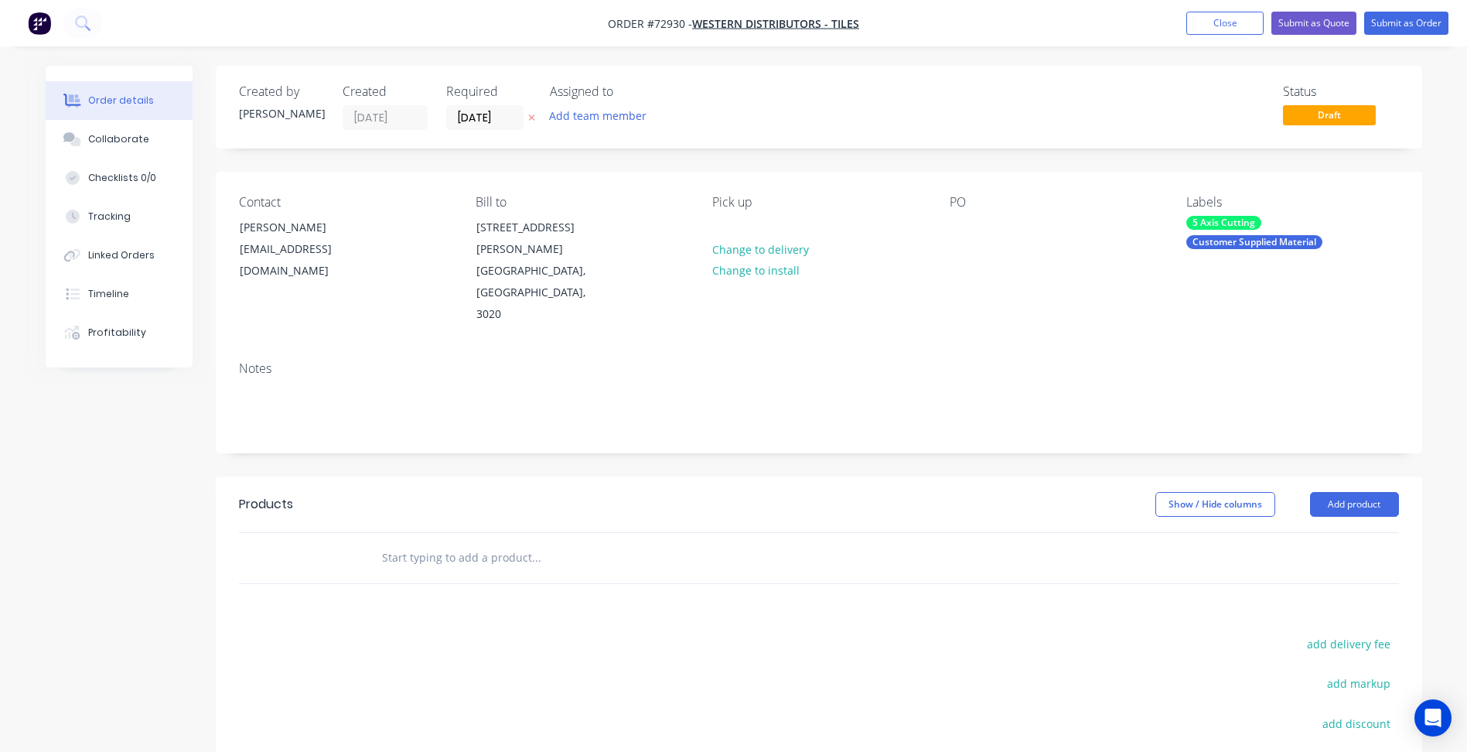
click at [670, 23] on span "Order #72930 -" at bounding box center [650, 23] width 84 height 15
copy span "72930"
click at [1338, 492] on button "Add product" at bounding box center [1354, 504] width 89 height 25
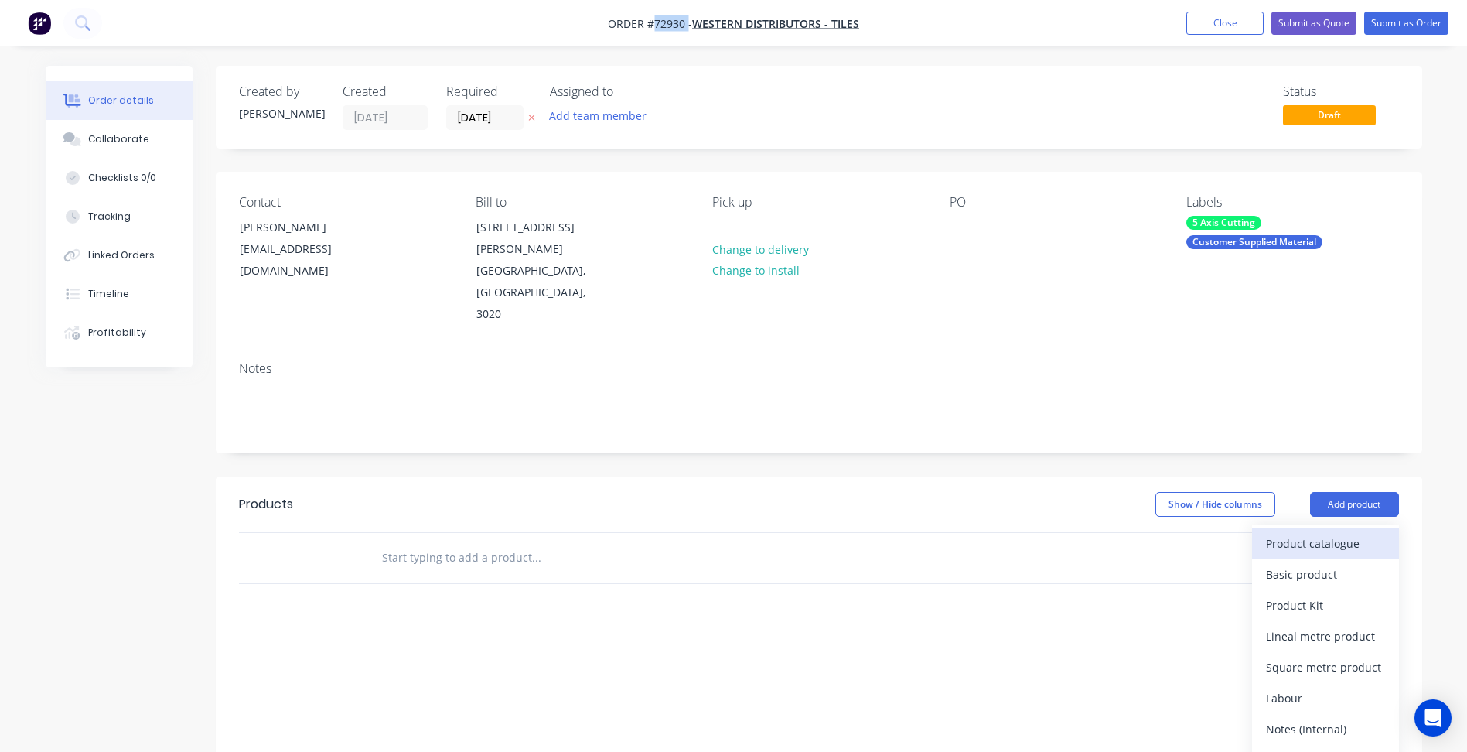
click at [1325, 532] on div "Product catalogue" at bounding box center [1325, 543] width 119 height 22
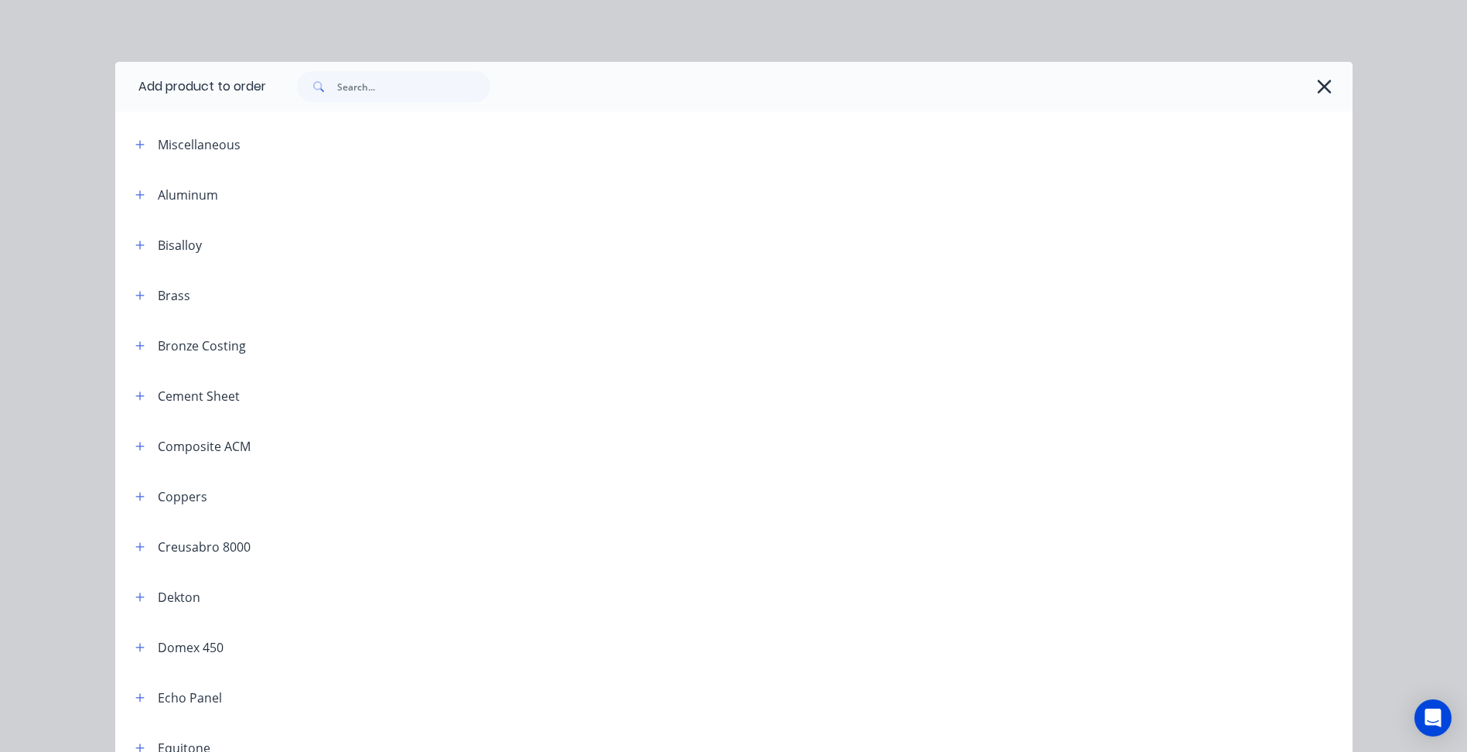
click at [163, 149] on div "Miscellaneous" at bounding box center [199, 144] width 83 height 19
click at [135, 143] on icon "button" at bounding box center [139, 144] width 9 height 11
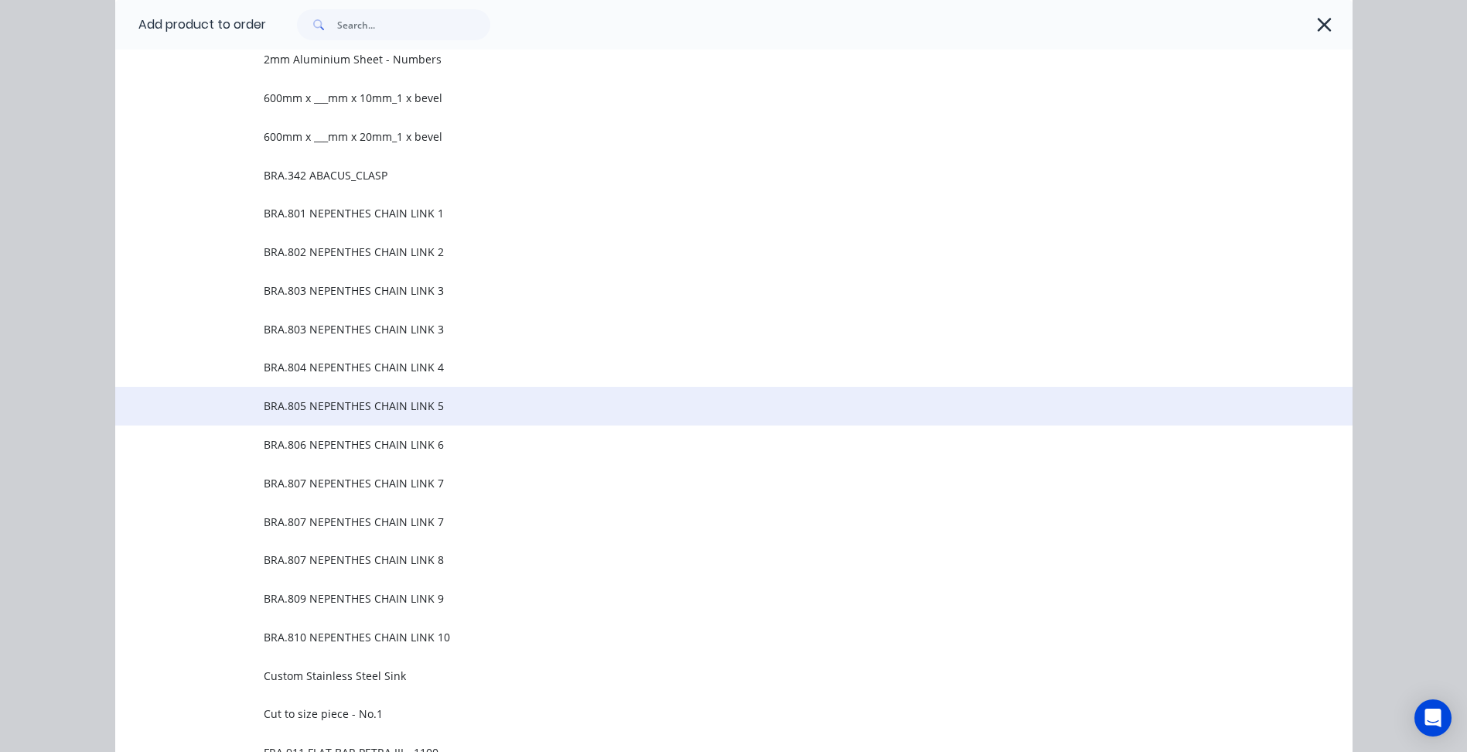
scroll to position [155, 0]
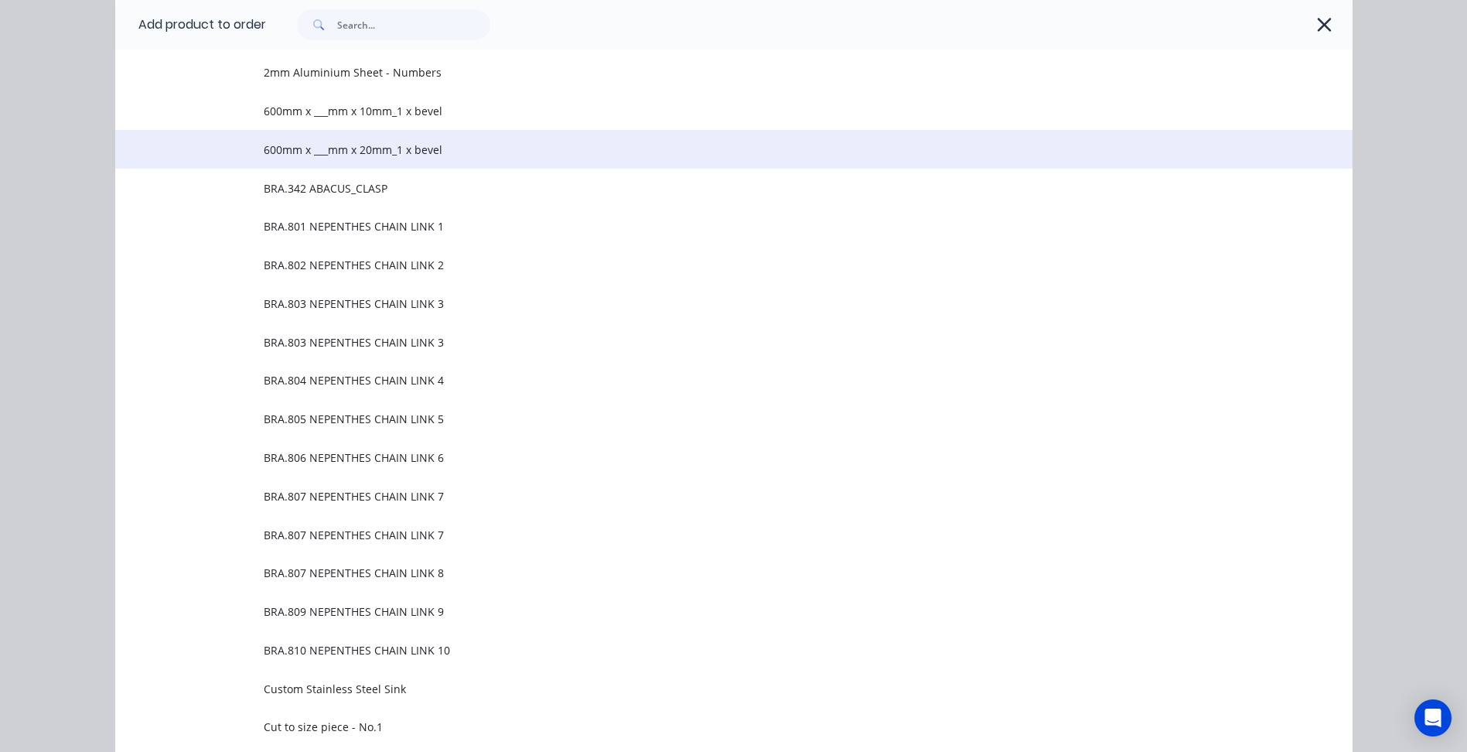
click at [339, 146] on span "600mm x ___mm x 20mm_1 x bevel" at bounding box center [699, 150] width 871 height 16
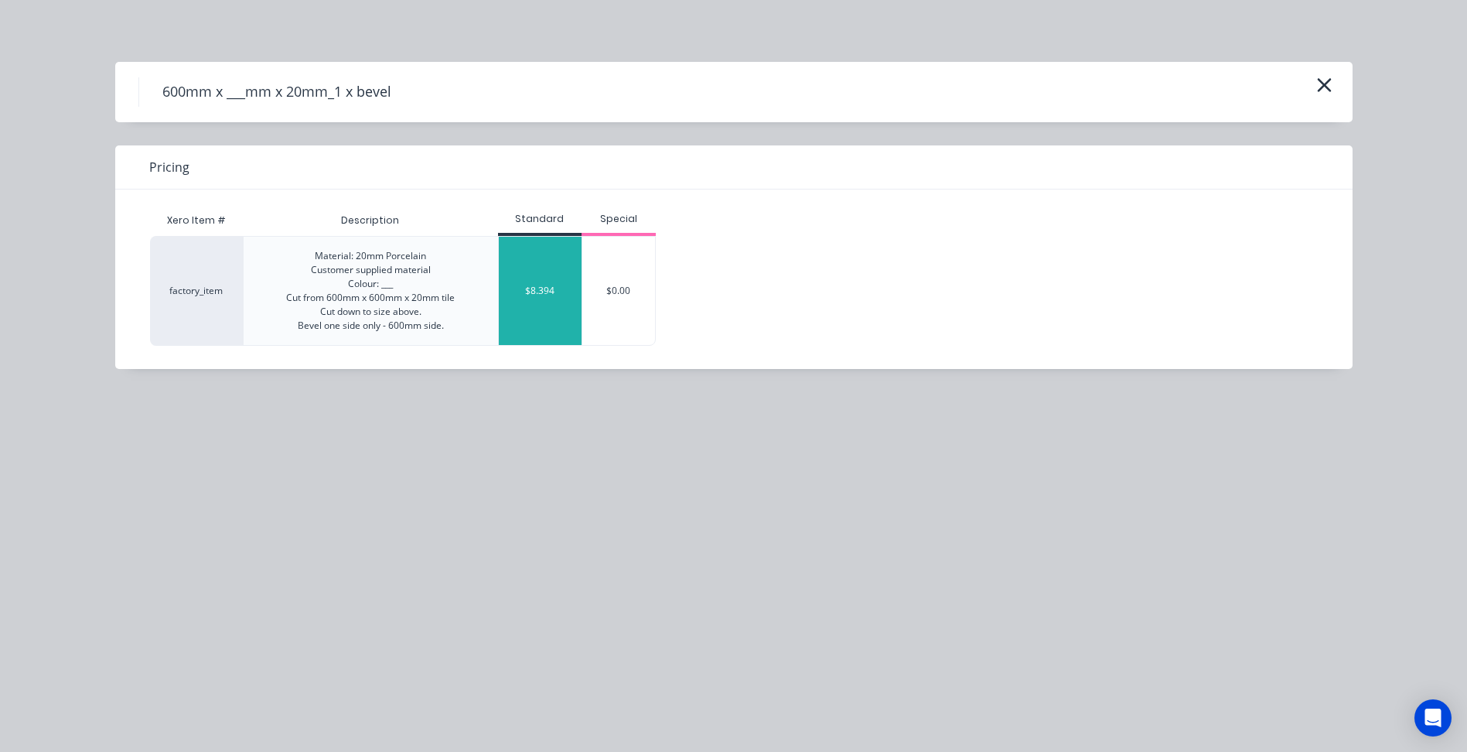
click at [531, 281] on div "$8.394" at bounding box center [541, 291] width 84 height 108
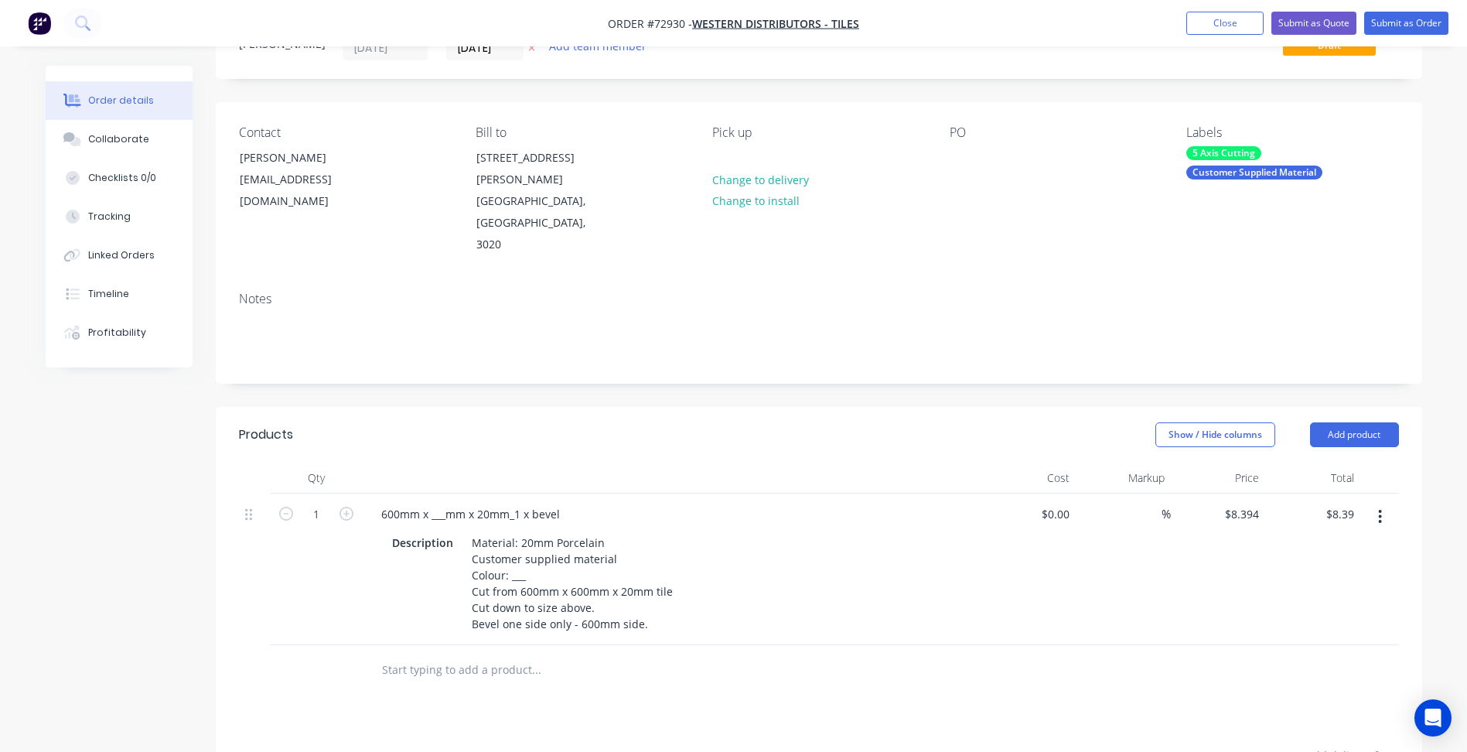
scroll to position [77, 0]
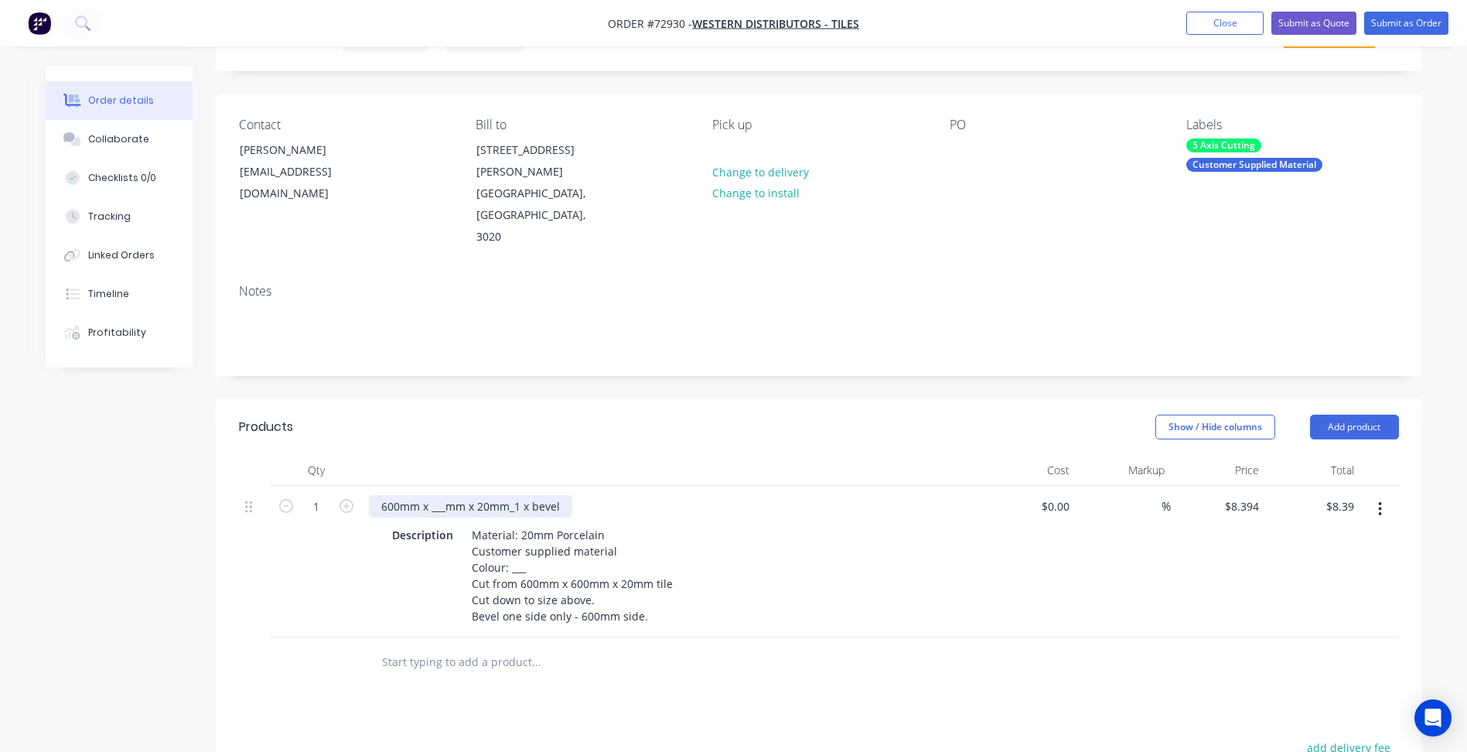
click at [437, 495] on div "600mm x ___mm x 20mm_1 x bevel" at bounding box center [470, 506] width 203 height 22
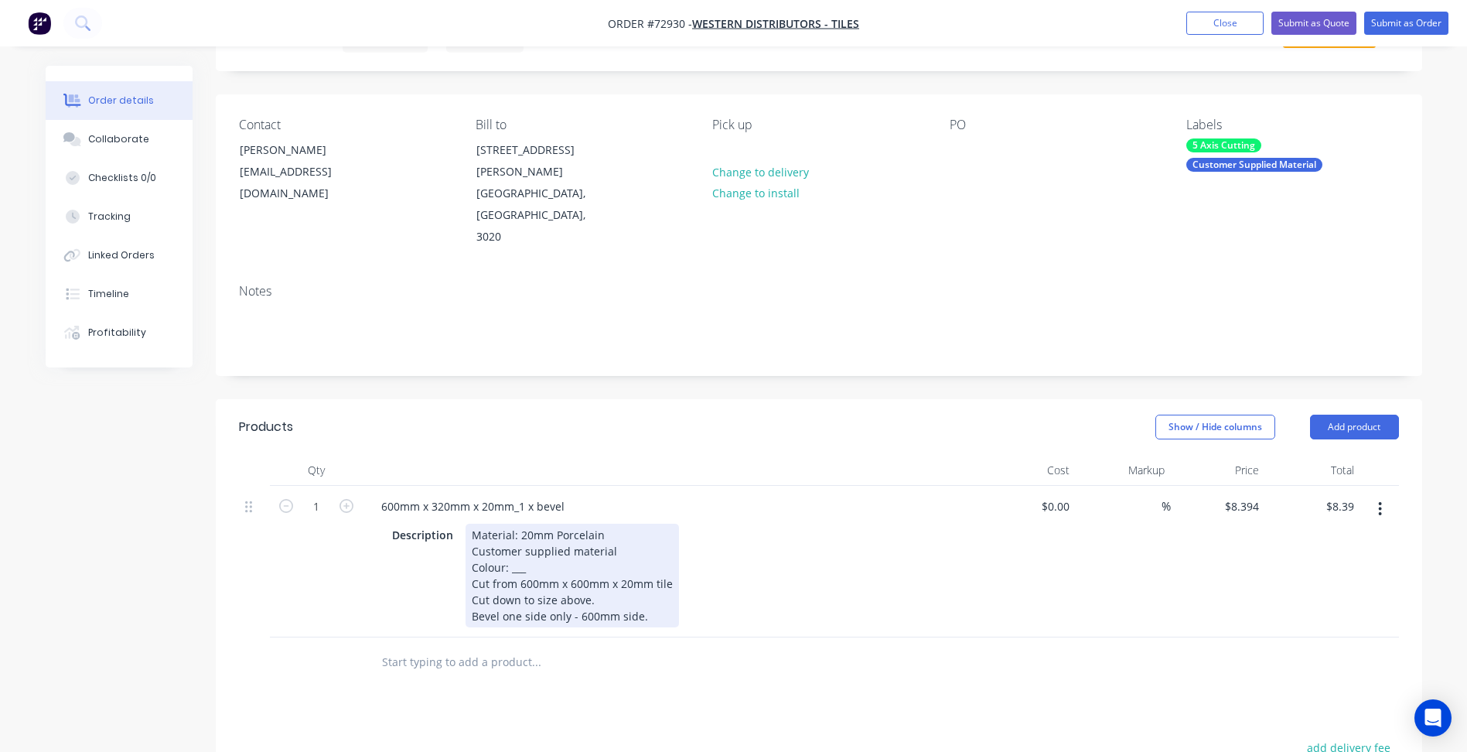
click at [520, 528] on div "Material: 20mm Porcelain Customer supplied material Colour: ___ Cut from 600mm …" at bounding box center [572, 576] width 213 height 104
click at [513, 524] on div "Material: 20mm Porcelain Customer supplied material Colour: ___ Cut from 600mm …" at bounding box center [572, 576] width 213 height 104
click at [643, 572] on div "Material: 20mm Porcelain Customer supplied material Colour: ___ Cut from 600mm …" at bounding box center [572, 576] width 213 height 104
click at [656, 569] on div "Material: 20mm Porcelain Customer supplied material Colour: ___ Cut from 600mm …" at bounding box center [572, 576] width 213 height 104
click at [527, 524] on div "Material: 20mm Porcelain Customer supplied material Colour: ___ Cut from 600mm …" at bounding box center [572, 576] width 213 height 104
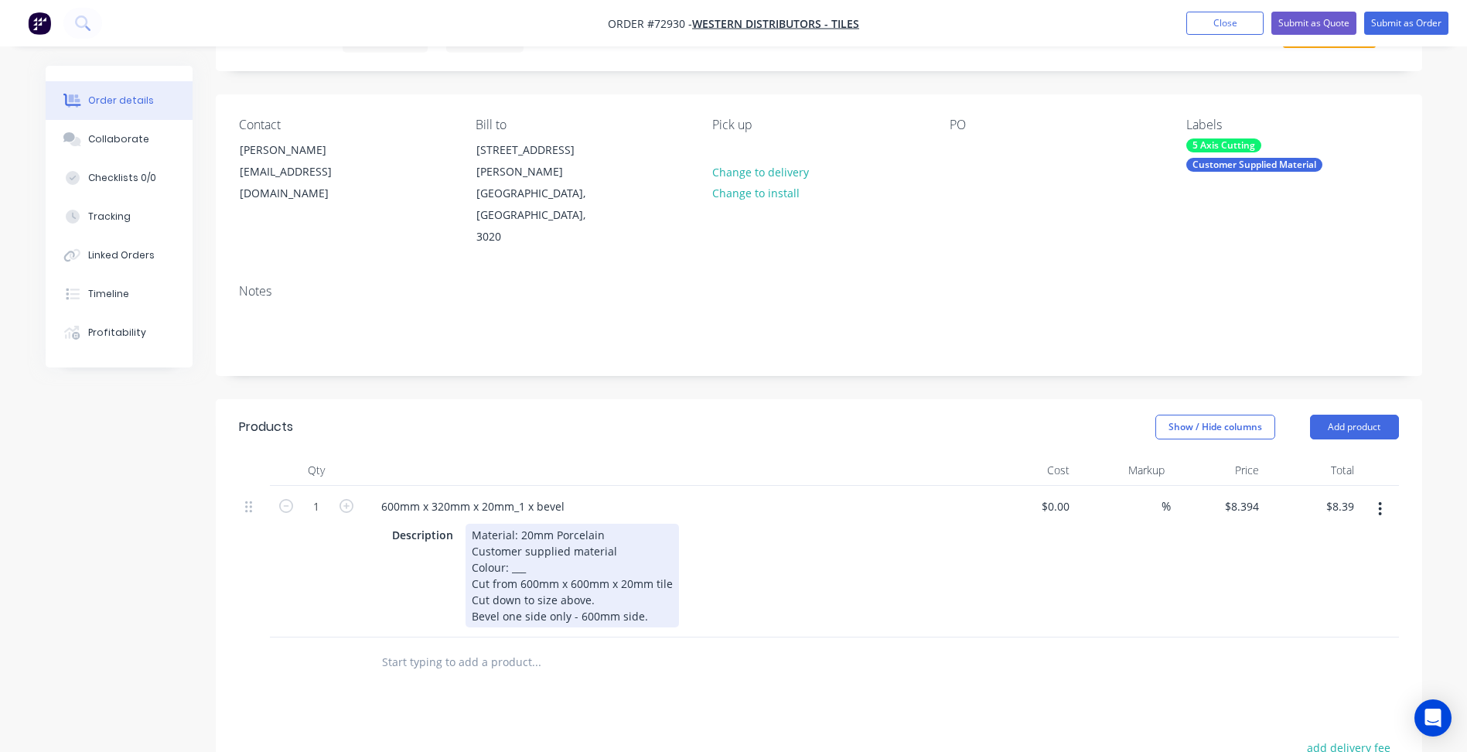
click at [546, 528] on div "Material: 20mm Porcelain Customer supplied material Colour: ___ Cut from 600mm …" at bounding box center [572, 576] width 213 height 104
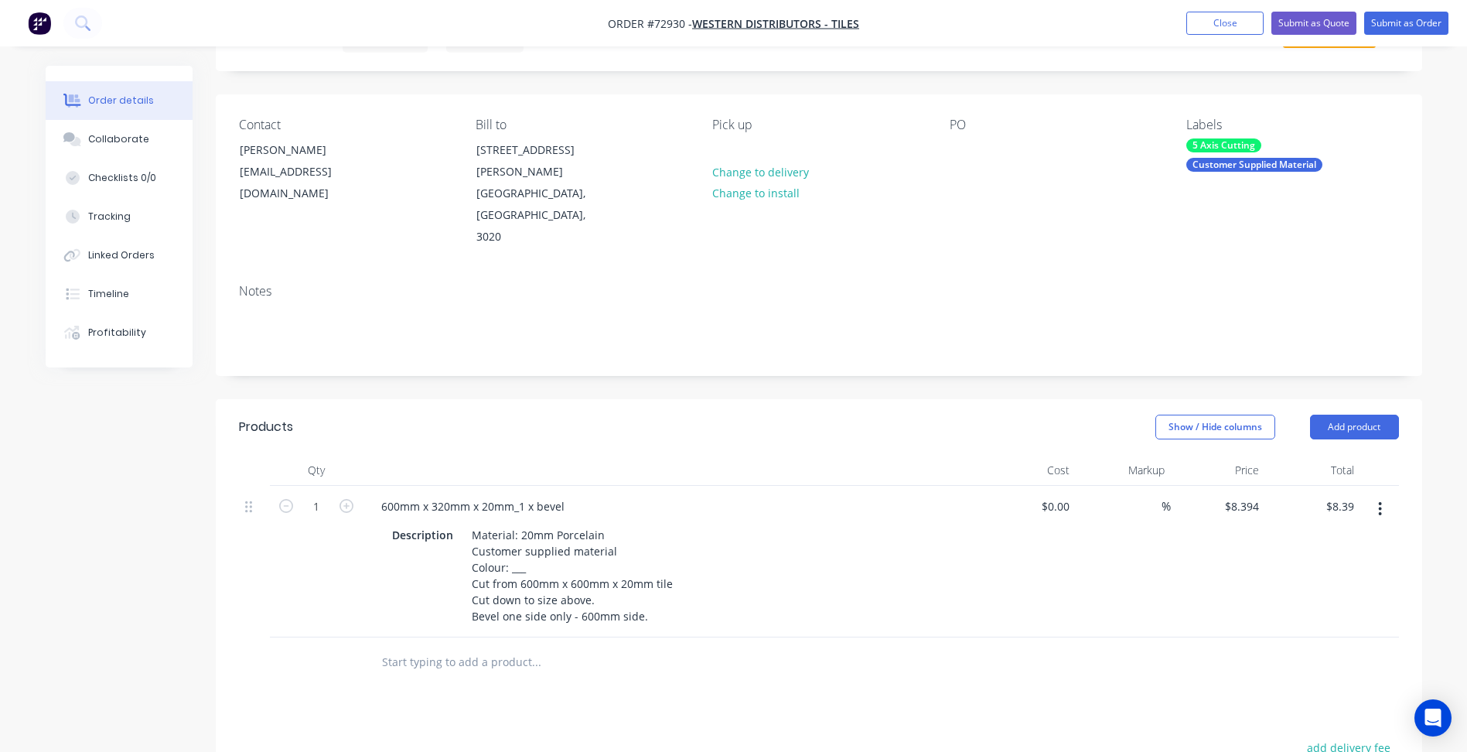
click at [527, 688] on div "Products Show / Hide columns Add product Qty Cost Markup Price Total 1 600mm x …" at bounding box center [819, 729] width 1206 height 660
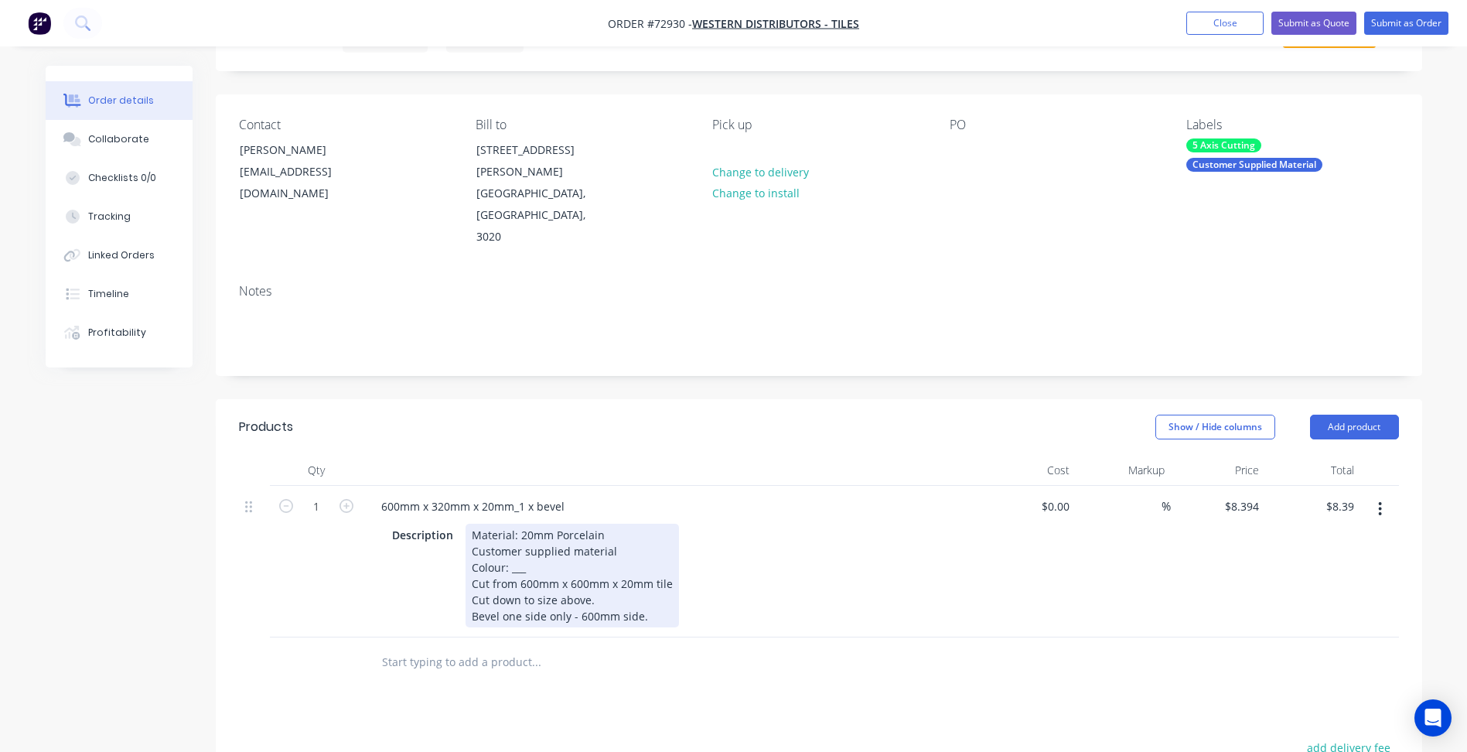
click at [513, 524] on div "Material: 20mm Porcelain Customer supplied material Colour: ___ Cut from 600mm …" at bounding box center [572, 576] width 213 height 104
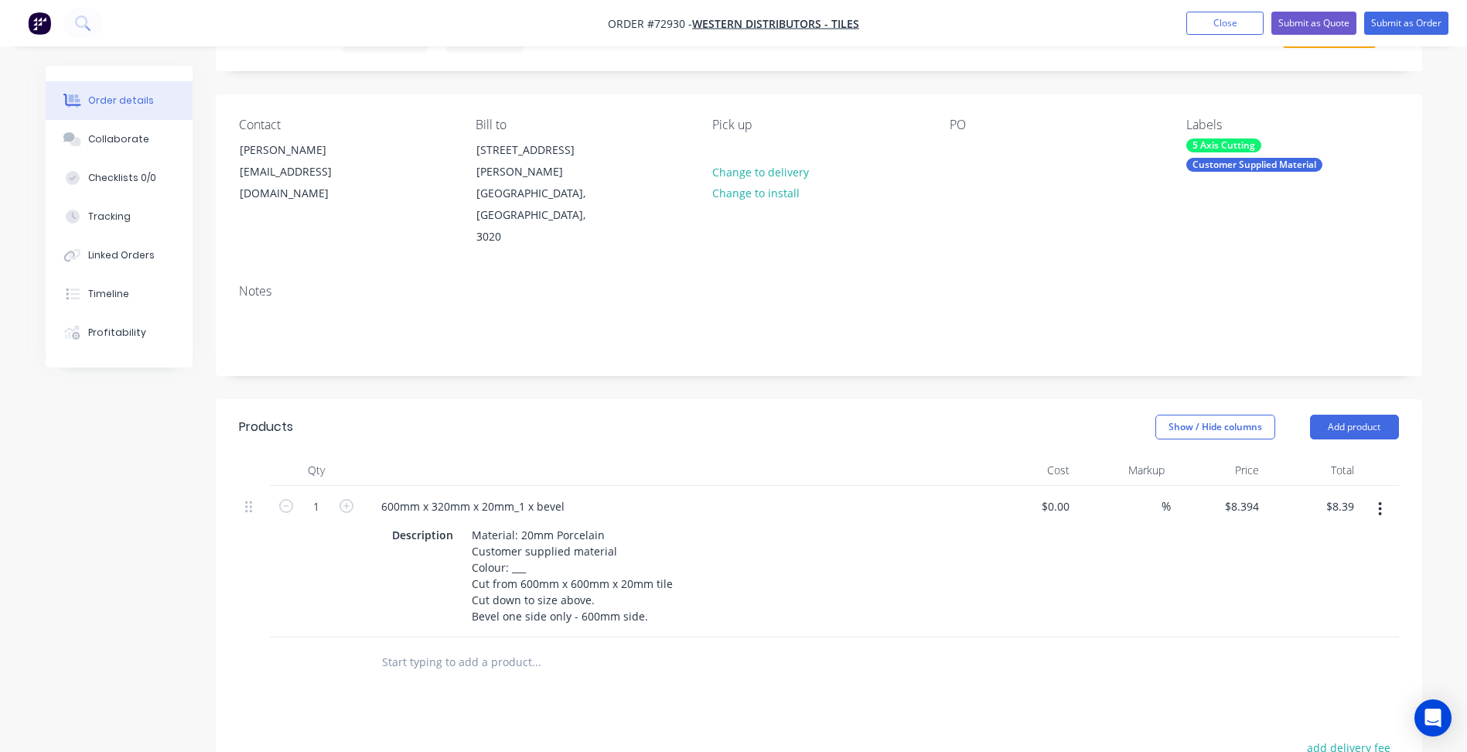
click at [643, 641] on div at bounding box center [641, 662] width 557 height 50
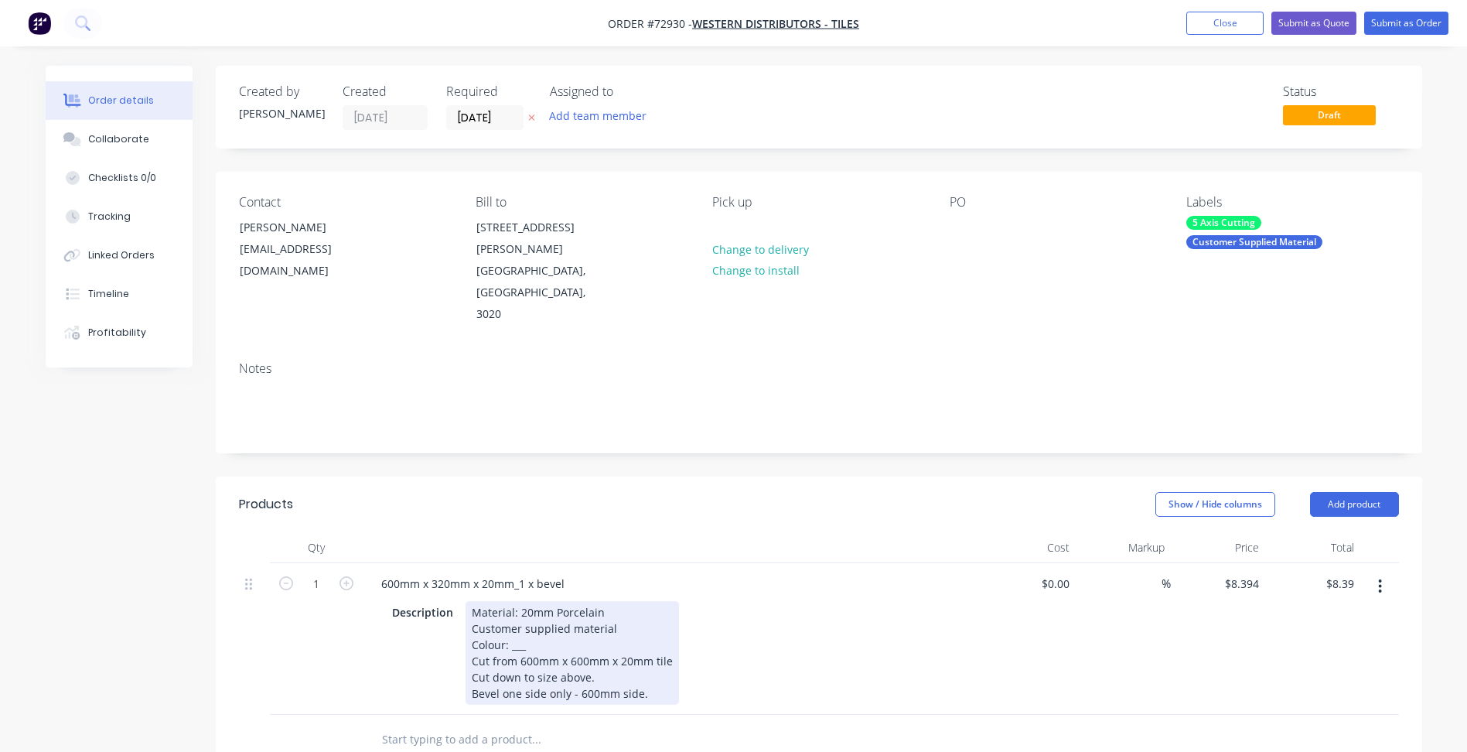
click at [527, 602] on div "Material: 20mm Porcelain Customer supplied material Colour: ___ Cut from 600mm …" at bounding box center [572, 653] width 213 height 104
click at [573, 619] on div "Material: 20mm Porcelain Customer supplied material Colour: Aspen Silver (AS02H…" at bounding box center [572, 653] width 213 height 104
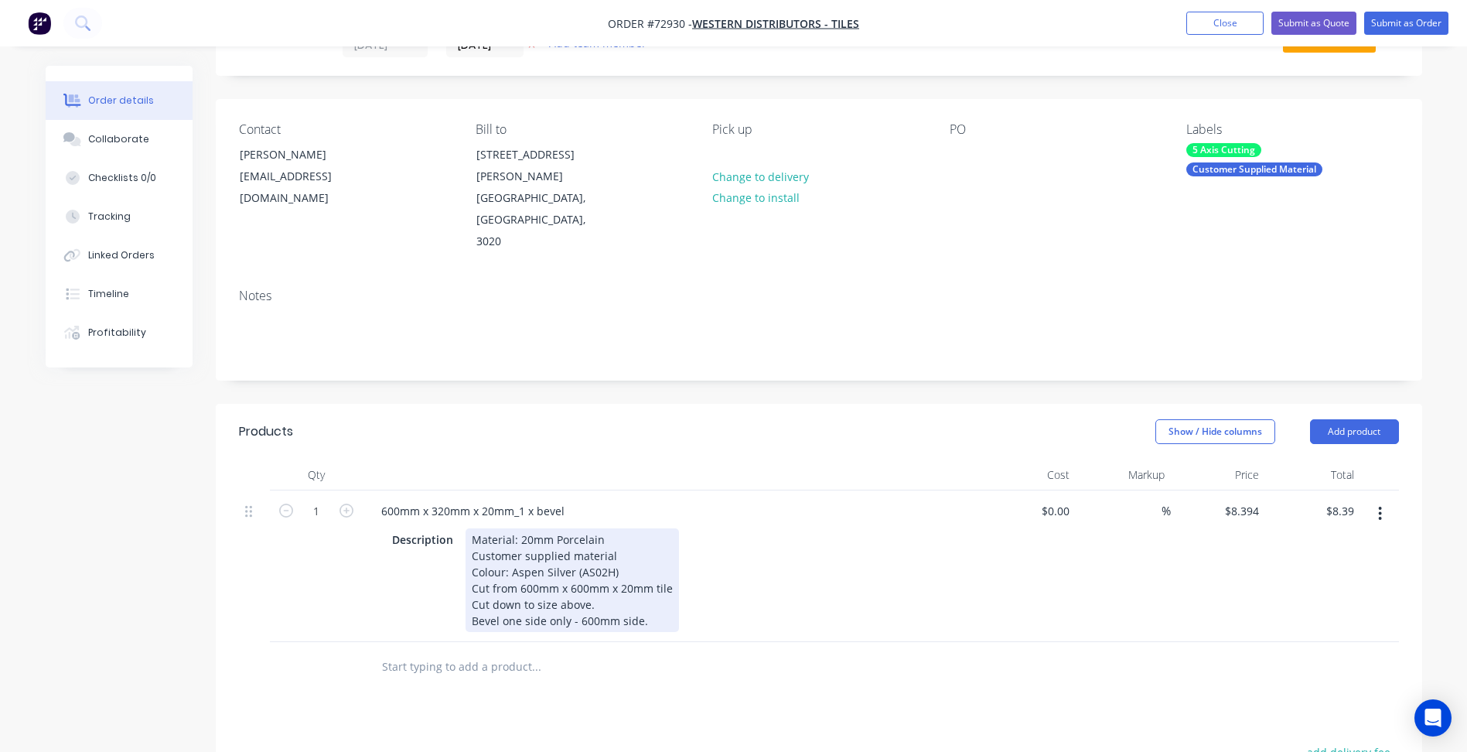
scroll to position [77, 0]
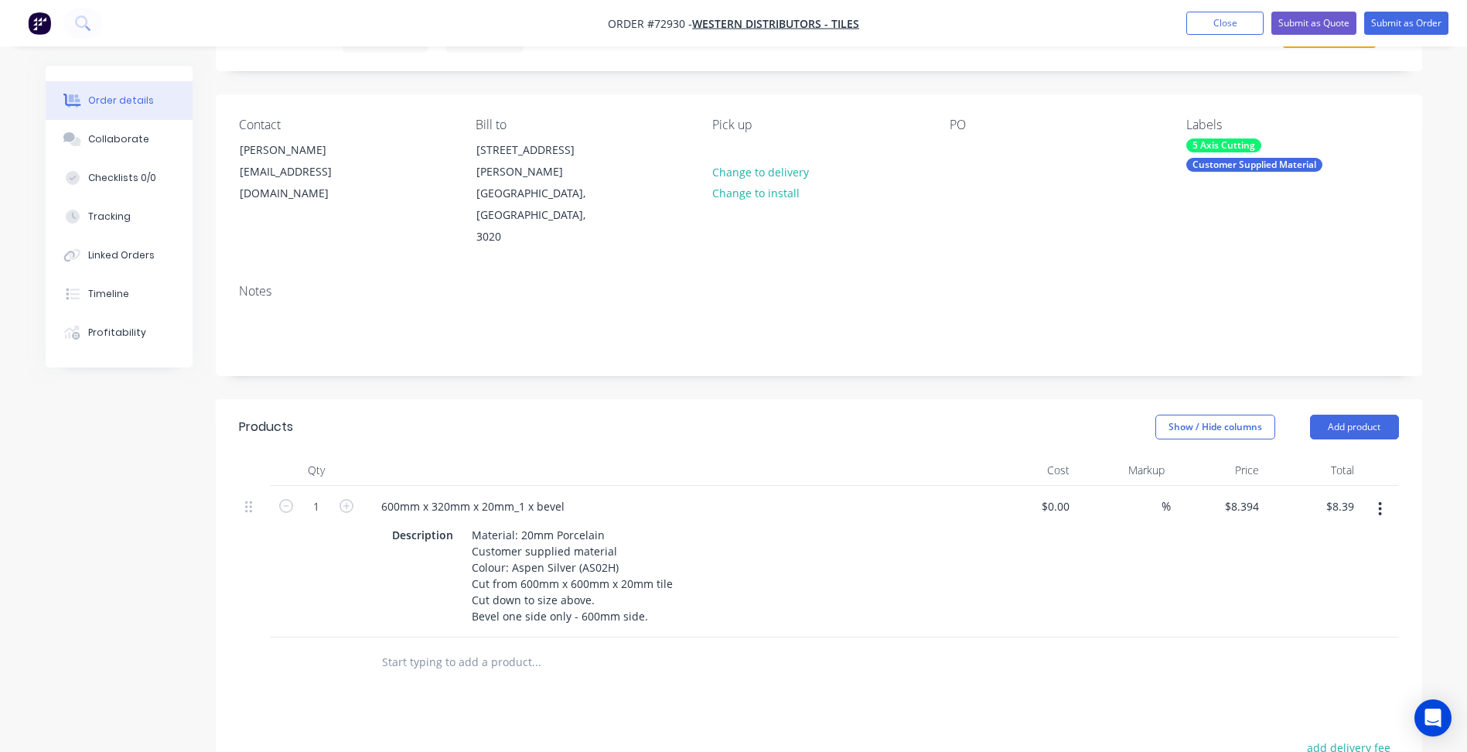
click at [1384, 495] on button "button" at bounding box center [1380, 509] width 36 height 28
click at [1315, 569] on div "Duplicate" at bounding box center [1325, 580] width 119 height 22
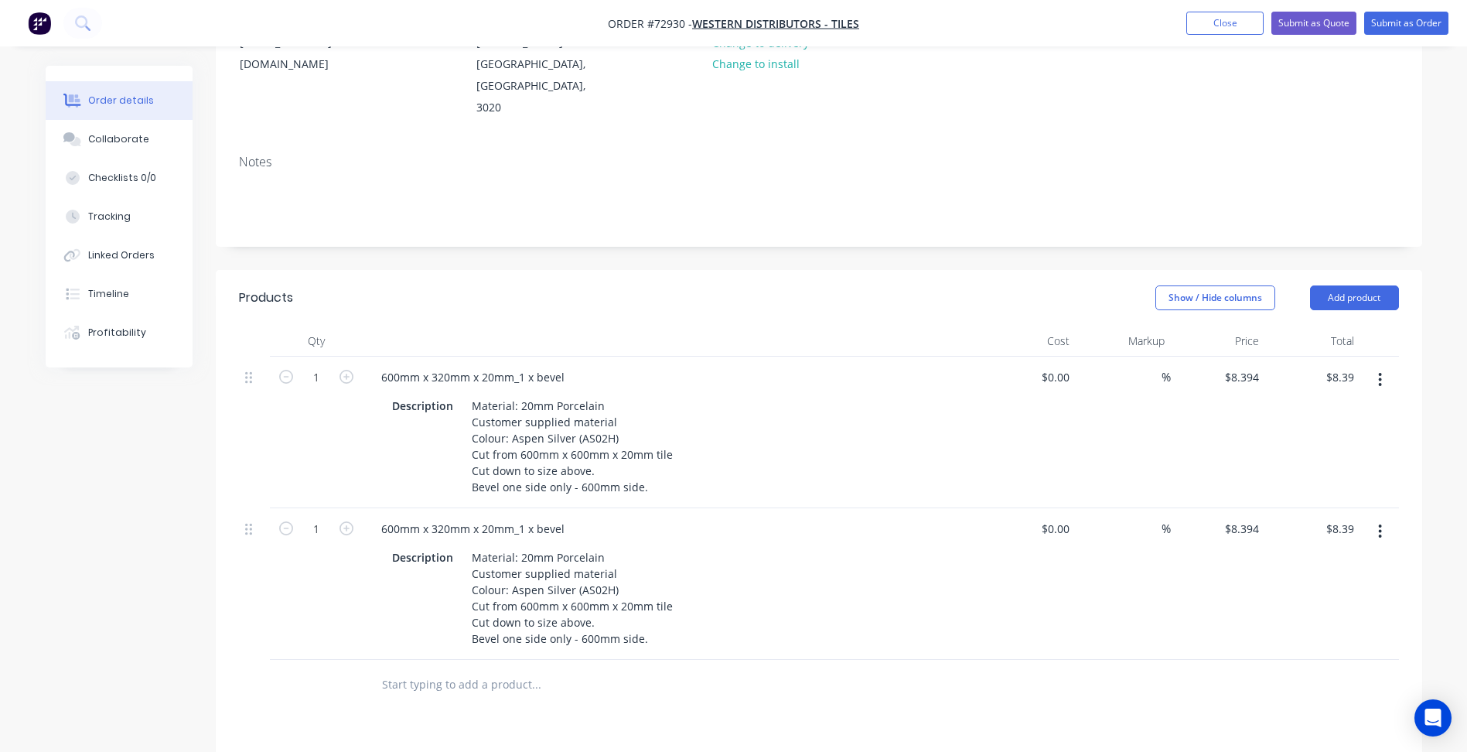
scroll to position [232, 0]
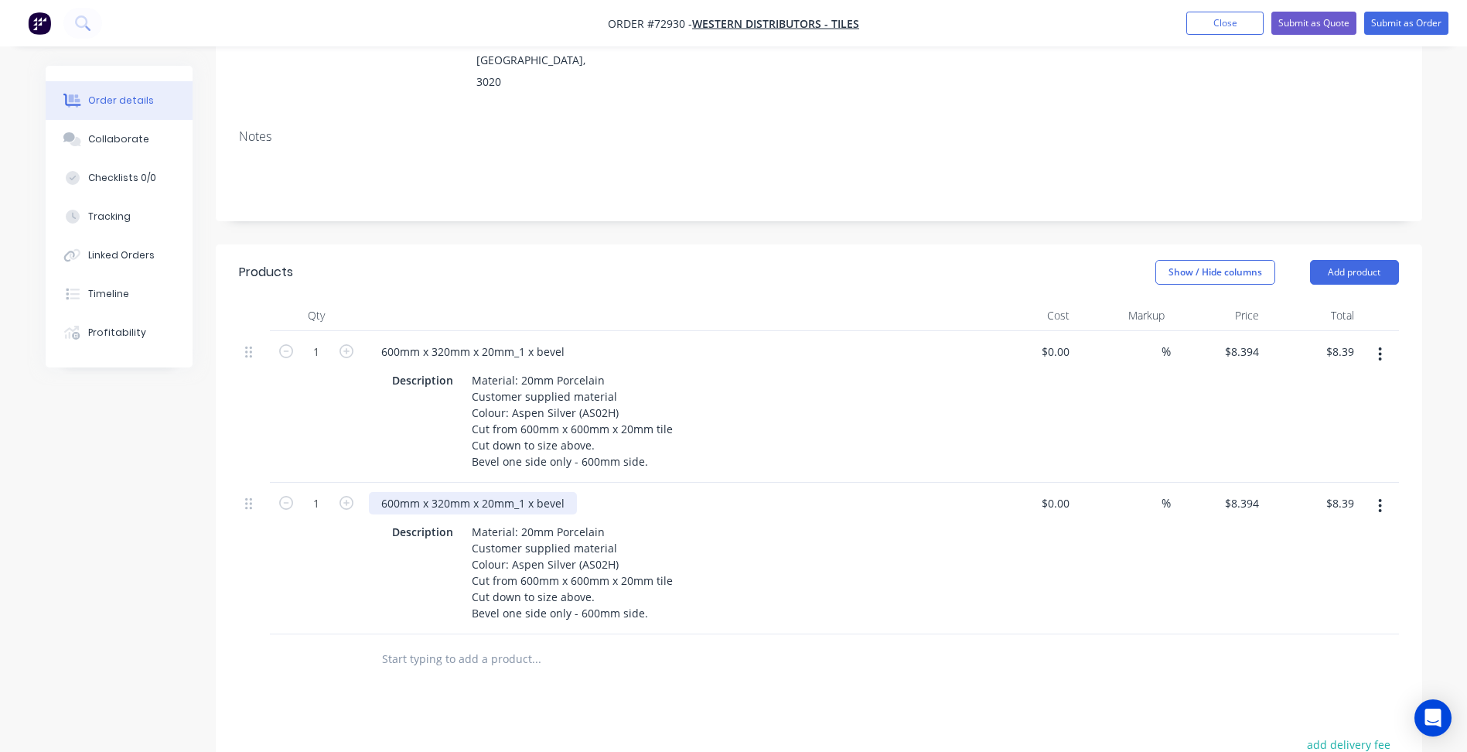
click at [449, 492] on div "600mm x 320mm x 20mm_1 x bevel" at bounding box center [473, 503] width 208 height 22
click at [316, 340] on input "1" at bounding box center [316, 351] width 40 height 23
type input "32"
type input "$268.61"
click at [319, 492] on input "1" at bounding box center [316, 503] width 40 height 23
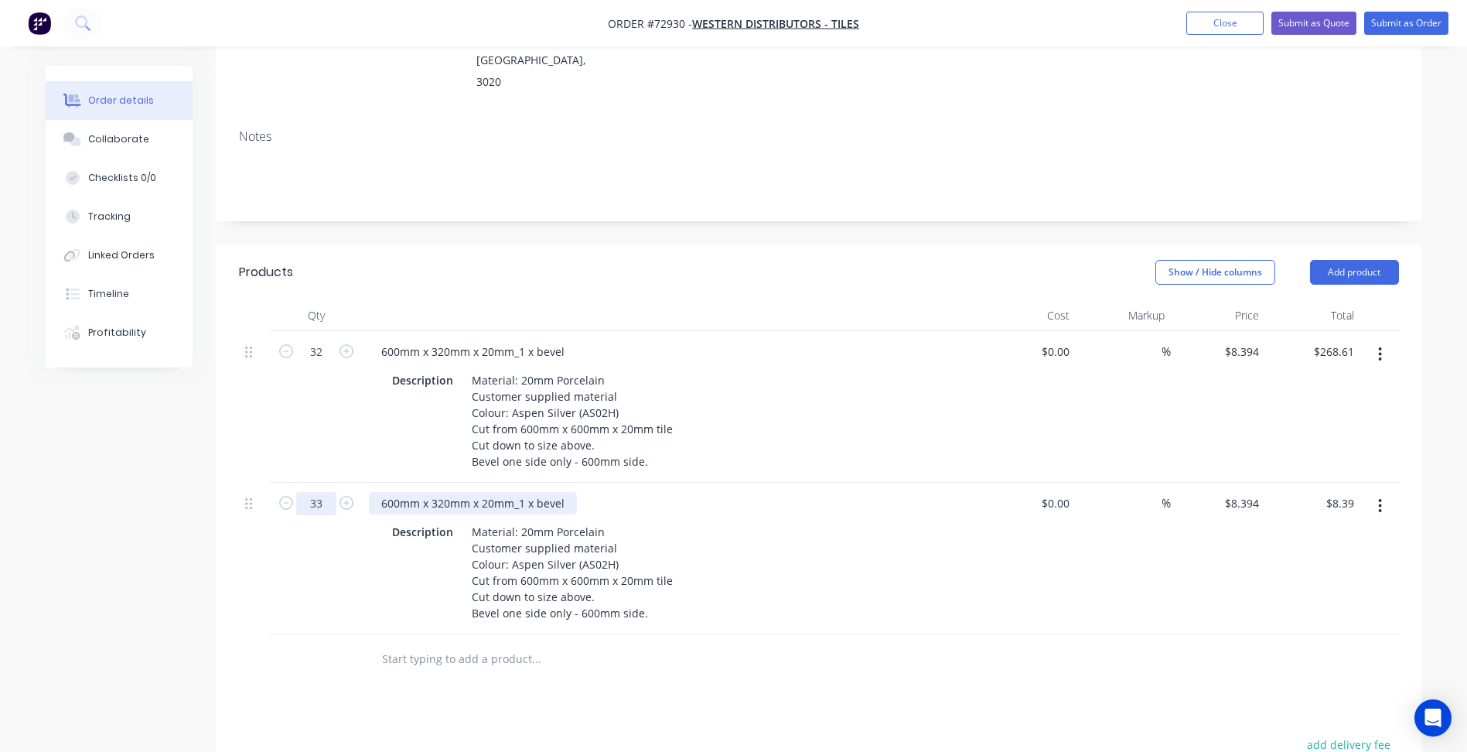
type input "33"
type input "$277.00"
click at [453, 492] on div "600mm x 320mm x 20mm_1 x bevel" at bounding box center [473, 503] width 208 height 22
click at [445, 492] on div "600mm x 320mm x 20mm_1 x bevel" at bounding box center [473, 503] width 208 height 22
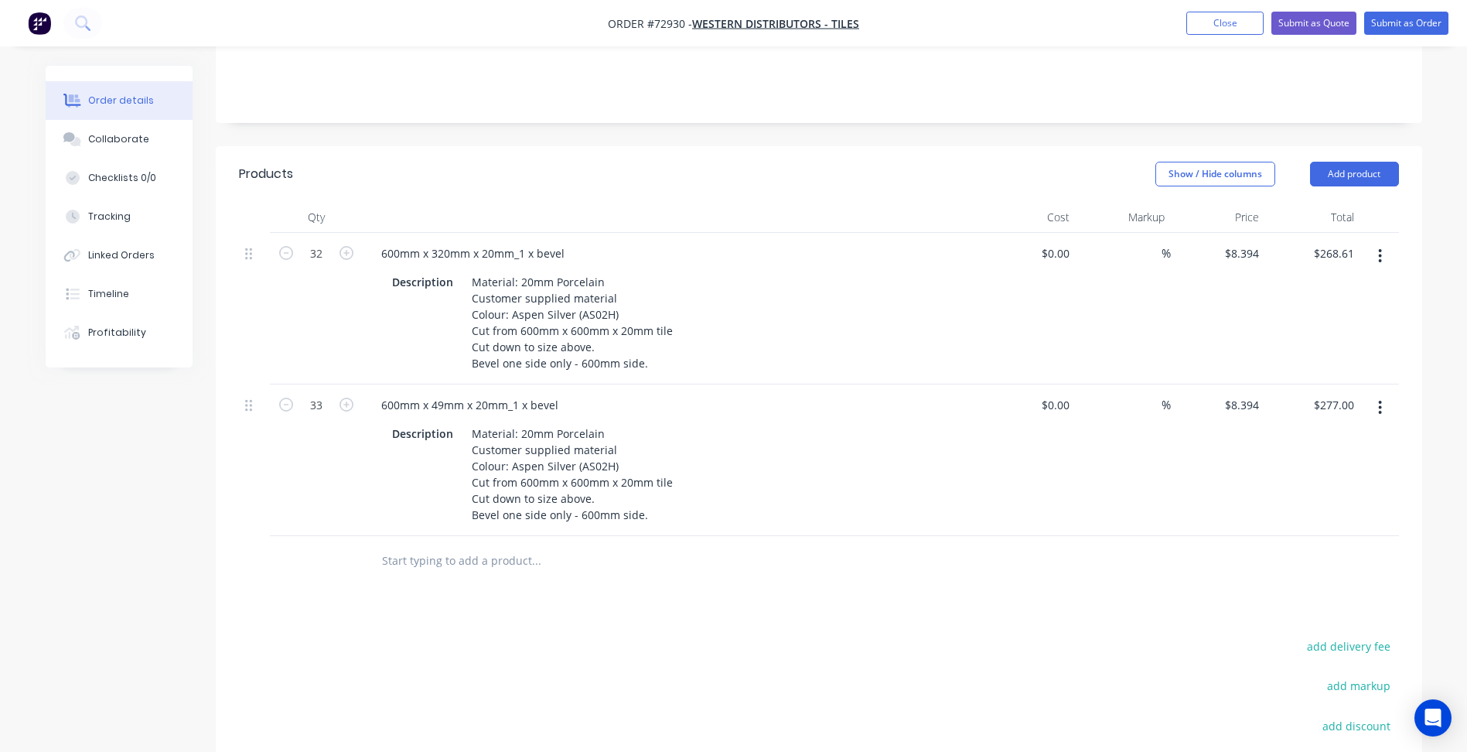
scroll to position [387, 0]
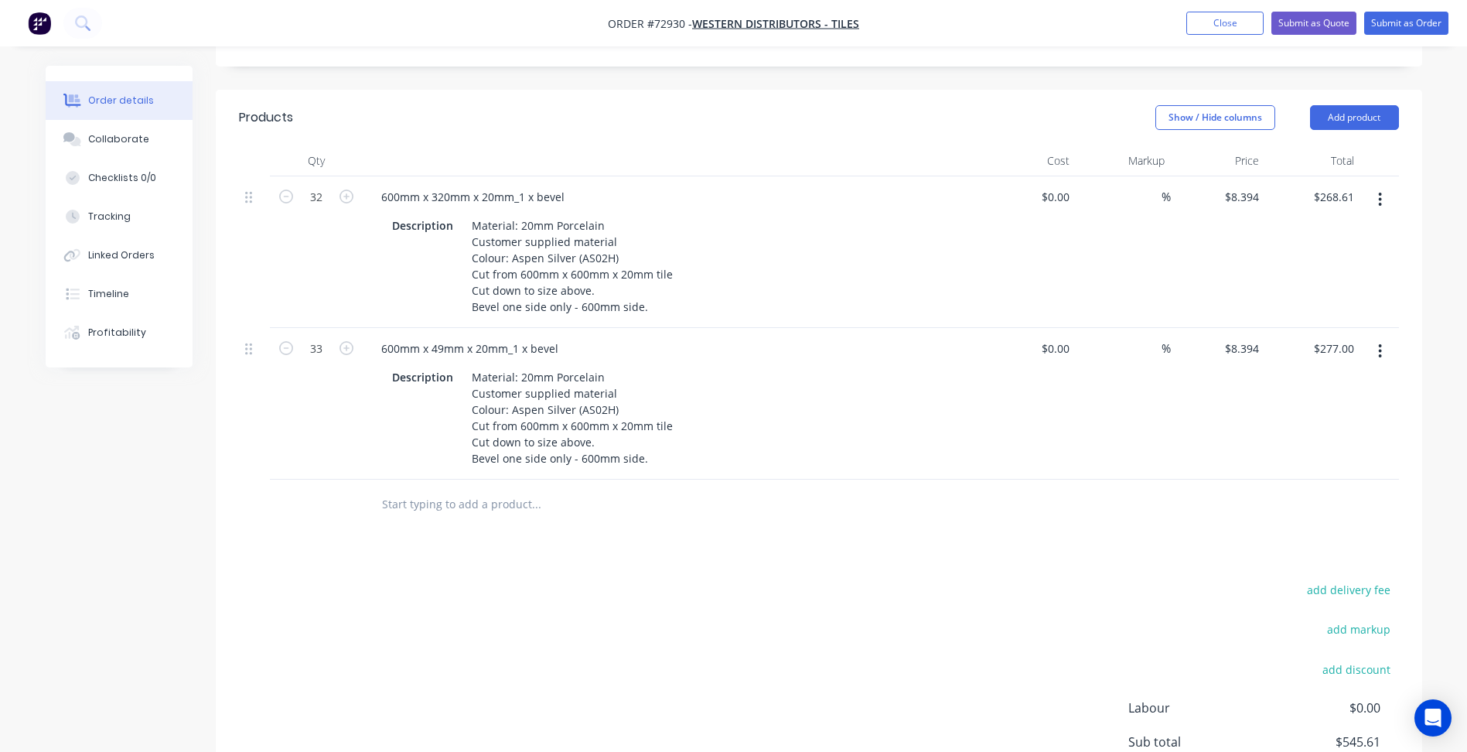
click at [666, 606] on div "add delivery fee add markup add discount Labour $0.00 Sub total $545.61 Margin …" at bounding box center [819, 728] width 1160 height 298
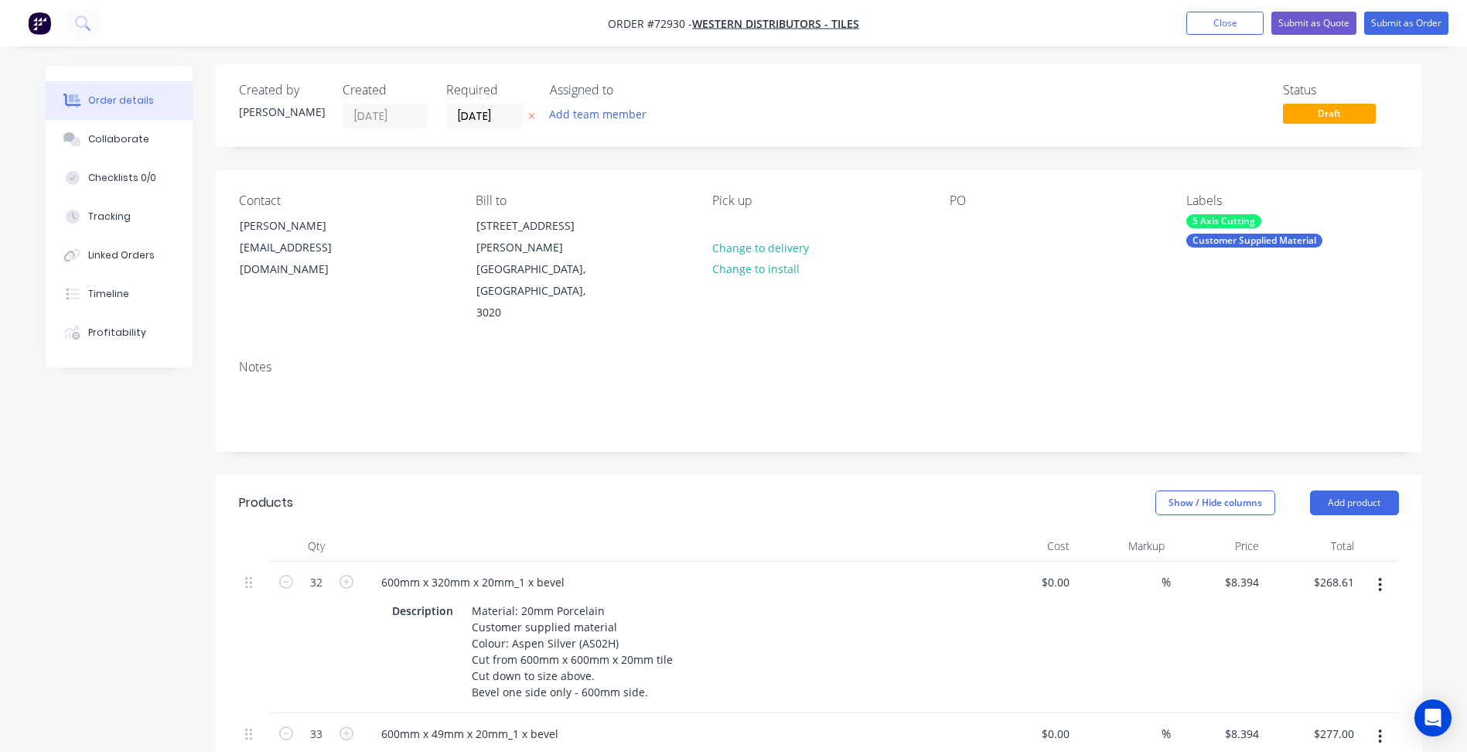
scroll to position [0, 0]
click at [962, 228] on div at bounding box center [962, 227] width 25 height 22
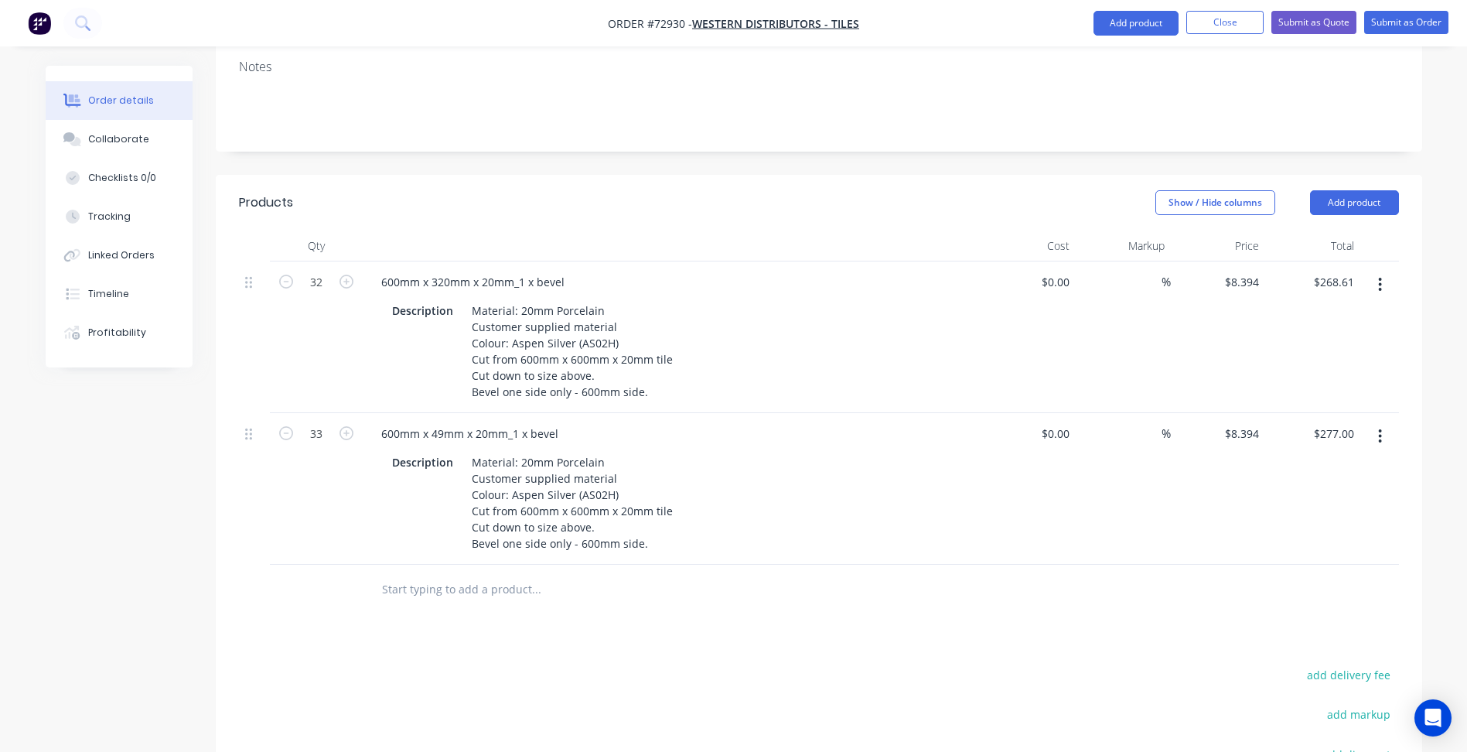
scroll to position [464, 0]
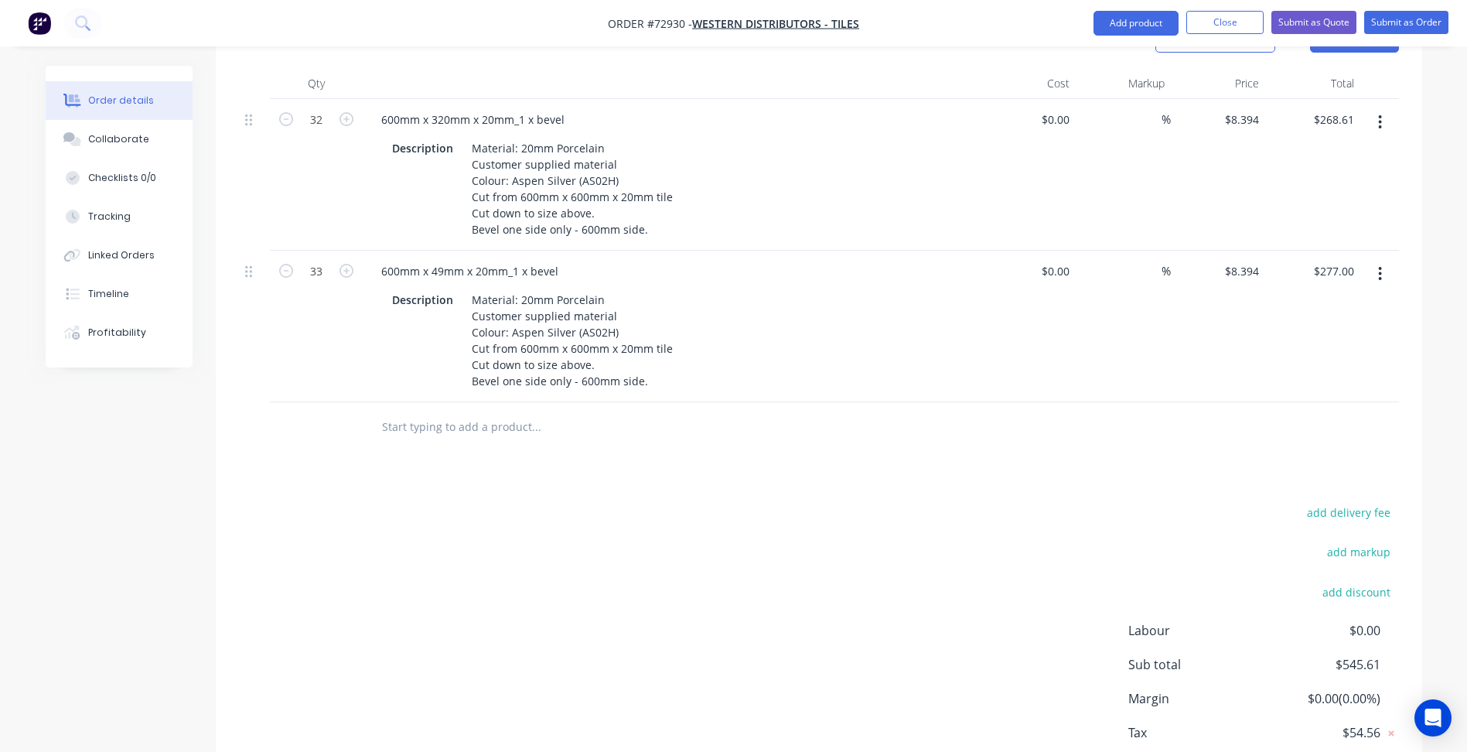
click at [635, 502] on div "add delivery fee add markup add discount Labour $0.00 Sub total $545.61 Margin …" at bounding box center [819, 651] width 1160 height 298
click at [1313, 25] on button "Submit as Quote" at bounding box center [1313, 22] width 85 height 23
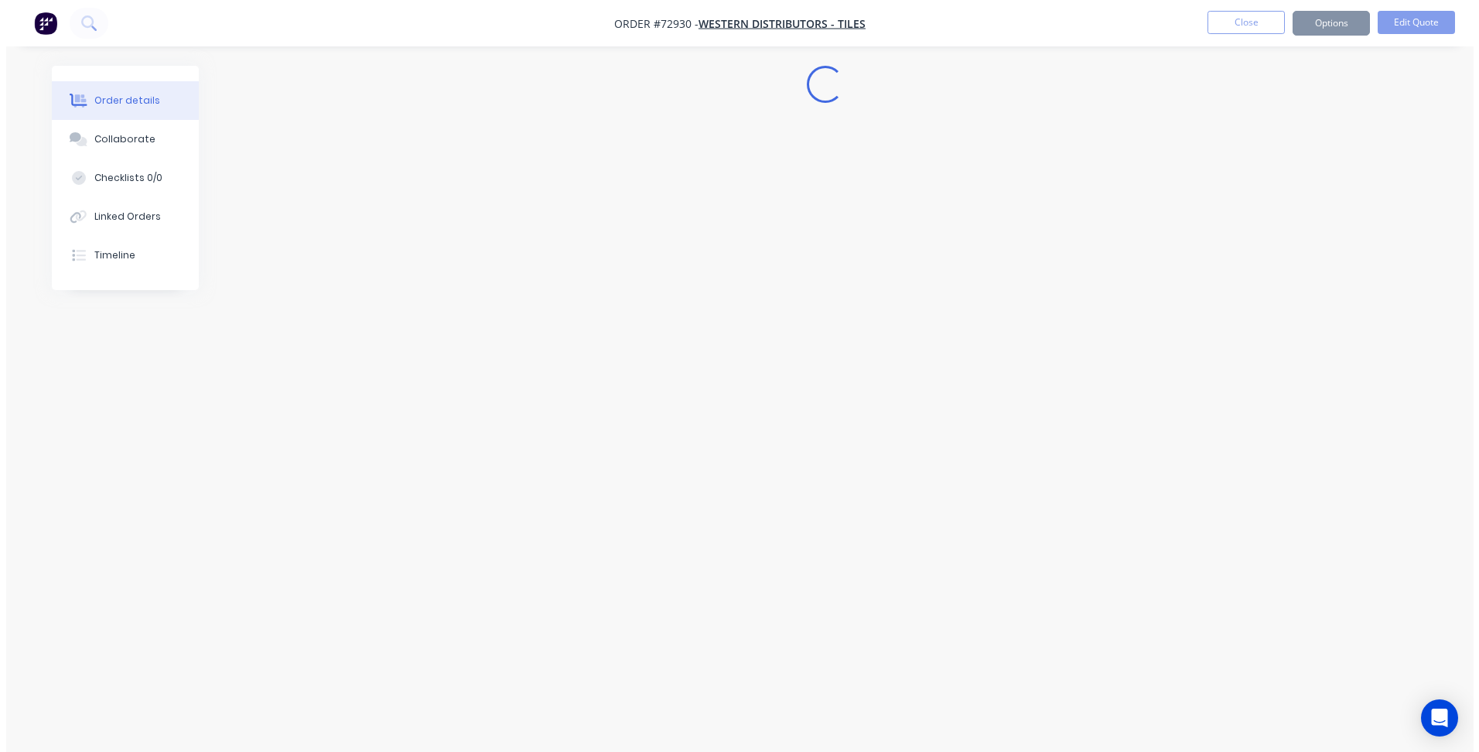
scroll to position [0, 0]
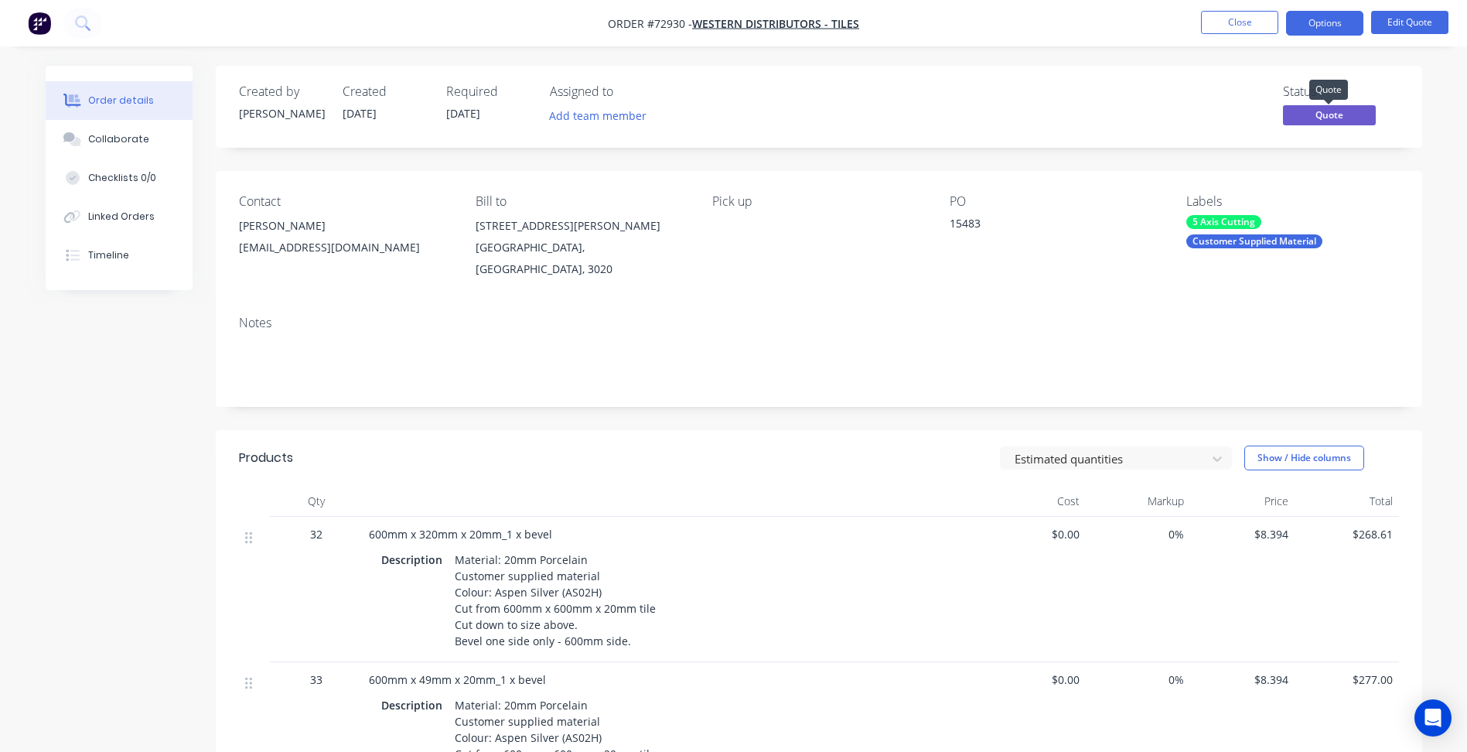
click at [1325, 113] on span "Quote" at bounding box center [1329, 114] width 93 height 19
click at [1319, 24] on button "Options" at bounding box center [1324, 23] width 77 height 25
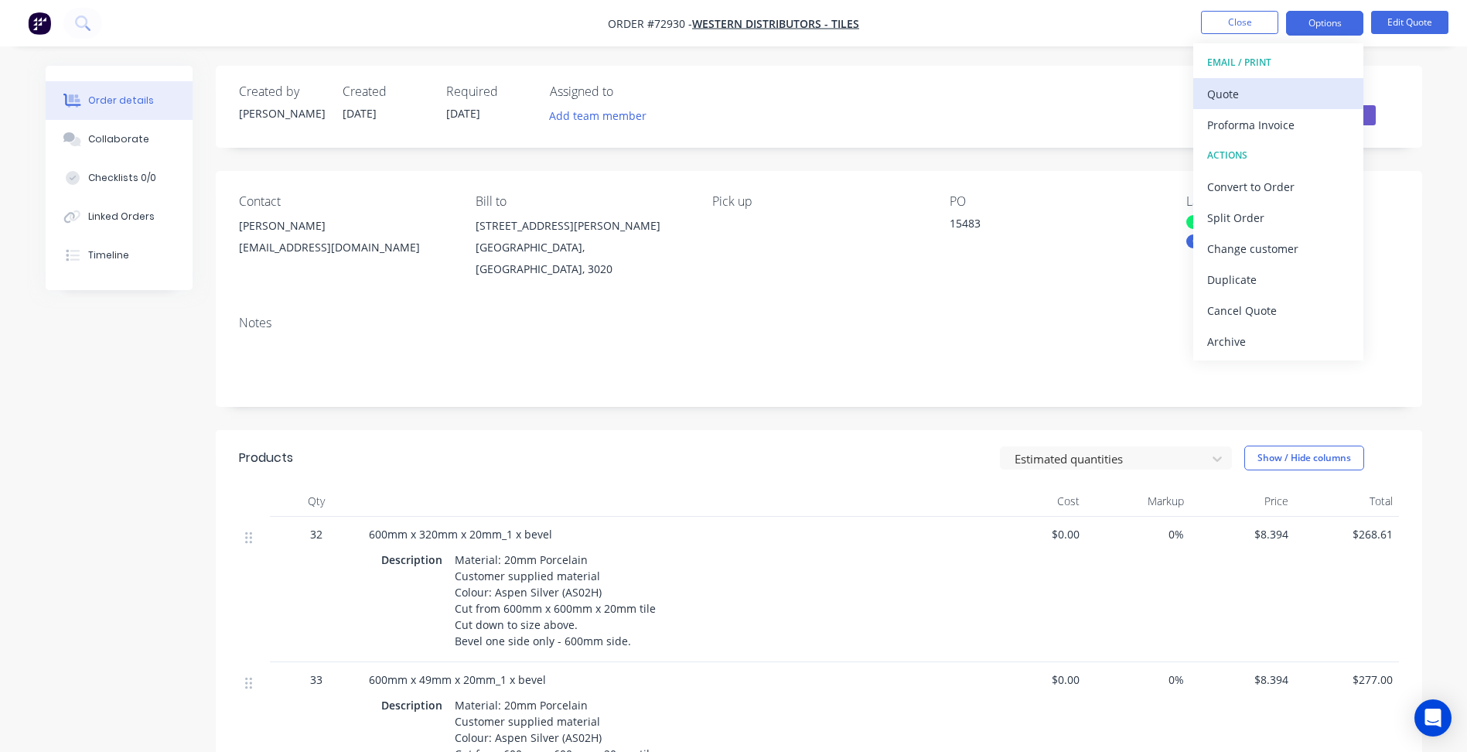
click at [1254, 91] on div "Quote" at bounding box center [1278, 94] width 142 height 22
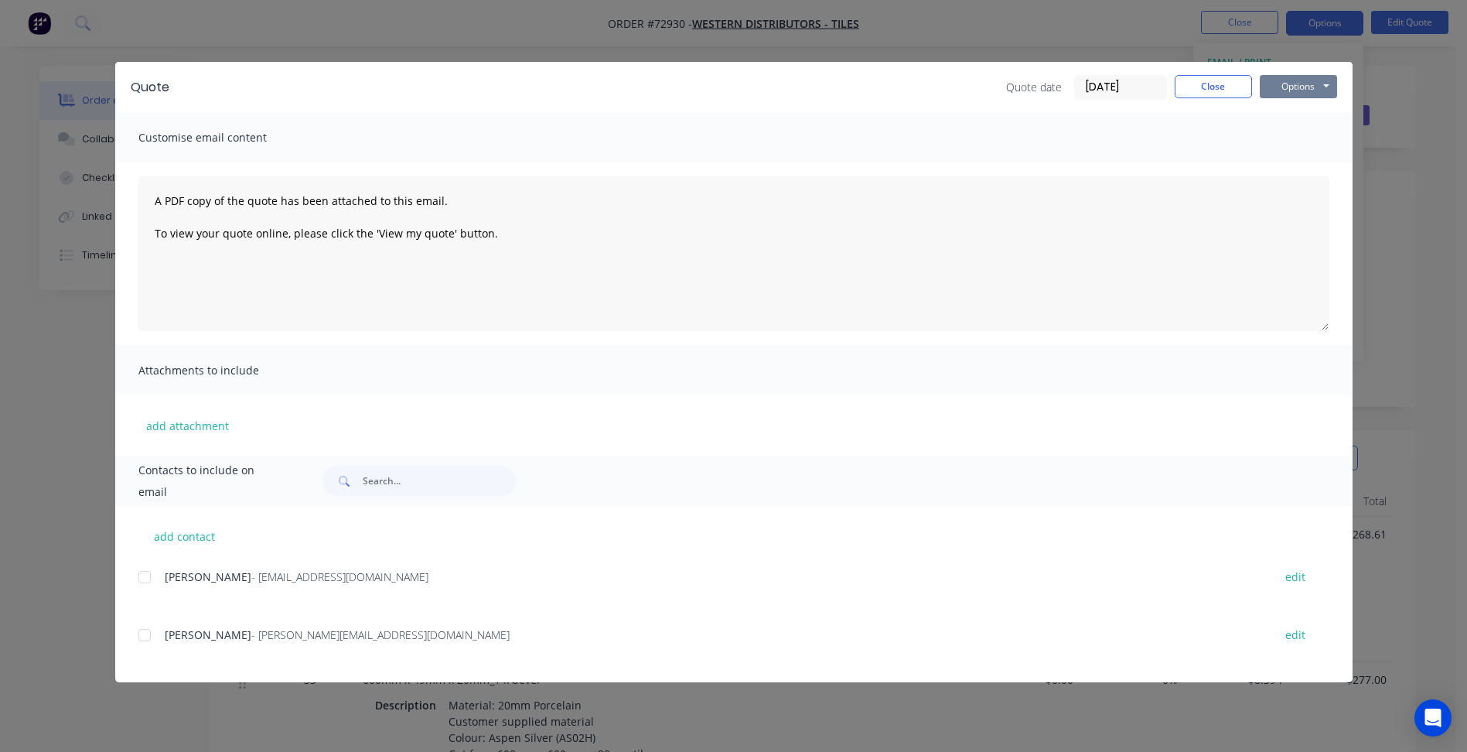
click at [1312, 85] on button "Options" at bounding box center [1298, 86] width 77 height 23
click at [1298, 107] on button "Preview" at bounding box center [1309, 114] width 99 height 26
click at [1189, 76] on button "Close" at bounding box center [1213, 86] width 77 height 23
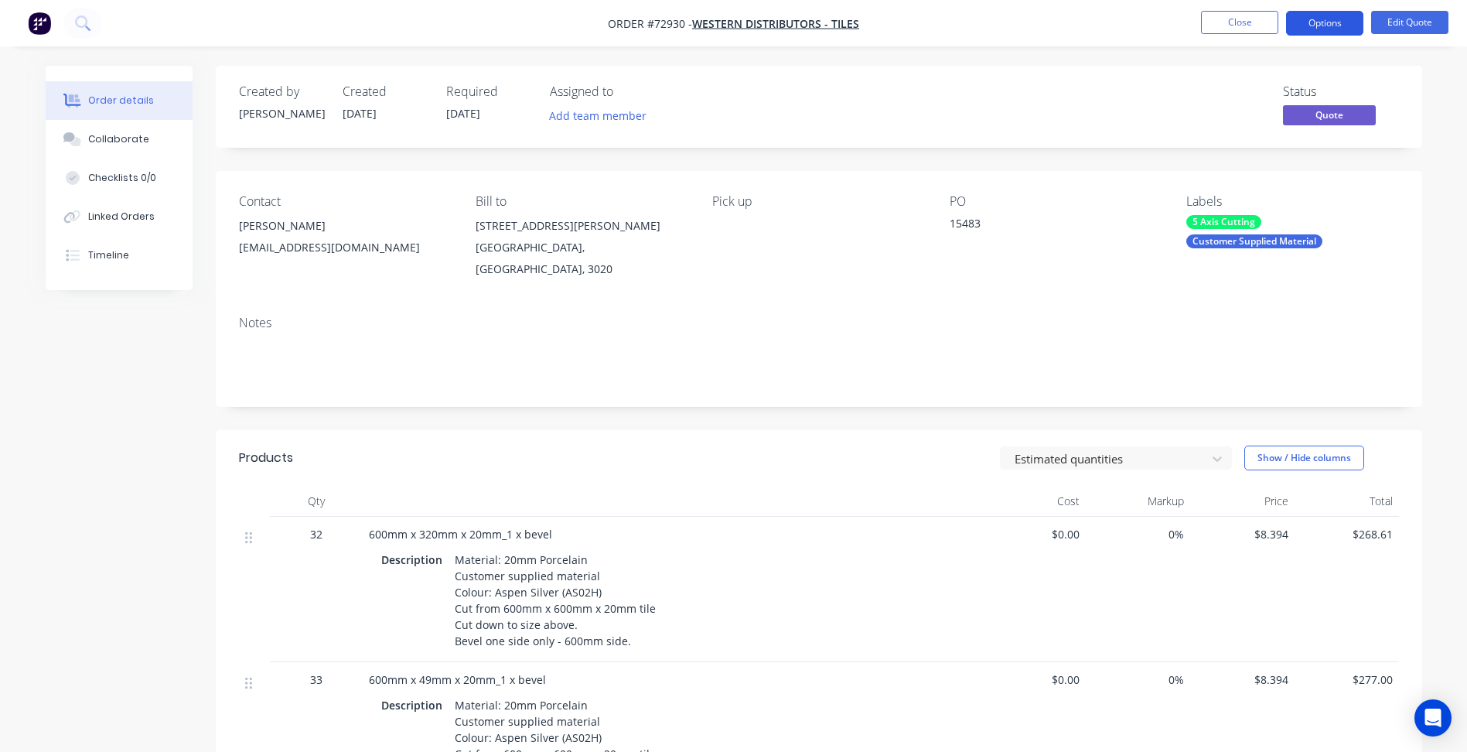
click at [1326, 26] on button "Options" at bounding box center [1324, 23] width 77 height 25
click at [1426, 15] on button "Edit Quote" at bounding box center [1409, 22] width 77 height 23
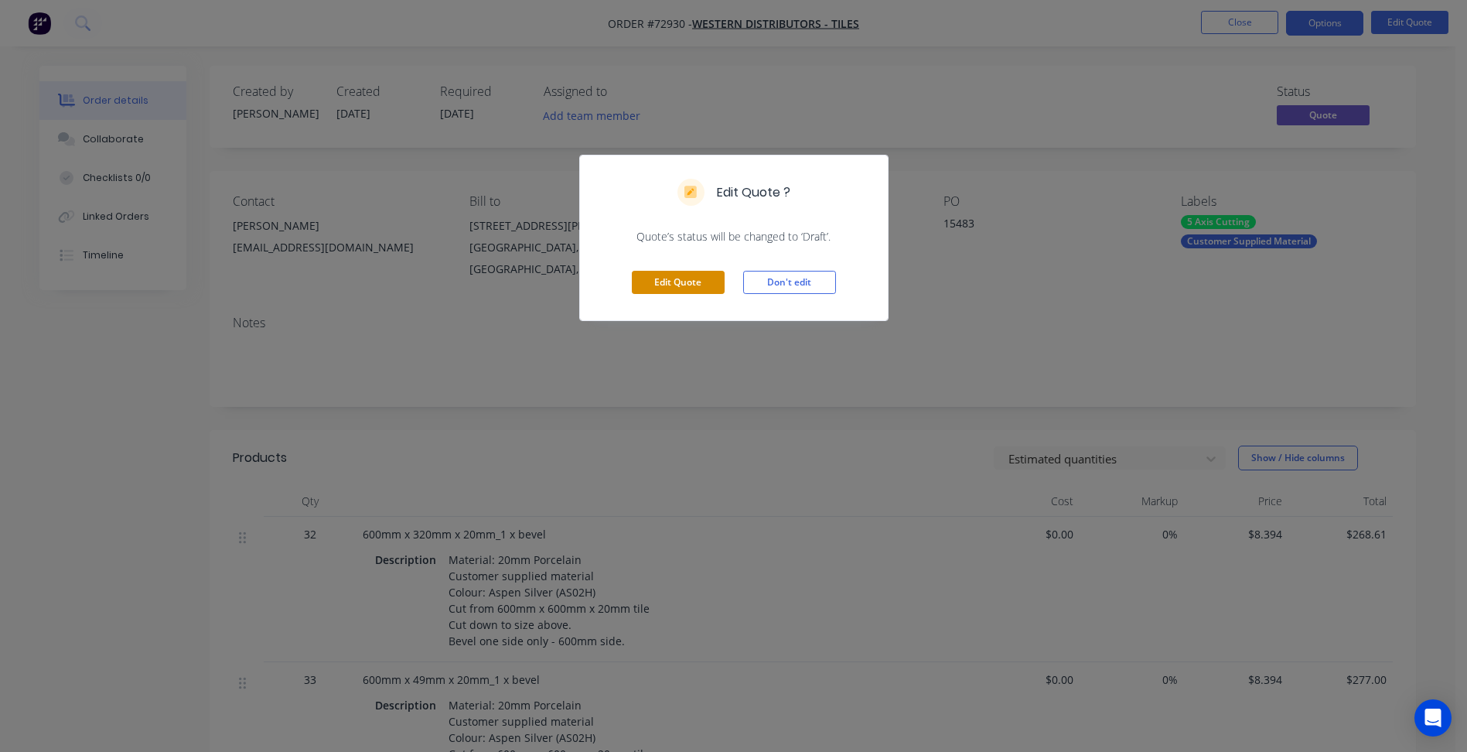
click at [678, 278] on button "Edit Quote" at bounding box center [678, 282] width 93 height 23
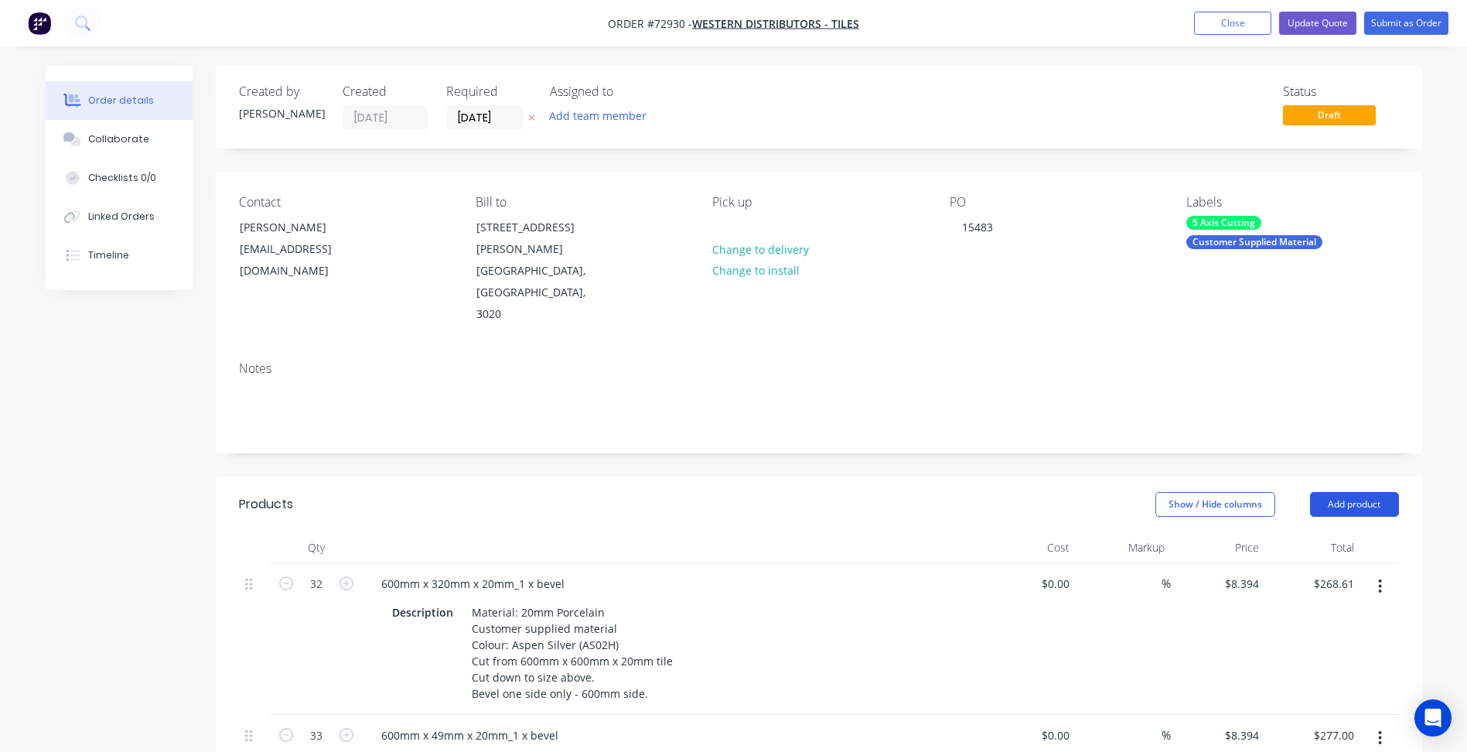
click at [1339, 492] on button "Add product" at bounding box center [1354, 504] width 89 height 25
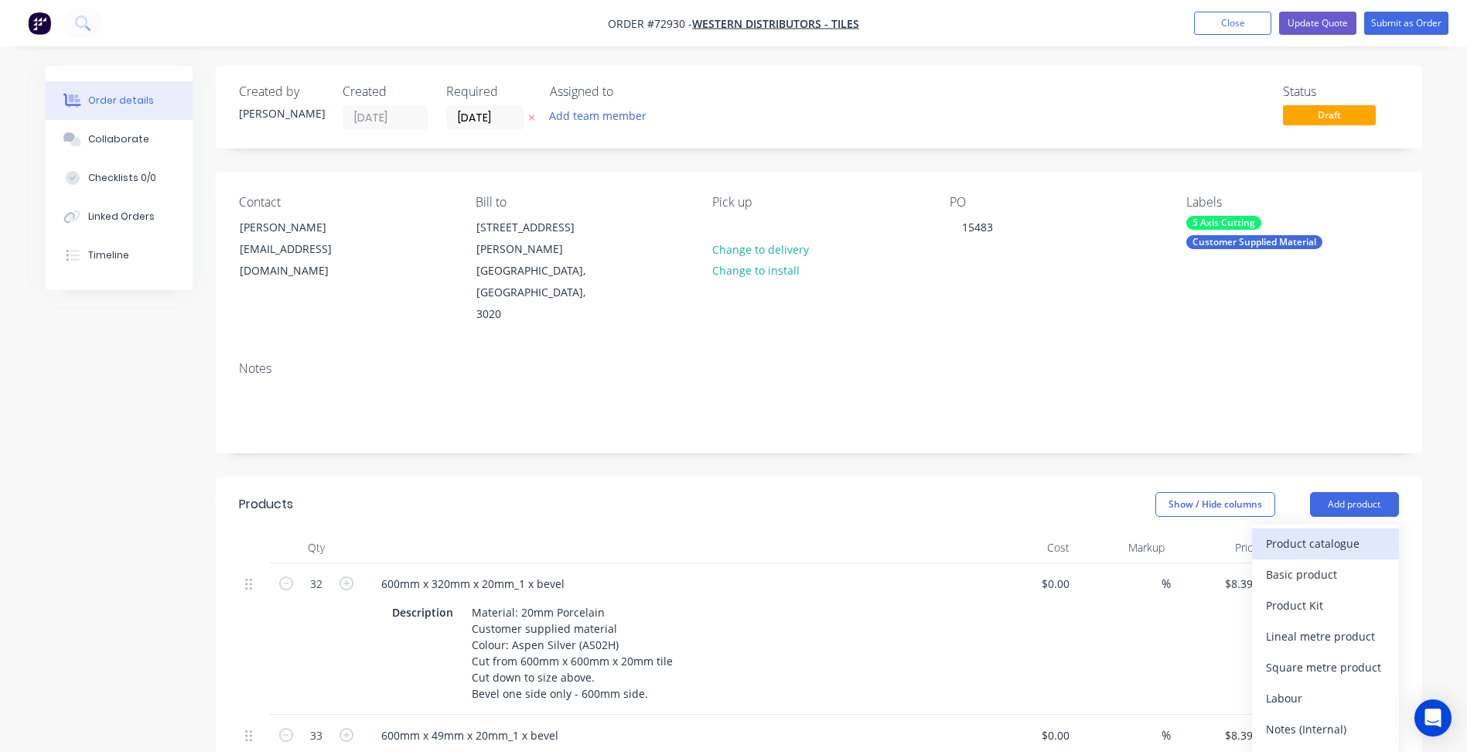
click at [1302, 532] on div "Product catalogue" at bounding box center [1325, 543] width 119 height 22
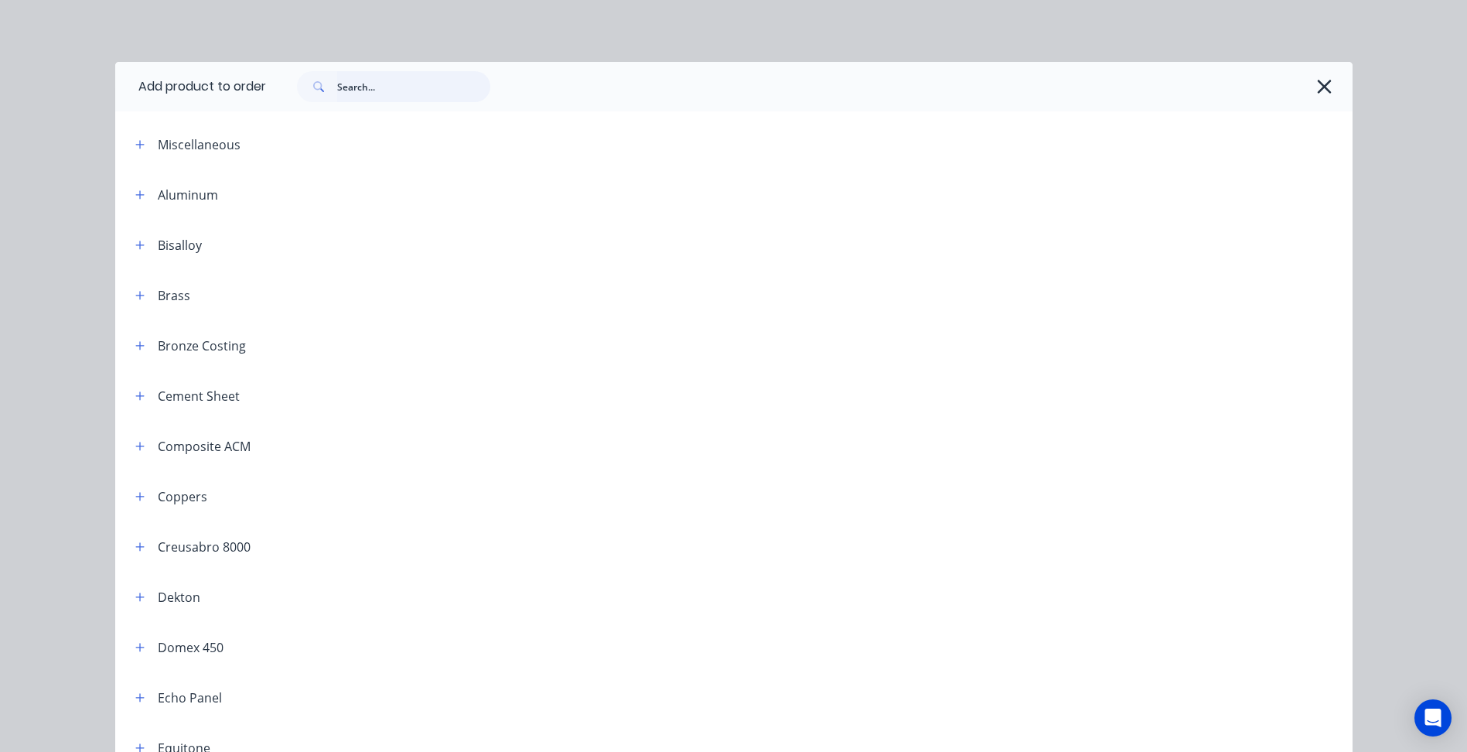
click at [350, 82] on input "text" at bounding box center [413, 86] width 153 height 31
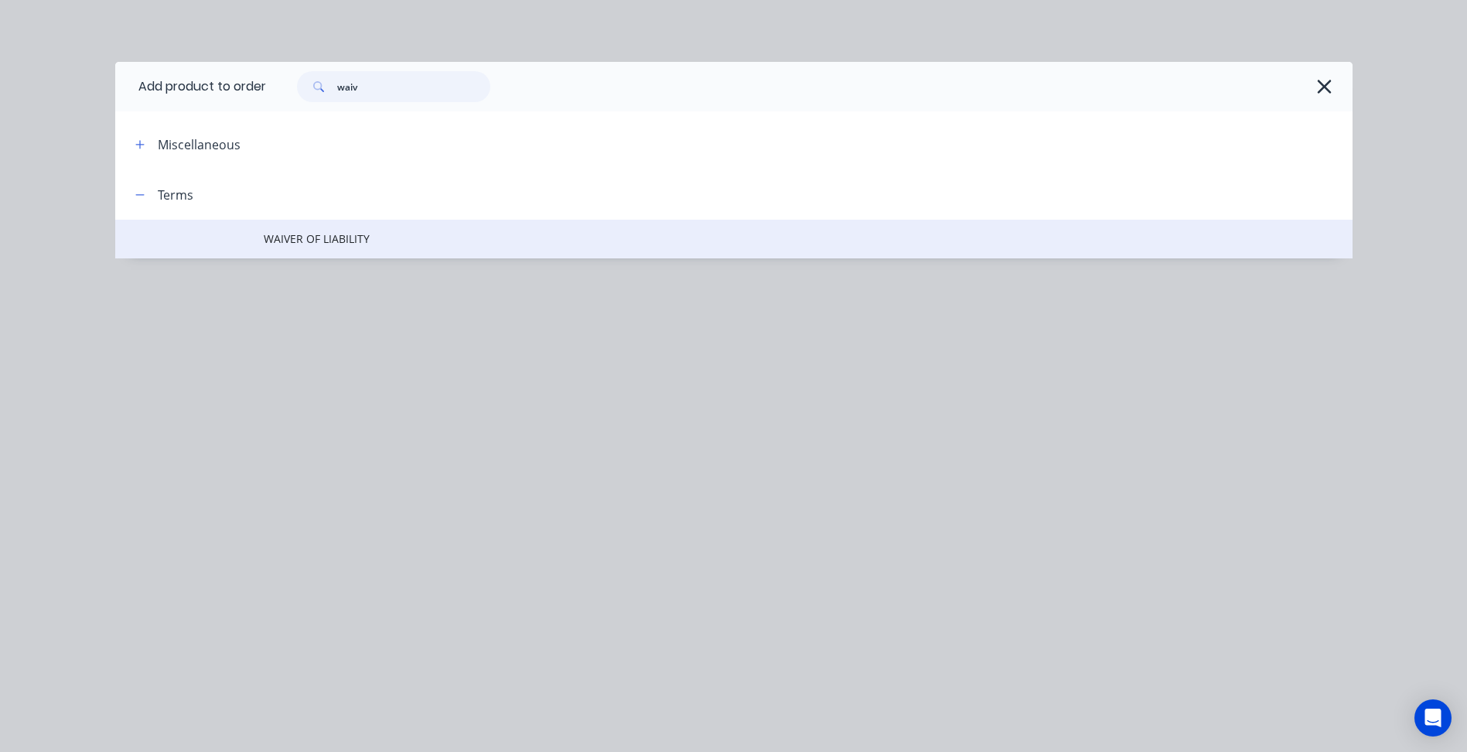
type input "waiv"
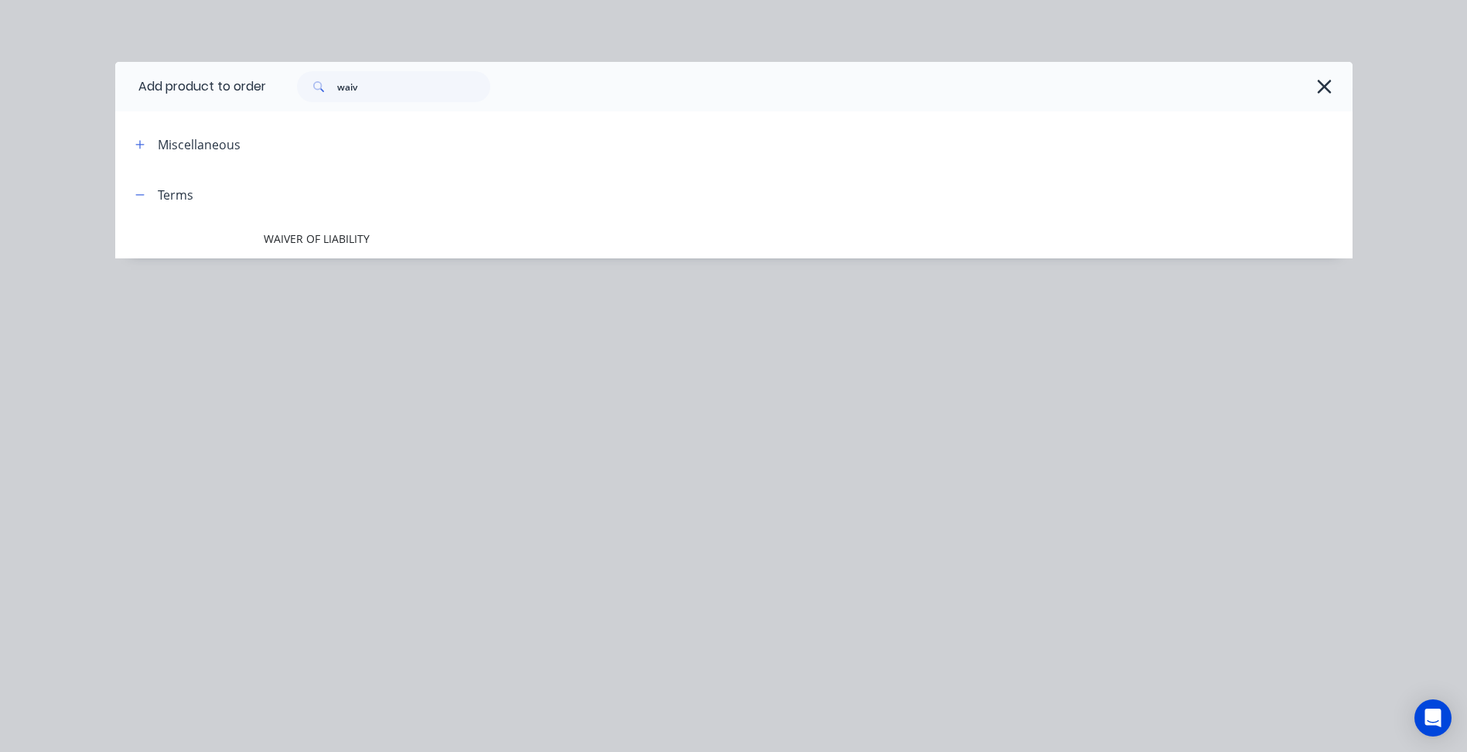
drag, startPoint x: 313, startPoint y: 222, endPoint x: 315, endPoint y: 230, distance: 7.9
click at [313, 223] on td "WAIVER OF LIABILITY" at bounding box center [808, 239] width 1089 height 39
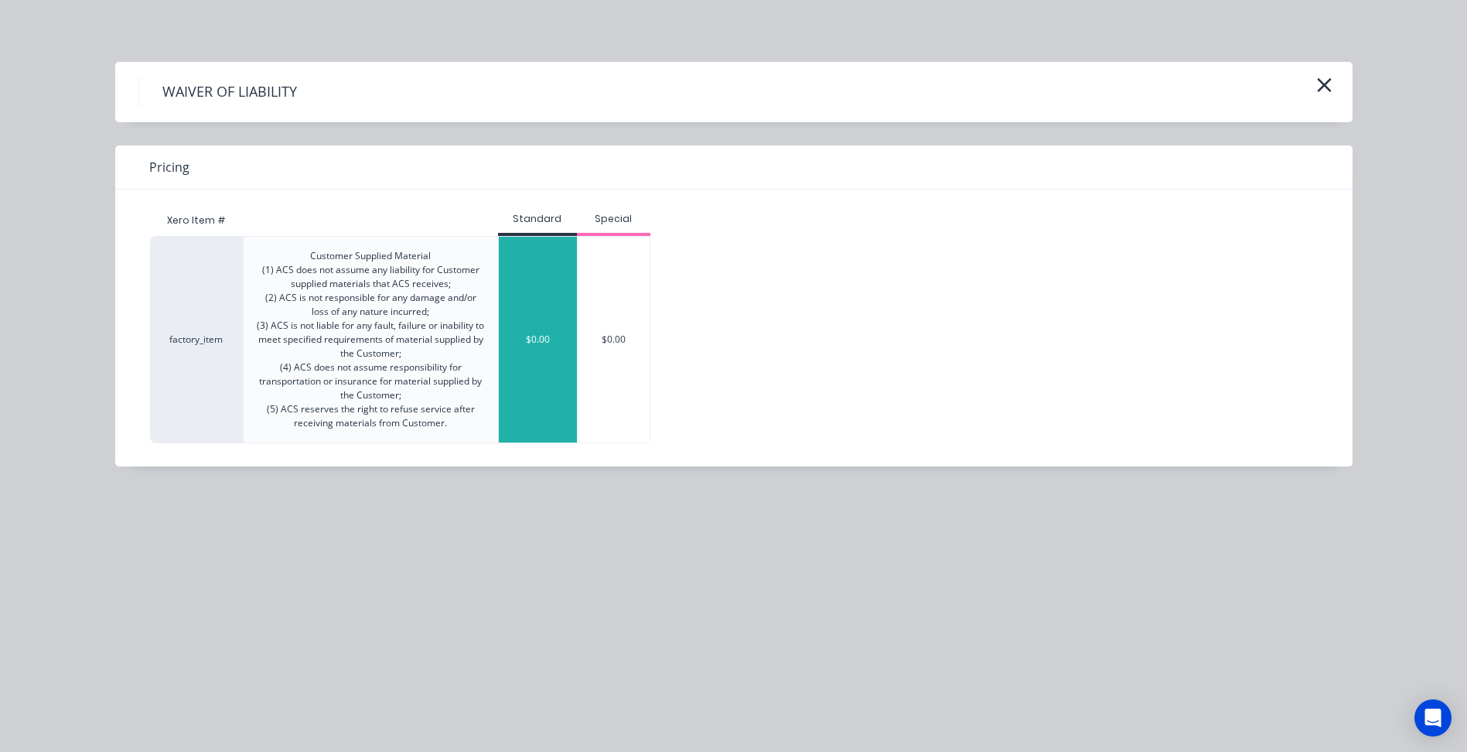
drag, startPoint x: 525, startPoint y: 315, endPoint x: 576, endPoint y: 354, distance: 64.5
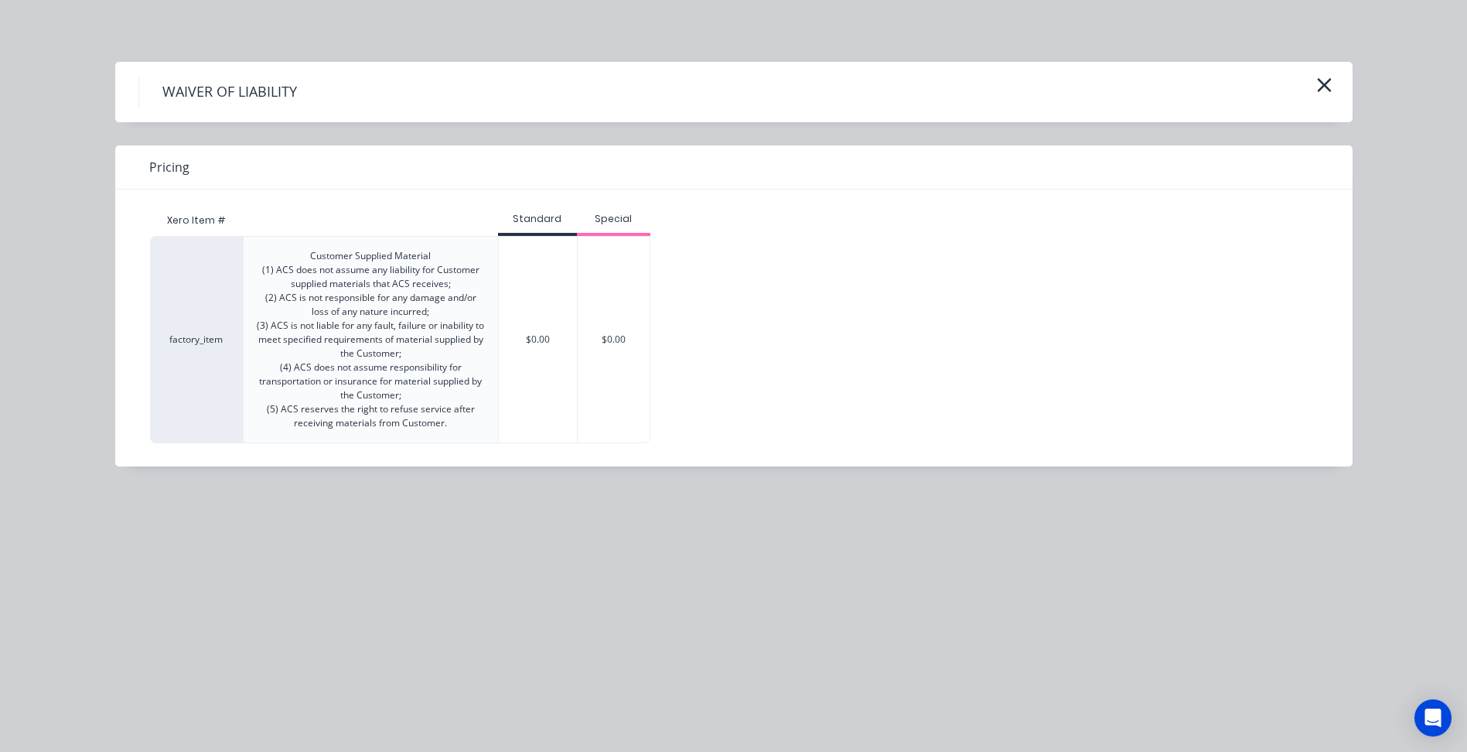
click at [526, 316] on div "$0.00" at bounding box center [538, 340] width 78 height 206
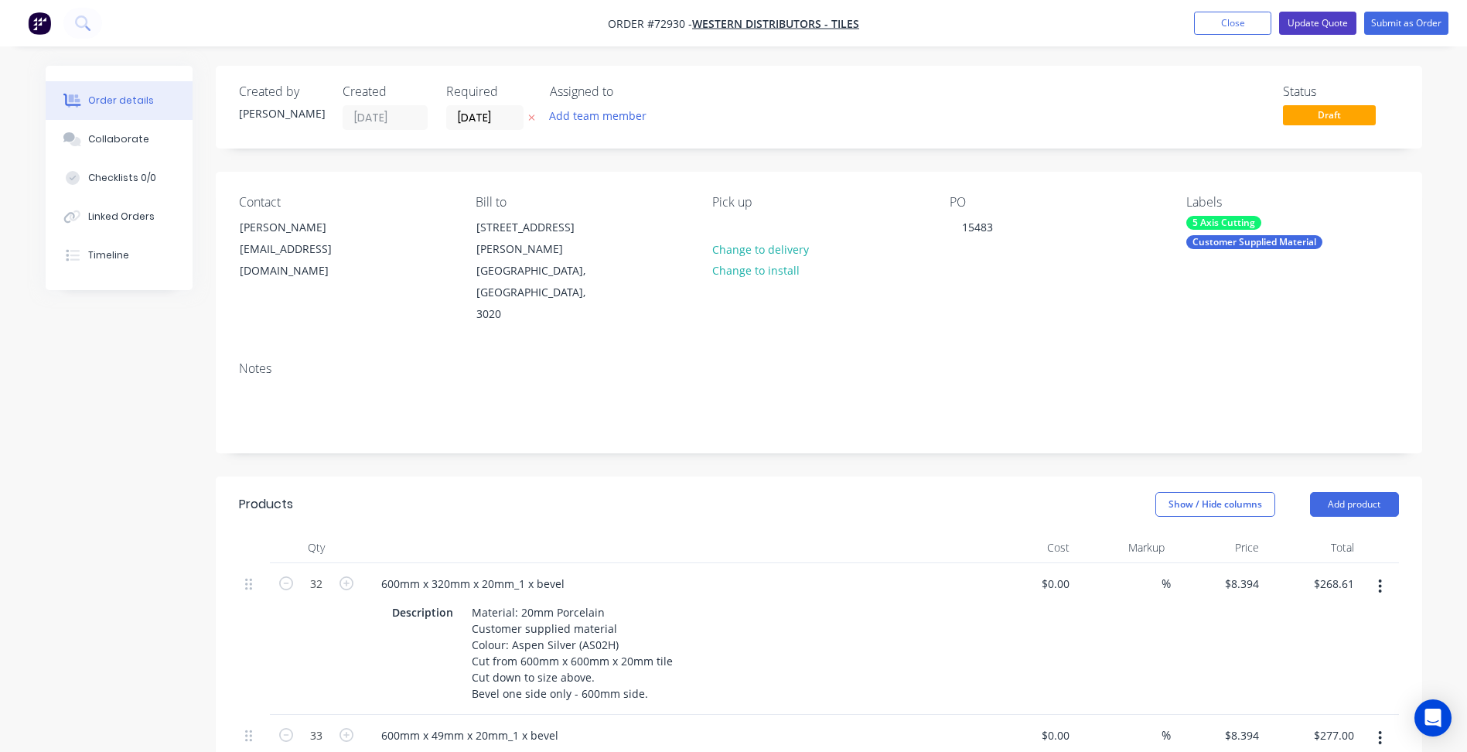
click at [1328, 21] on button "Update Quote" at bounding box center [1317, 23] width 77 height 23
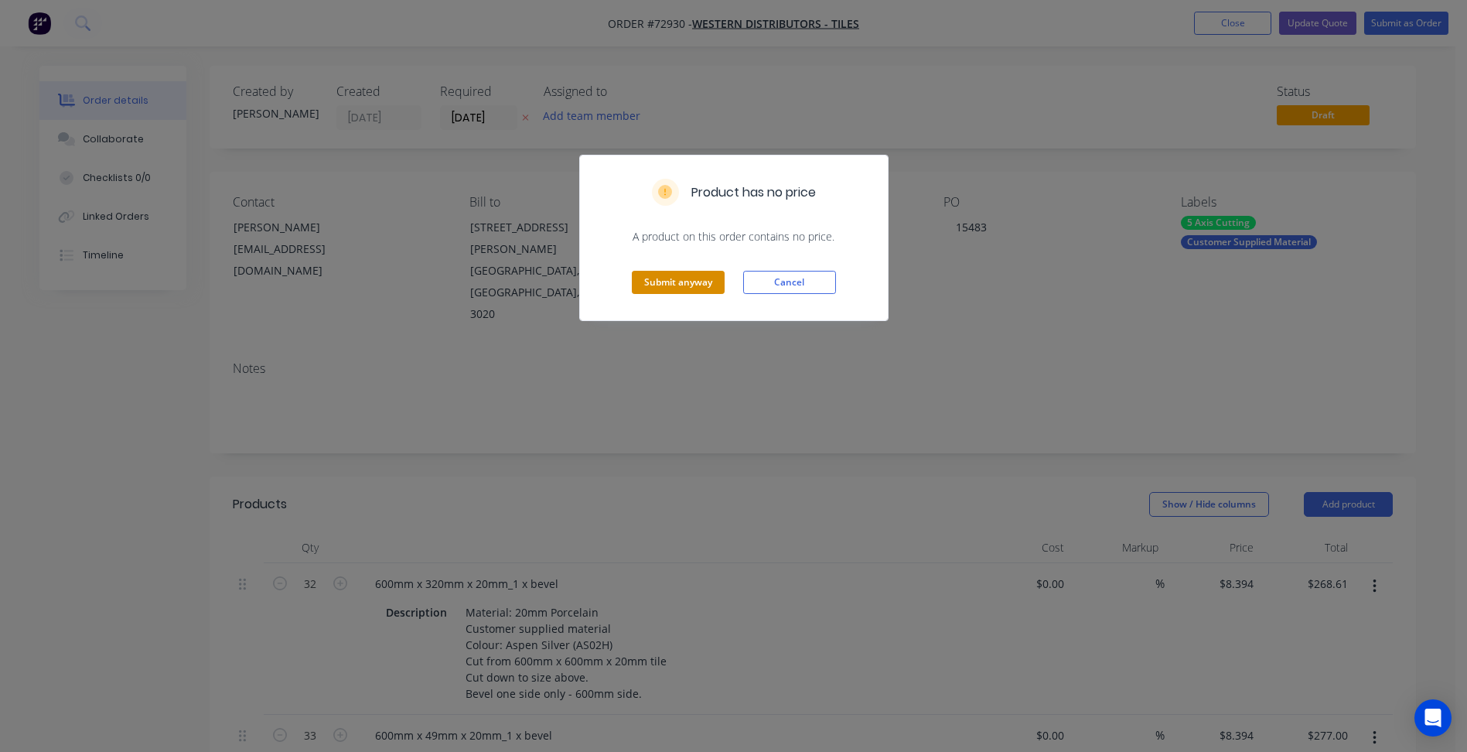
click at [667, 278] on button "Submit anyway" at bounding box center [678, 282] width 93 height 23
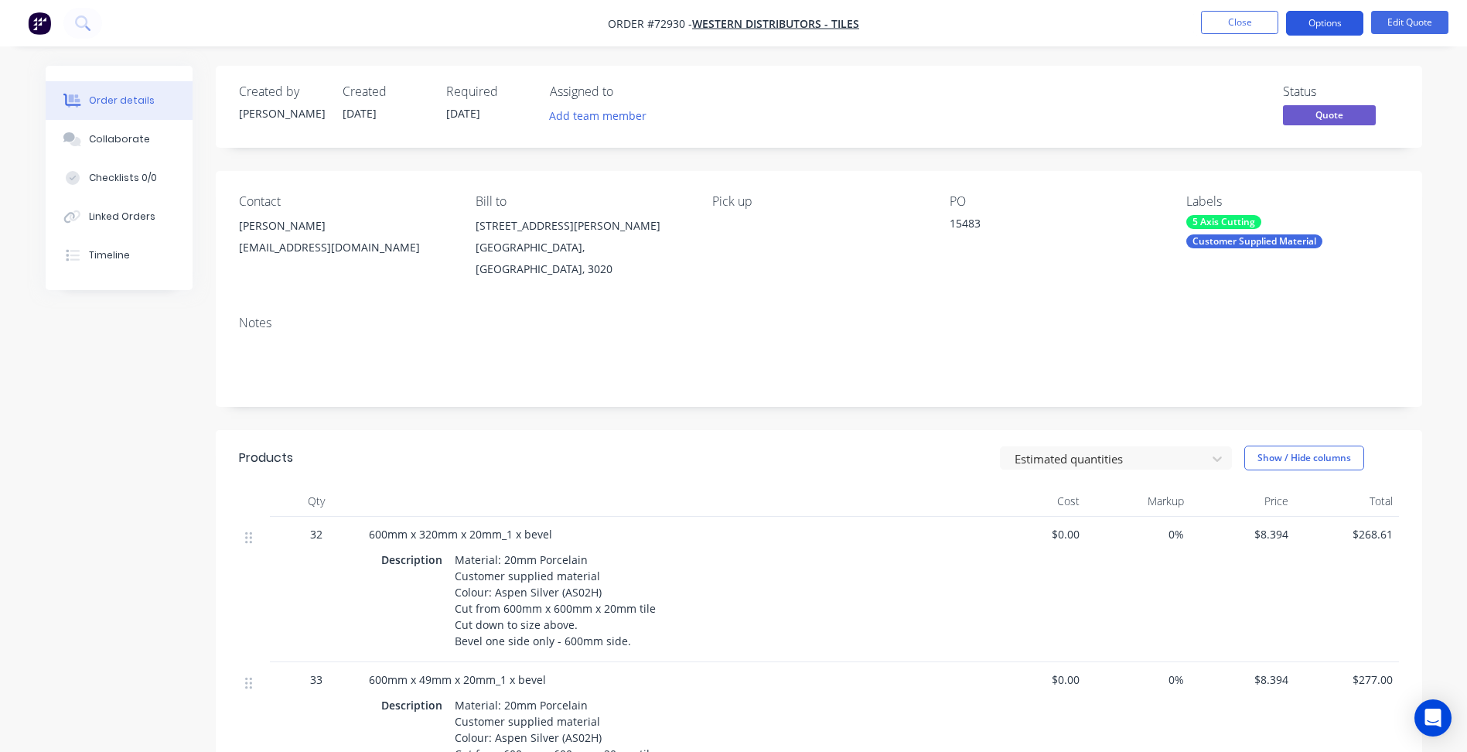
click at [1313, 26] on button "Options" at bounding box center [1324, 23] width 77 height 25
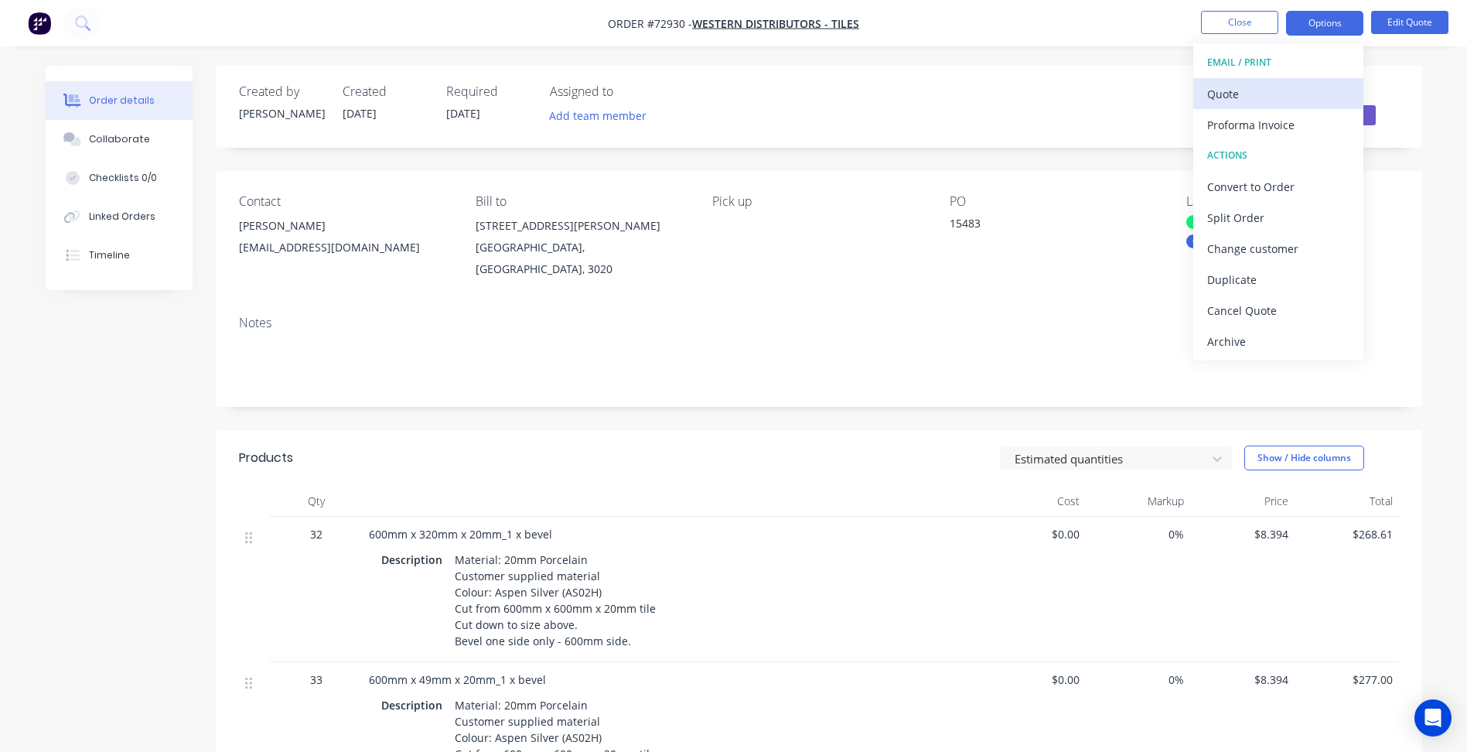
click at [1248, 97] on div "Quote" at bounding box center [1278, 94] width 142 height 22
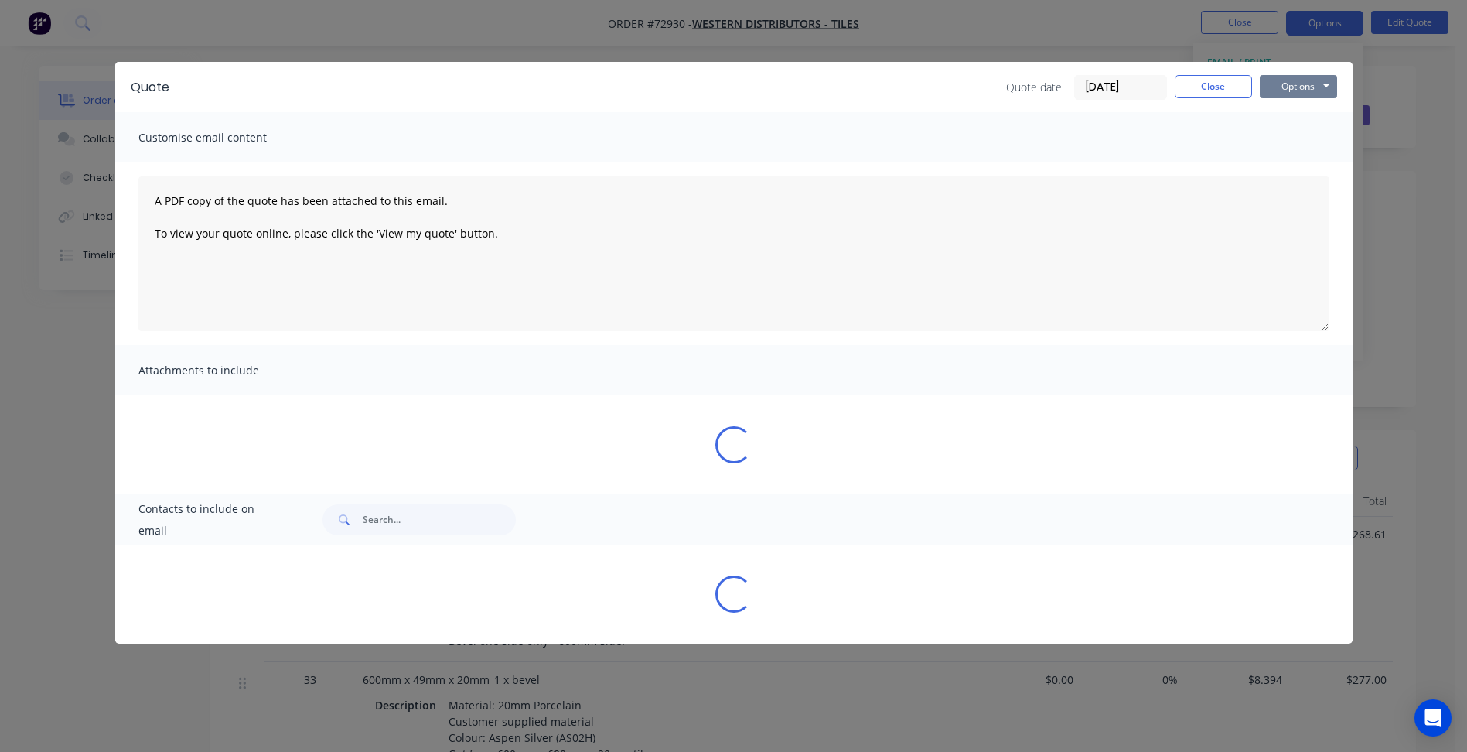
click at [1323, 87] on button "Options" at bounding box center [1298, 86] width 77 height 23
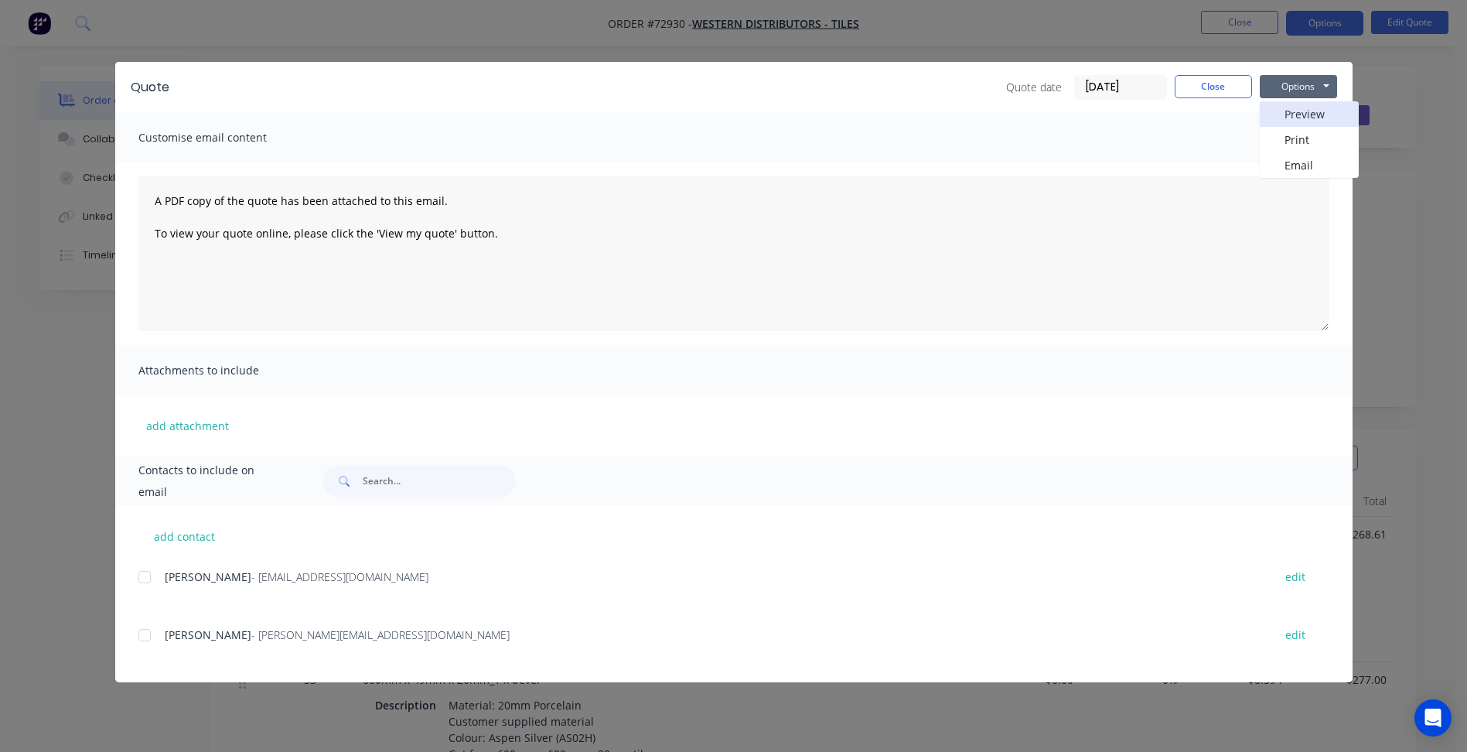
click at [1307, 113] on button "Preview" at bounding box center [1309, 114] width 99 height 26
click at [1219, 86] on button "Close" at bounding box center [1213, 86] width 77 height 23
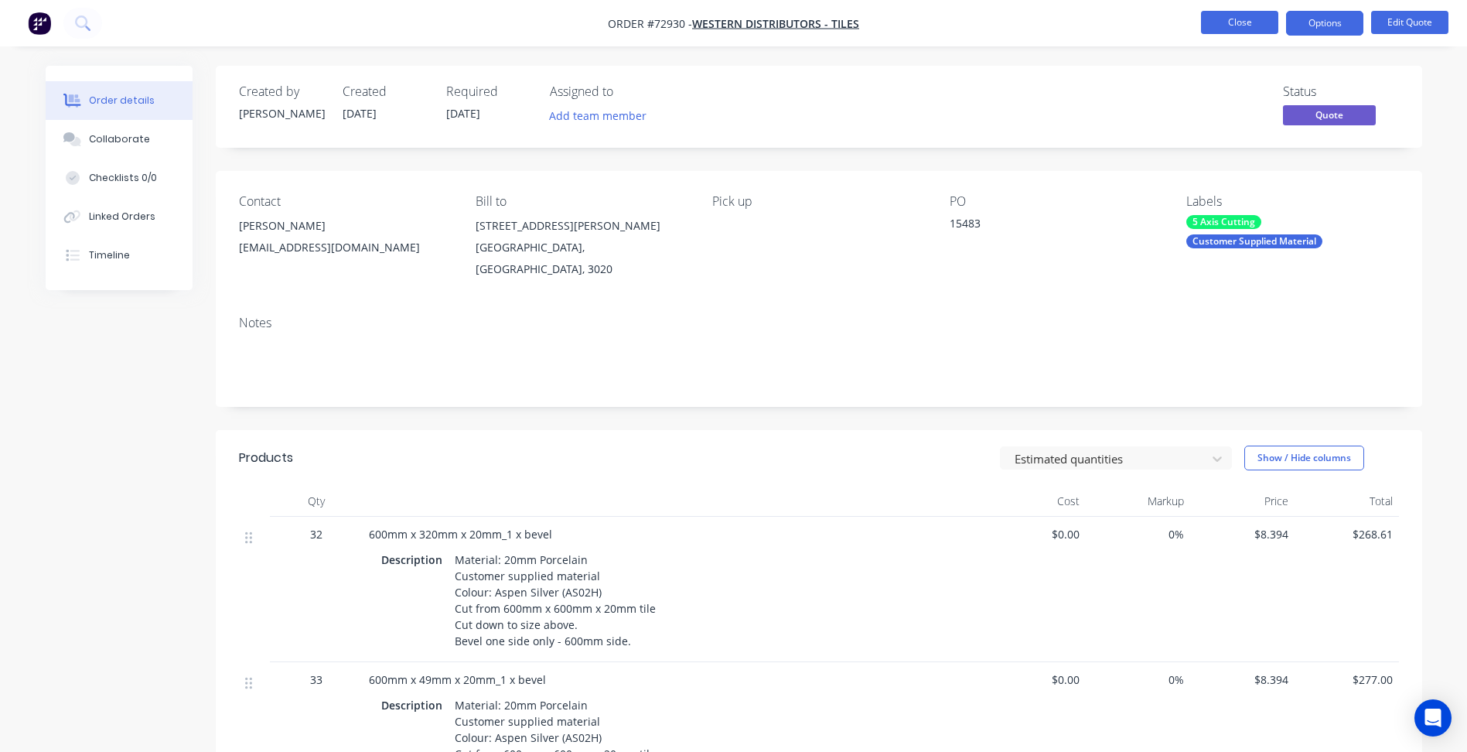
click at [1227, 16] on button "Close" at bounding box center [1239, 22] width 77 height 23
